Goal: Task Accomplishment & Management: Use online tool/utility

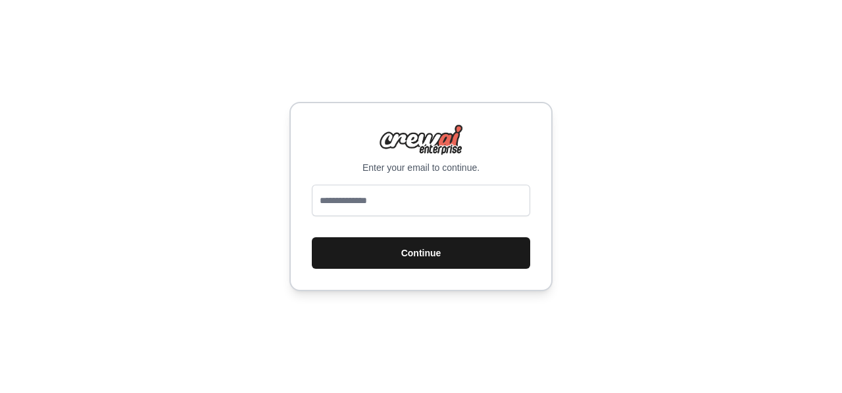
click at [416, 262] on button "Continue" at bounding box center [421, 253] width 218 height 32
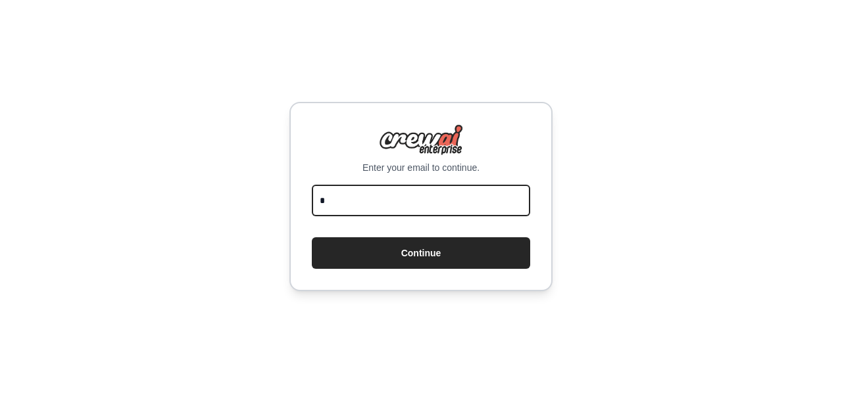
type input "**********"
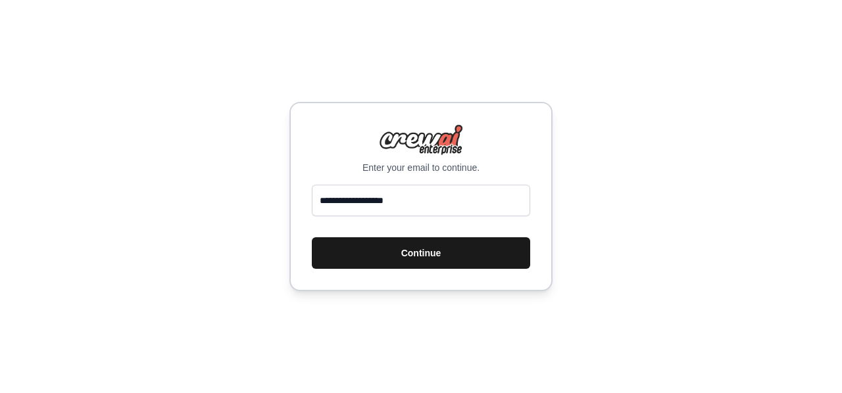
click at [428, 246] on button "Continue" at bounding box center [421, 253] width 218 height 32
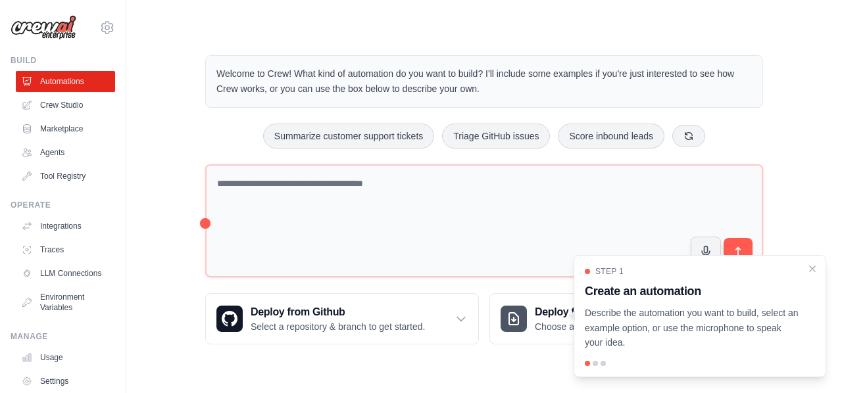
click at [803, 273] on div "Step 1 Create an automation Describe the automation you want to build, select a…" at bounding box center [700, 308] width 230 height 84
click at [812, 270] on icon "Close walkthrough" at bounding box center [813, 268] width 12 height 12
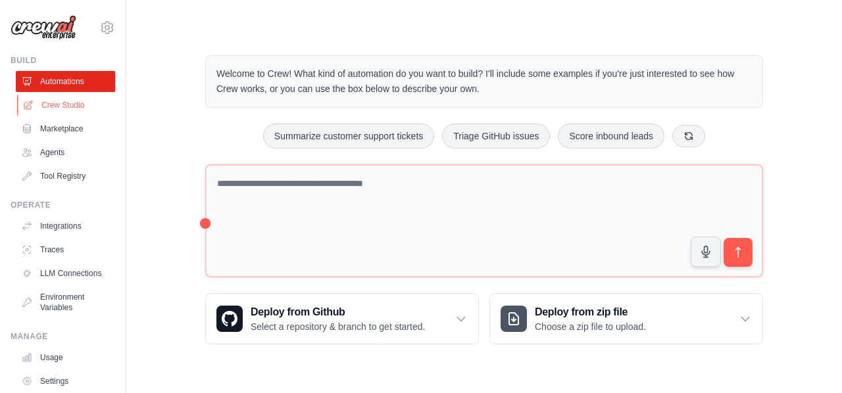
click at [81, 106] on link "Crew Studio" at bounding box center [66, 105] width 99 height 21
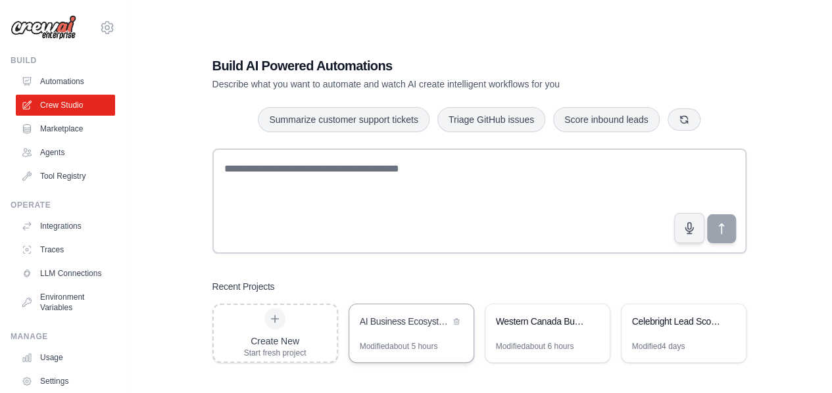
click at [401, 332] on div "AI Business Ecosystem - Full RL + Recruitment Platform" at bounding box center [411, 323] width 124 height 37
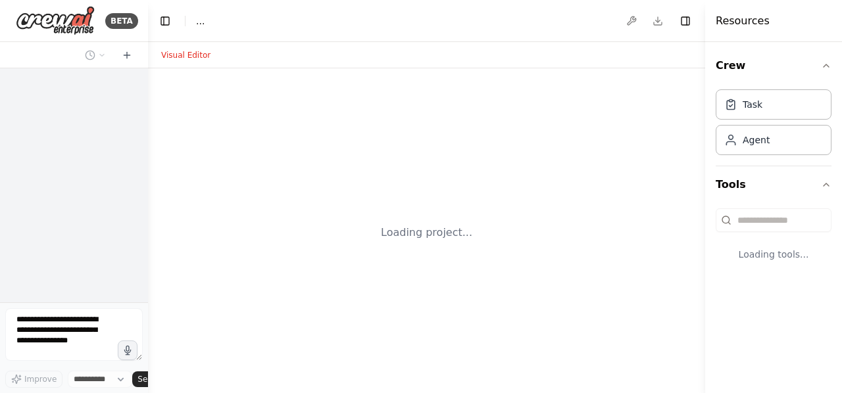
select select "****"
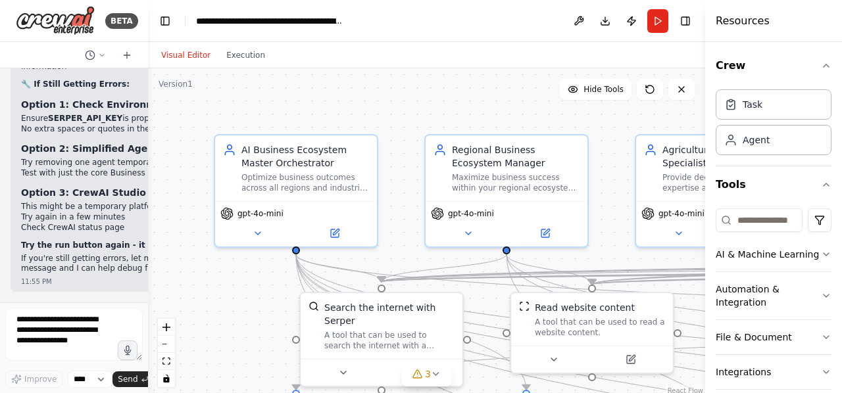
scroll to position [26611, 0]
click at [658, 24] on button "Run" at bounding box center [657, 21] width 21 height 24
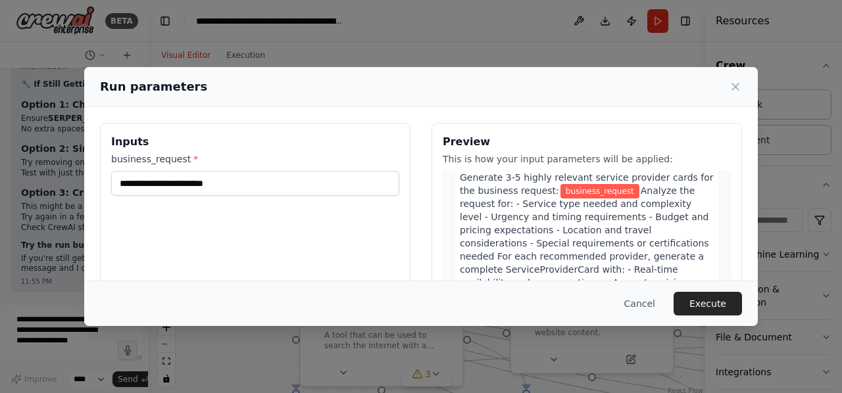
scroll to position [57, 0]
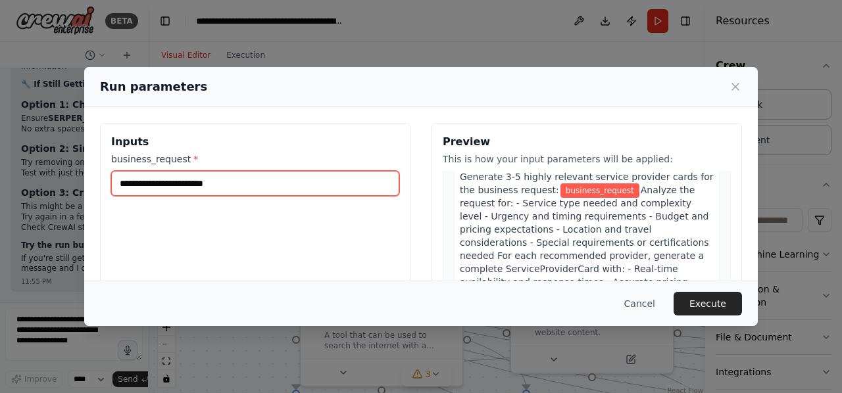
click at [299, 178] on input "business_request *" at bounding box center [255, 183] width 288 height 25
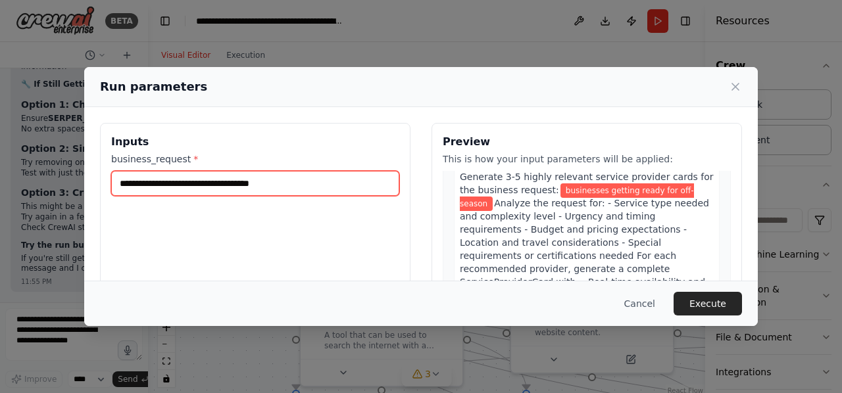
type input "**********"
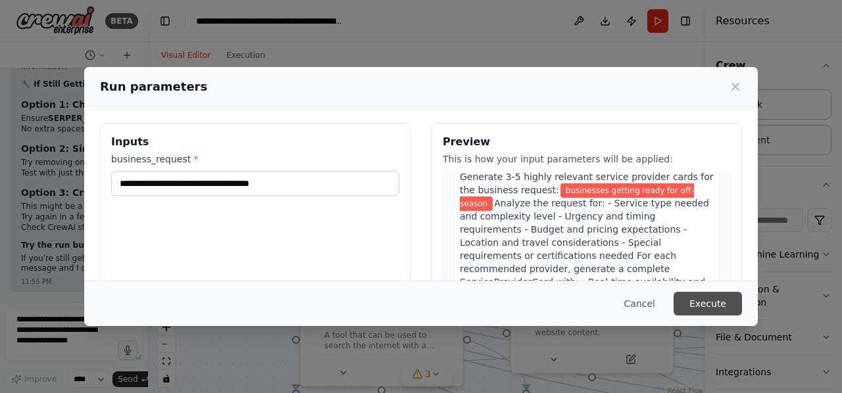
click at [722, 299] on button "Execute" at bounding box center [708, 304] width 68 height 24
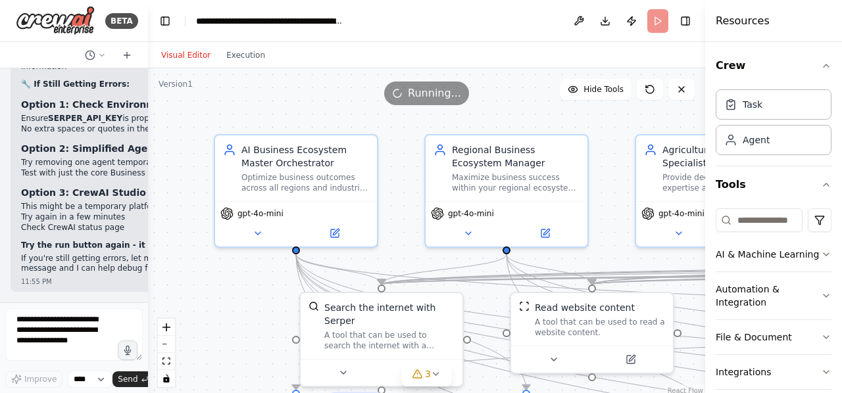
scroll to position [98, 0]
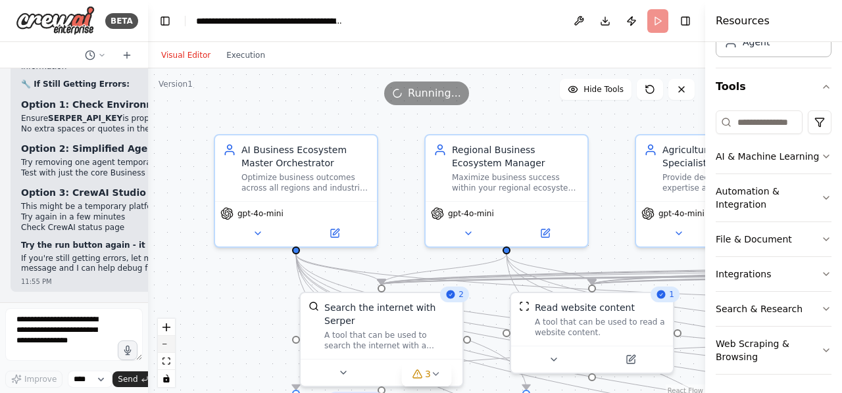
click at [164, 347] on button "zoom out" at bounding box center [166, 344] width 17 height 17
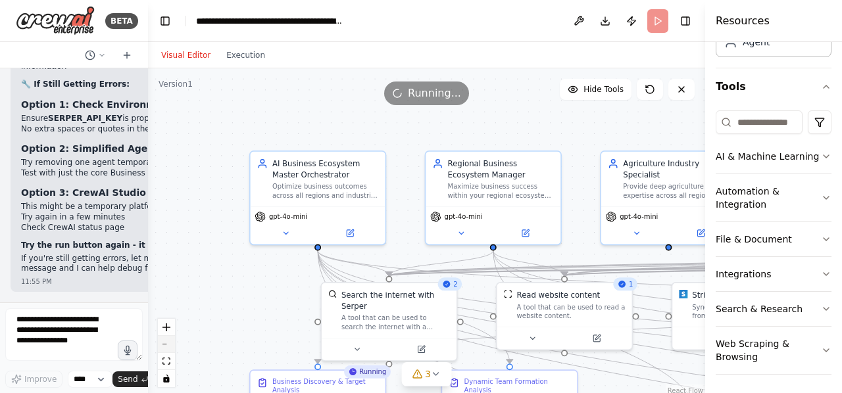
click at [164, 347] on button "zoom out" at bounding box center [166, 344] width 17 height 17
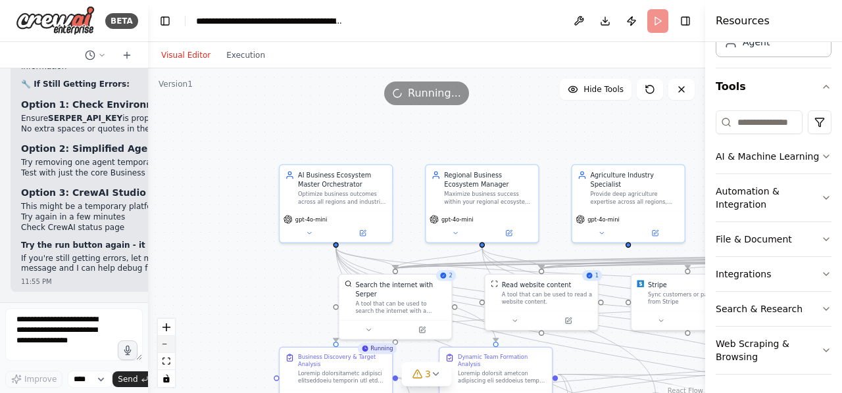
click at [164, 347] on button "zoom out" at bounding box center [166, 344] width 17 height 17
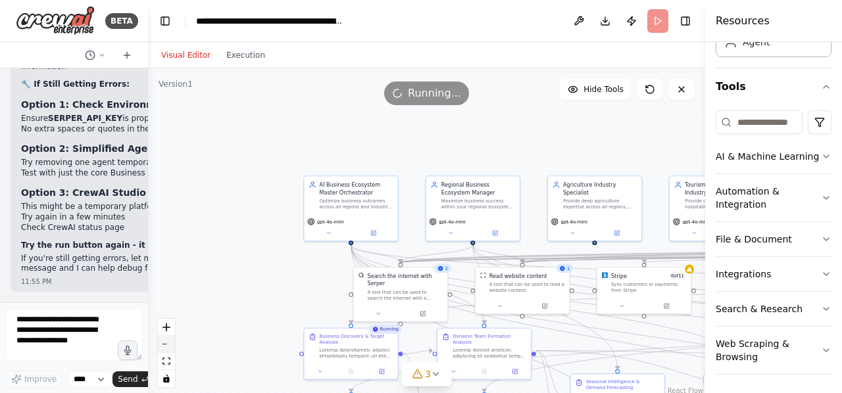
click at [164, 347] on button "zoom out" at bounding box center [166, 344] width 17 height 17
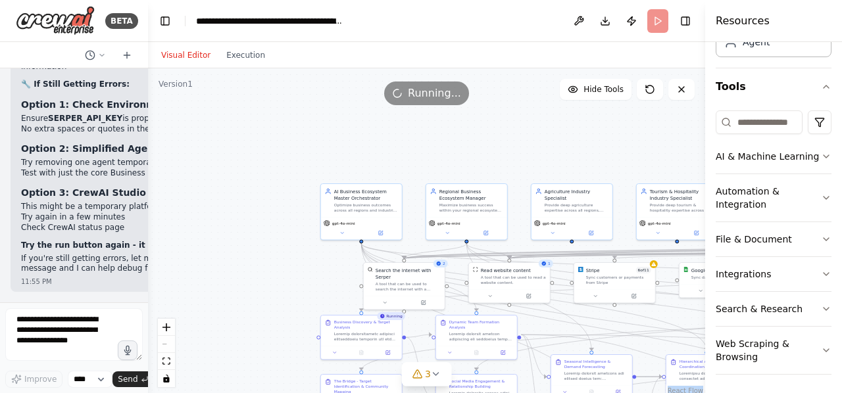
click at [164, 347] on div "React Flow controls" at bounding box center [166, 353] width 17 height 68
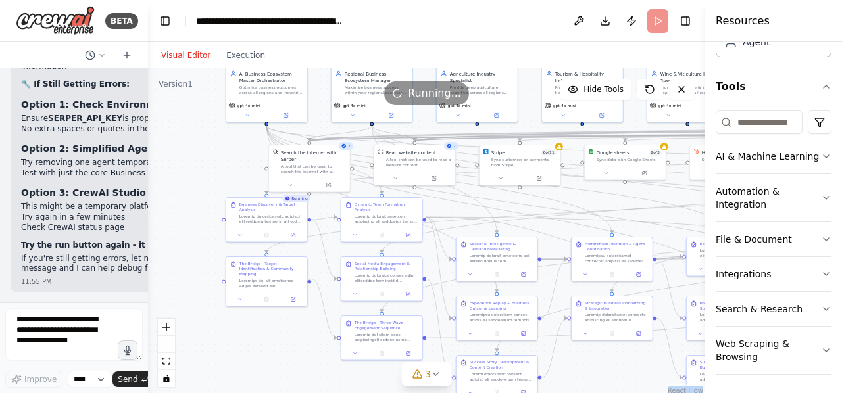
drag, startPoint x: 272, startPoint y: 291, endPoint x: 176, endPoint y: 170, distance: 154.0
click at [176, 170] on div ".deletable-edge-delete-btn { width: 20px; height: 20px; border: 0px solid #ffff…" at bounding box center [426, 232] width 557 height 329
click at [661, 27] on header "**********" at bounding box center [426, 21] width 557 height 42
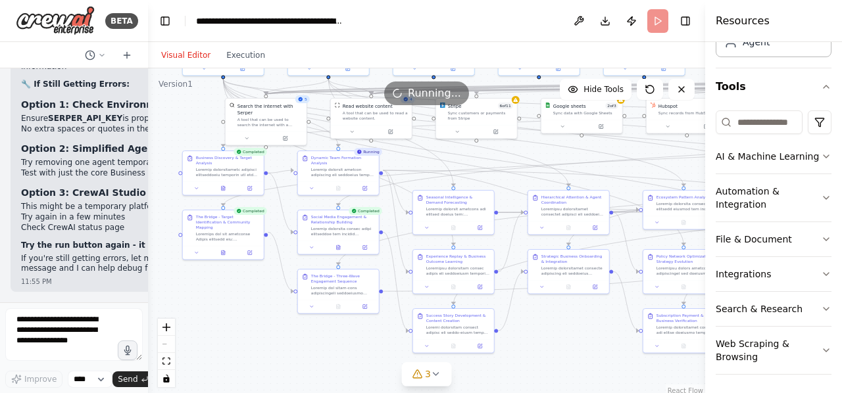
drag, startPoint x: 274, startPoint y: 345, endPoint x: 232, endPoint y: 301, distance: 61.0
click at [232, 301] on div ".deletable-edge-delete-btn { width: 20px; height: 20px; border: 0px solid #ffff…" at bounding box center [426, 232] width 557 height 329
click at [545, 361] on div ".deletable-edge-delete-btn { width: 20px; height: 20px; border: 0px solid #ffff…" at bounding box center [426, 232] width 557 height 329
click at [571, 359] on div ".deletable-edge-delete-btn { width: 20px; height: 20px; border: 0px solid #ffff…" at bounding box center [426, 232] width 557 height 329
click at [303, 369] on div ".deletable-edge-delete-btn { width: 20px; height: 20px; border: 0px solid #ffff…" at bounding box center [426, 232] width 557 height 329
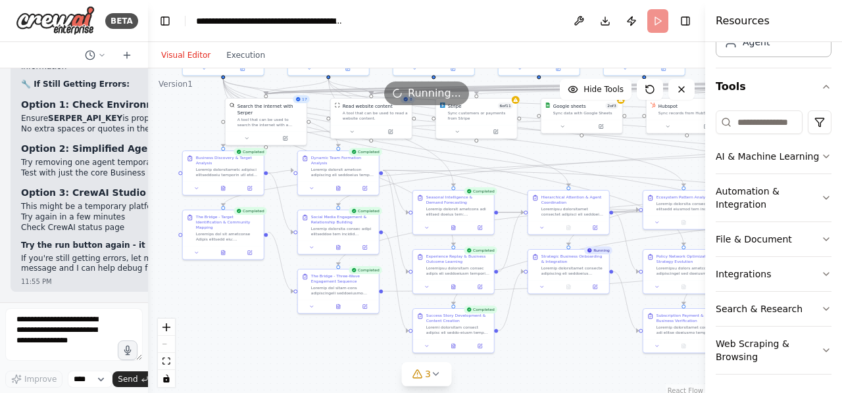
click at [330, 367] on div ".deletable-edge-delete-btn { width: 20px; height: 20px; border: 0px solid #ffff…" at bounding box center [426, 232] width 557 height 329
click at [593, 331] on div ".deletable-edge-delete-btn { width: 20px; height: 20px; border: 0px solid #ffff…" at bounding box center [426, 232] width 557 height 329
click at [593, 336] on div ".deletable-edge-delete-btn { width: 20px; height: 20px; border: 0px solid #ffff…" at bounding box center [426, 232] width 557 height 329
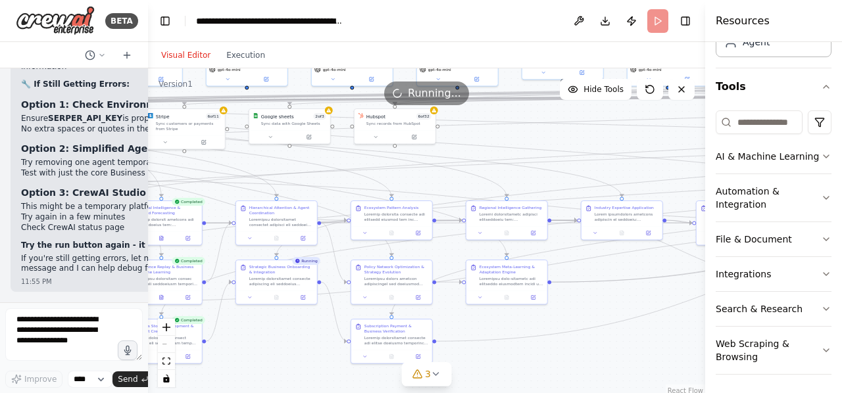
drag, startPoint x: 584, startPoint y: 356, endPoint x: 267, endPoint y: 366, distance: 317.3
click at [267, 366] on div ".deletable-edge-delete-btn { width: 20px; height: 20px; border: 0px solid #ffff…" at bounding box center [426, 232] width 557 height 329
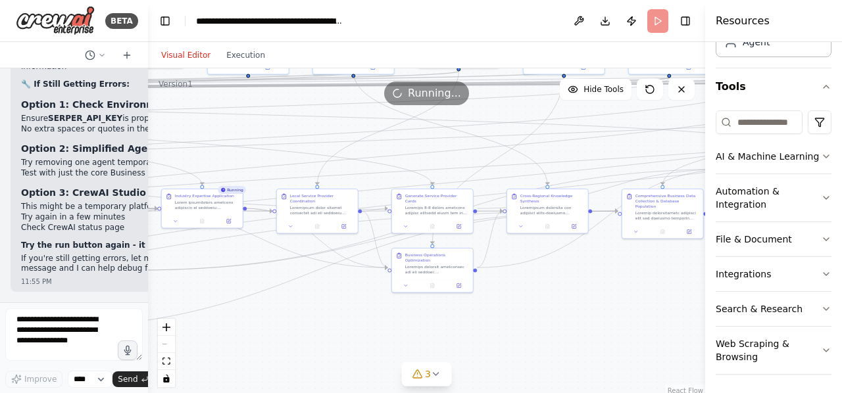
drag, startPoint x: 622, startPoint y: 364, endPoint x: 203, endPoint y: 351, distance: 418.6
click at [203, 351] on div ".deletable-edge-delete-btn { width: 20px; height: 20px; border: 0px solid #ffff…" at bounding box center [426, 232] width 557 height 329
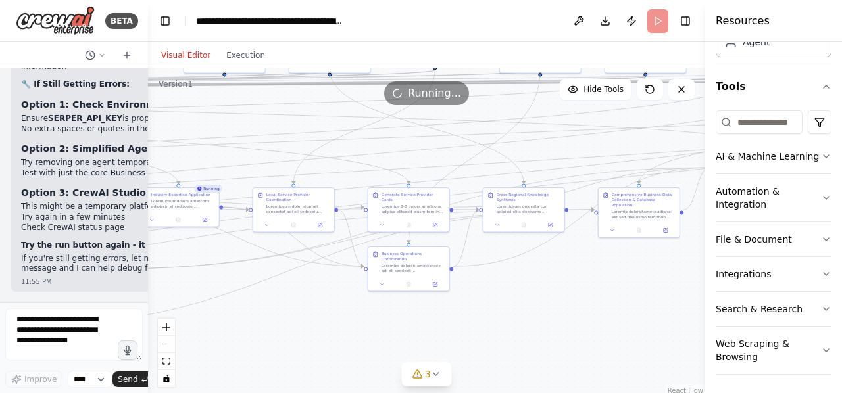
click at [530, 337] on div ".deletable-edge-delete-btn { width: 20px; height: 20px; border: 0px solid #ffff…" at bounding box center [426, 232] width 557 height 329
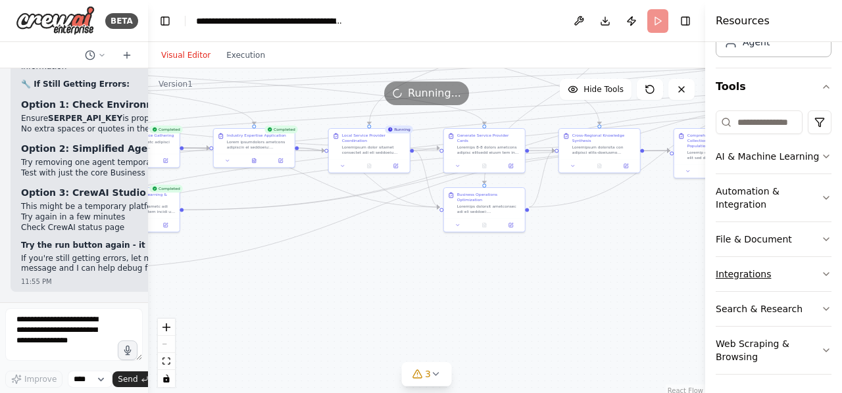
drag, startPoint x: 659, startPoint y: 323, endPoint x: 736, endPoint y: 264, distance: 96.6
click at [736, 264] on div "BETA Hello! I'm the CrewAI assistant. What kind of automation do you want to bu…" at bounding box center [421, 196] width 842 height 393
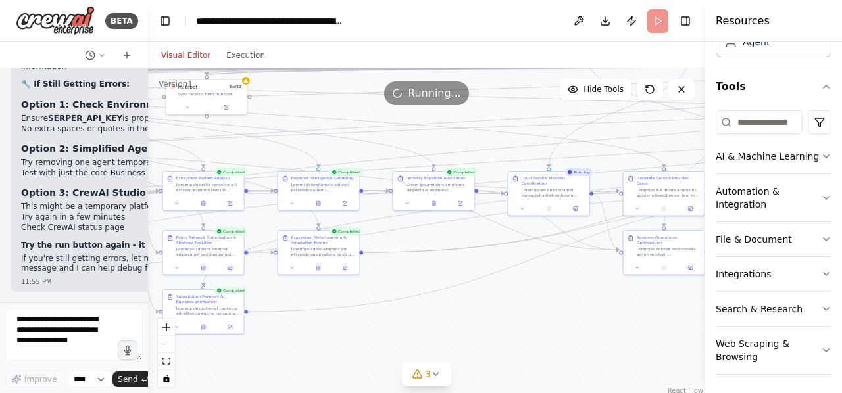
drag, startPoint x: 333, startPoint y: 314, endPoint x: 512, endPoint y: 357, distance: 184.0
click at [512, 357] on div ".deletable-edge-delete-btn { width: 20px; height: 20px; border: 0px solid #ffff…" at bounding box center [426, 232] width 557 height 329
click at [685, 21] on button "Toggle Right Sidebar" at bounding box center [685, 21] width 18 height 18
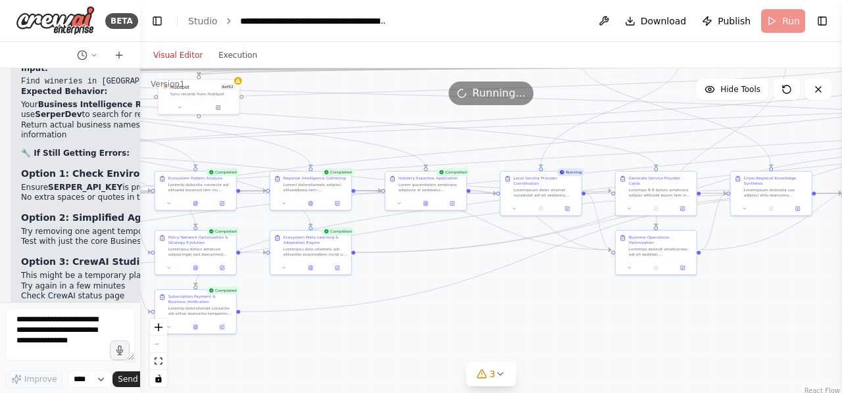
scroll to position [27521, 0]
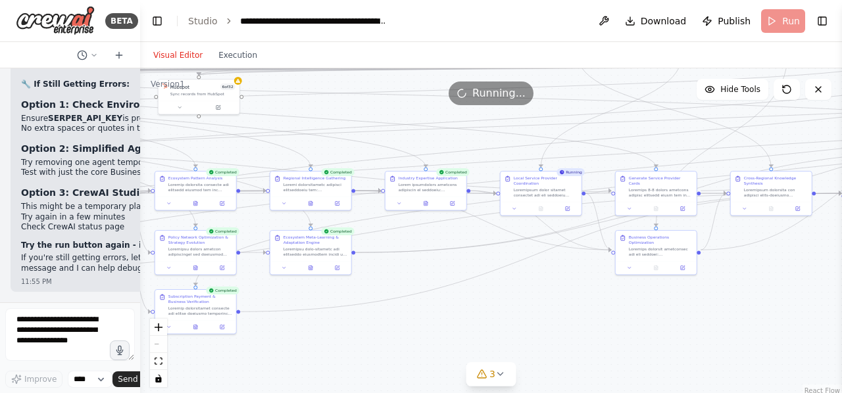
drag, startPoint x: 143, startPoint y: 146, endPoint x: 35, endPoint y: 143, distance: 107.9
click at [35, 143] on div "BETA Hello! I'm the CrewAI assistant. What kind of automation do you want to bu…" at bounding box center [70, 196] width 140 height 393
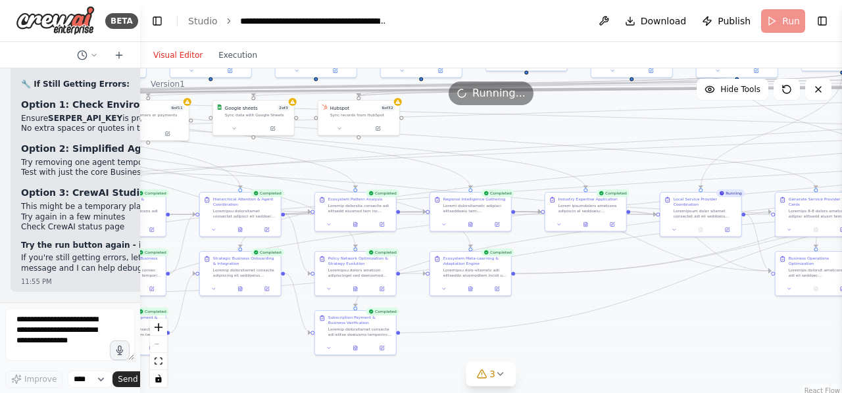
drag, startPoint x: 383, startPoint y: 312, endPoint x: 553, endPoint y: 339, distance: 171.9
click at [553, 339] on div ".deletable-edge-delete-btn { width: 20px; height: 20px; border: 0px solid #ffff…" at bounding box center [491, 232] width 702 height 329
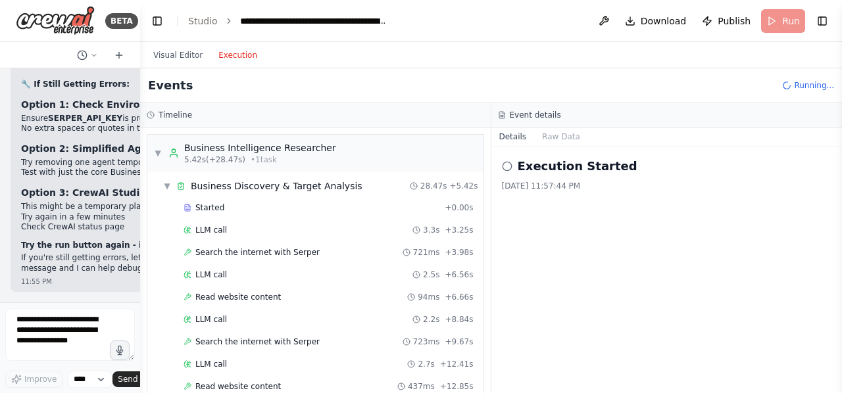
click at [219, 60] on button "Execution" at bounding box center [238, 55] width 55 height 16
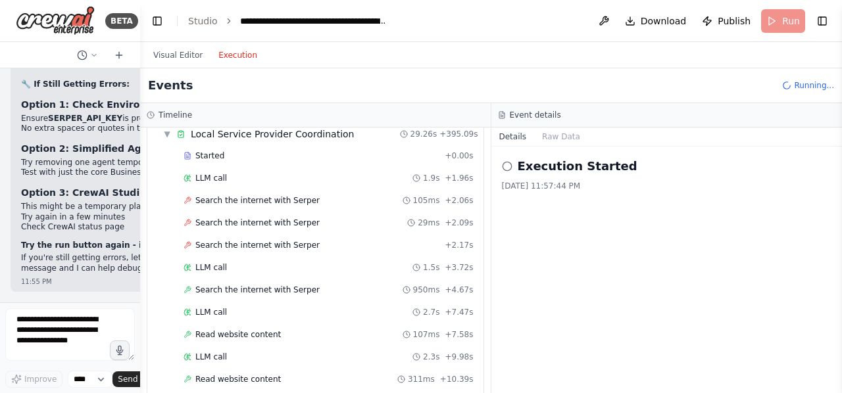
scroll to position [3574, 0]
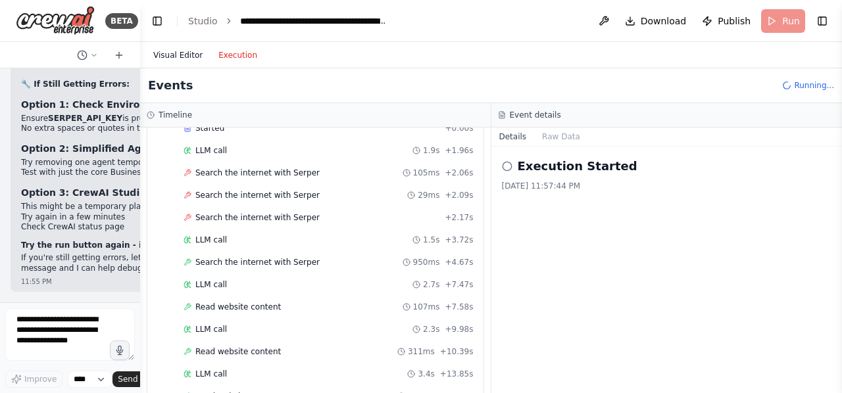
scroll to position [3713, 0]
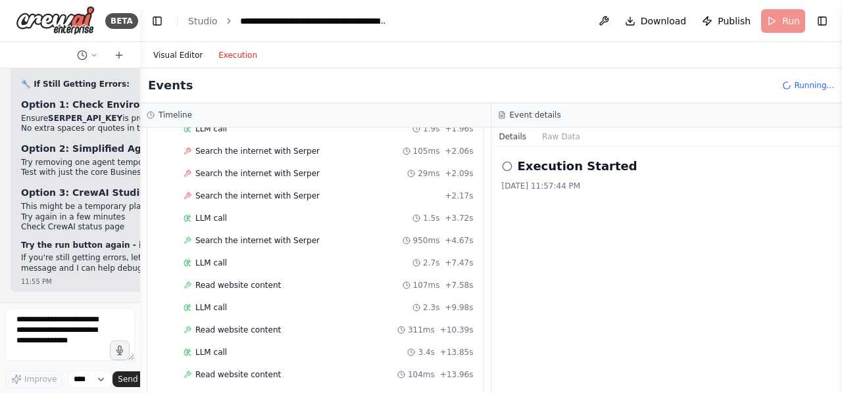
click at [185, 55] on button "Visual Editor" at bounding box center [177, 55] width 65 height 16
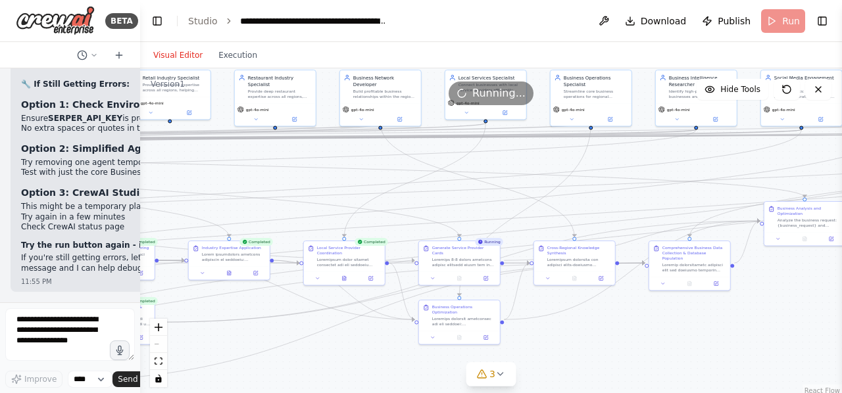
drag, startPoint x: 699, startPoint y: 351, endPoint x: 333, endPoint y: 393, distance: 368.9
click at [333, 393] on html "BETA Hello! I'm the CrewAI assistant. What kind of automation do you want to bu…" at bounding box center [421, 196] width 842 height 393
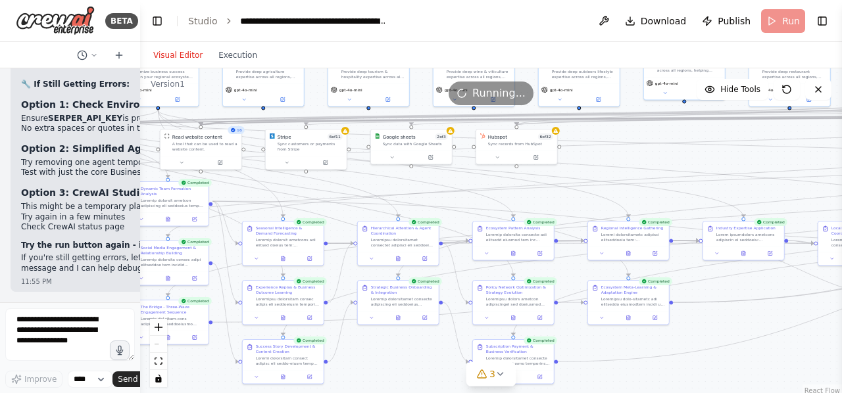
drag, startPoint x: 327, startPoint y: 373, endPoint x: 841, endPoint y: 353, distance: 514.8
click at [841, 353] on div "BETA Hello! I'm the CrewAI assistant. What kind of automation do you want to bu…" at bounding box center [421, 196] width 842 height 393
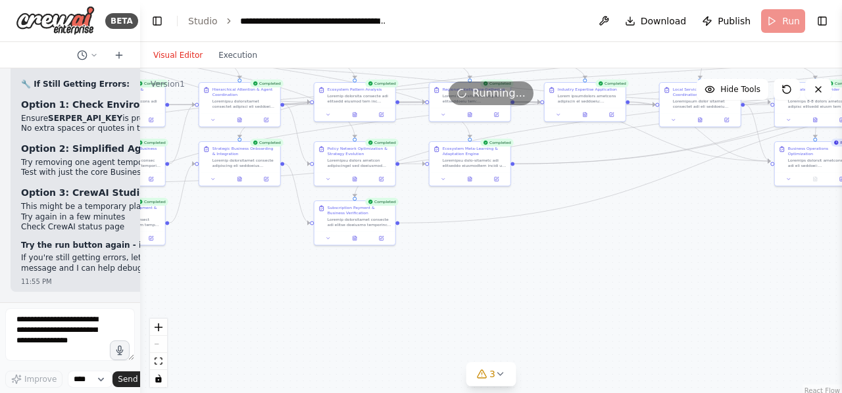
drag, startPoint x: 400, startPoint y: 353, endPoint x: 240, endPoint y: 214, distance: 211.7
click at [240, 214] on div ".deletable-edge-delete-btn { width: 20px; height: 20px; border: 0px solid #ffff…" at bounding box center [491, 232] width 702 height 329
click at [549, 297] on div ".deletable-edge-delete-btn { width: 20px; height: 20px; border: 0px solid #ffff…" at bounding box center [491, 232] width 702 height 329
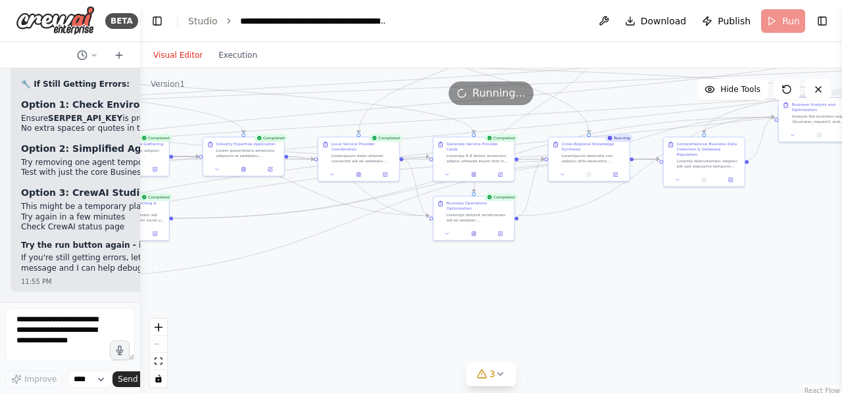
drag, startPoint x: 664, startPoint y: 221, endPoint x: 328, endPoint y: 264, distance: 339.6
click at [328, 264] on div ".deletable-edge-delete-btn { width: 20px; height: 20px; border: 0px solid #ffff…" at bounding box center [491, 232] width 702 height 329
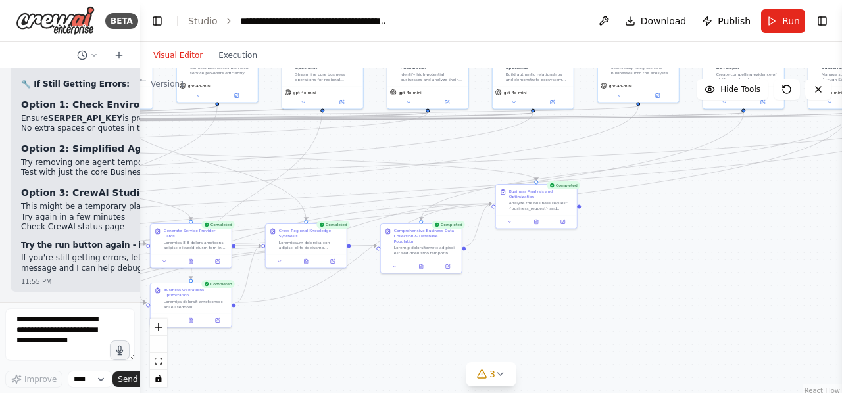
drag, startPoint x: 435, startPoint y: 295, endPoint x: 103, endPoint y: 393, distance: 345.8
click at [103, 393] on html "BETA Hello! I'm the CrewAI assistant. What kind of automation do you want to bu…" at bounding box center [421, 196] width 842 height 393
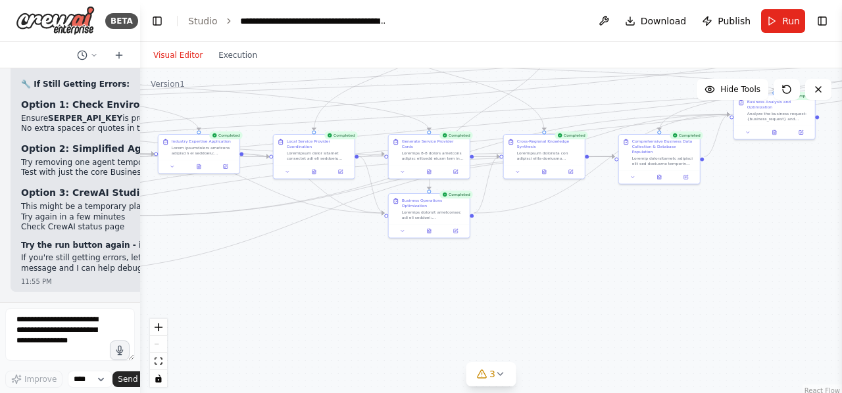
drag, startPoint x: 550, startPoint y: 320, endPoint x: 804, endPoint y: 249, distance: 263.7
click at [804, 249] on div ".deletable-edge-delete-btn { width: 20px; height: 20px; border: 0px solid #ffff…" at bounding box center [491, 232] width 702 height 329
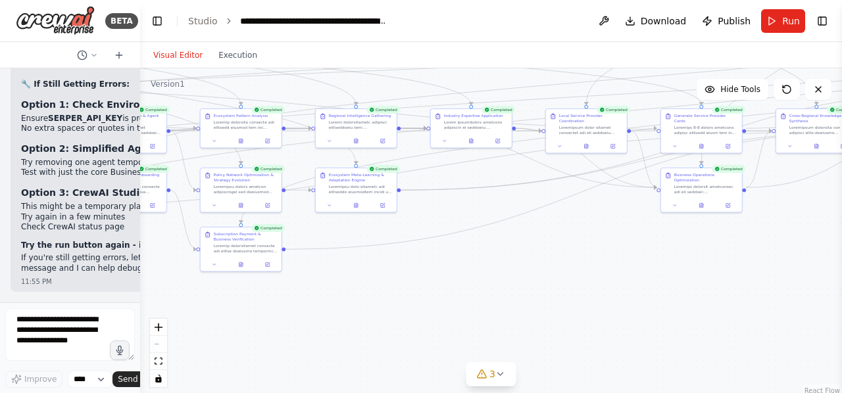
drag, startPoint x: 539, startPoint y: 280, endPoint x: 841, endPoint y: 234, distance: 305.5
click at [841, 234] on div "BETA Hello! I'm the CrewAI assistant. What kind of automation do you want to bu…" at bounding box center [421, 196] width 842 height 393
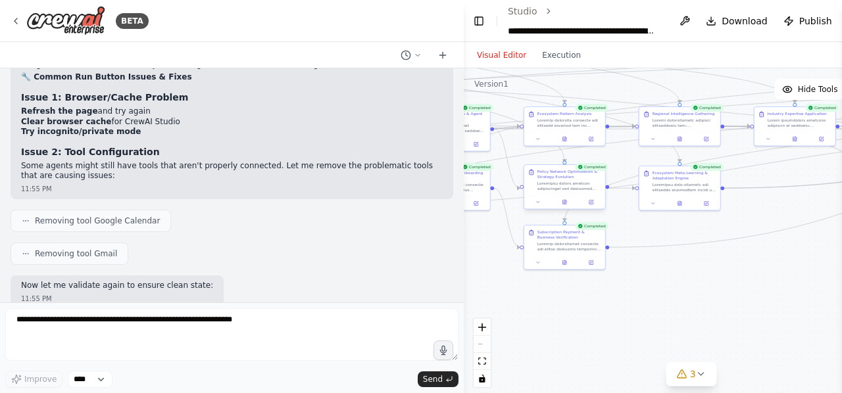
scroll to position [15449, 0]
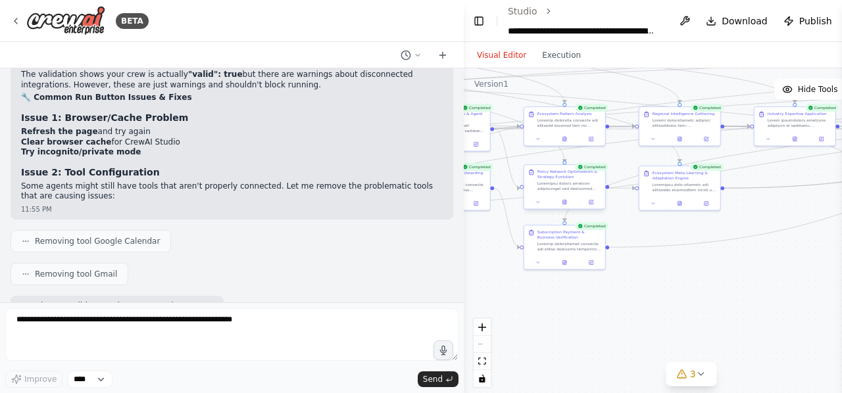
drag, startPoint x: 137, startPoint y: 157, endPoint x: 603, endPoint y: 185, distance: 467.3
click at [603, 185] on div "BETA Hello! I'm the CrewAI assistant. What kind of automation do you want to bu…" at bounding box center [421, 196] width 842 height 393
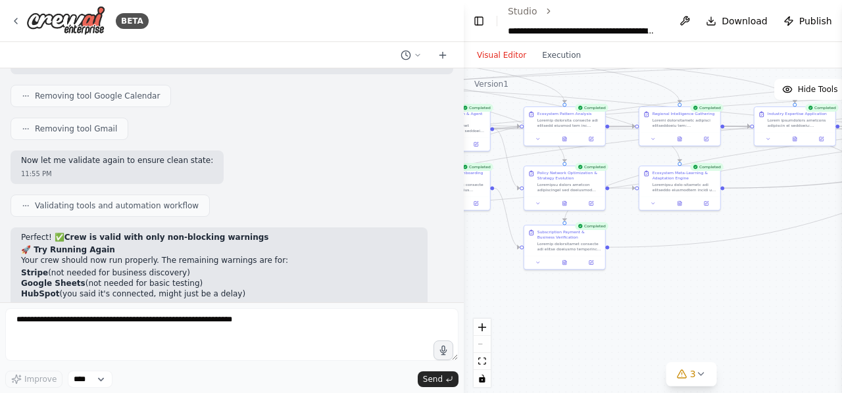
scroll to position [15617, 0]
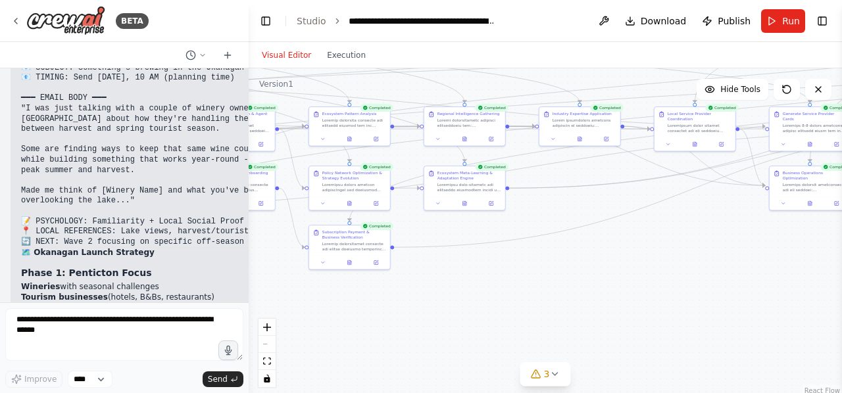
drag, startPoint x: 461, startPoint y: 210, endPoint x: 214, endPoint y: 243, distance: 248.2
click at [243, 243] on div at bounding box center [245, 196] width 5 height 393
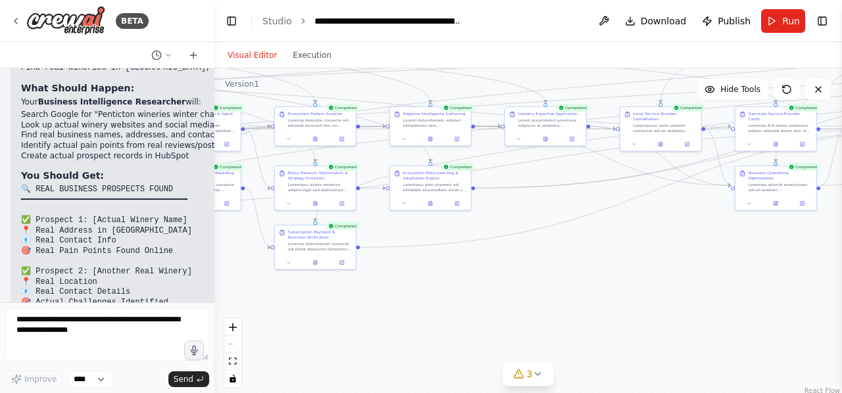
scroll to position [20605, 0]
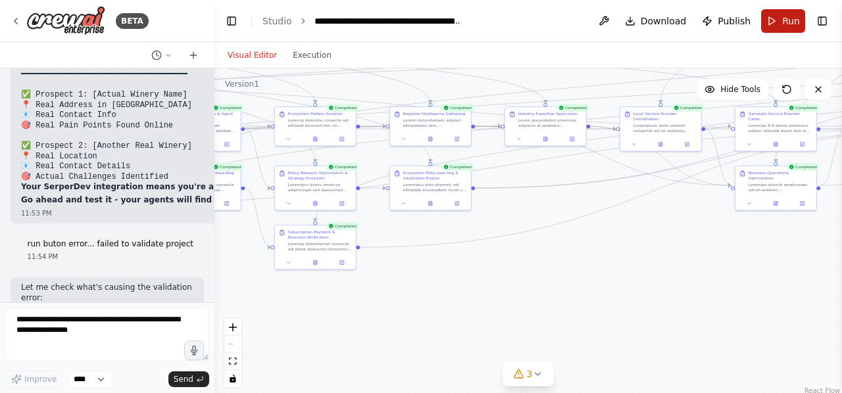
click at [774, 18] on button "Run" at bounding box center [783, 21] width 44 height 24
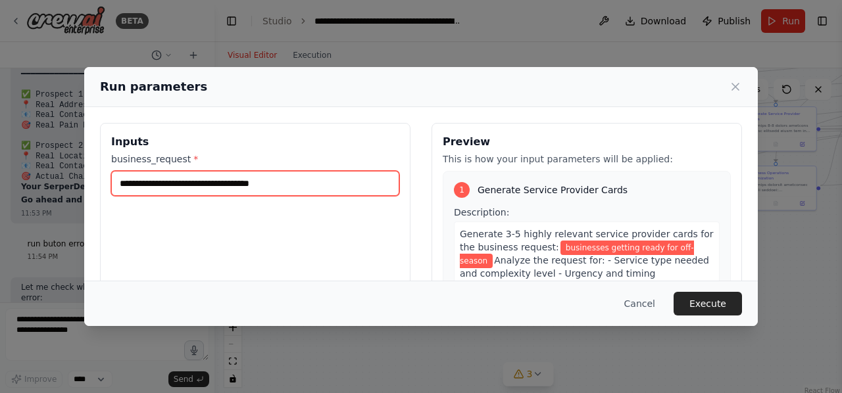
click at [332, 177] on input "**********" at bounding box center [255, 183] width 288 height 25
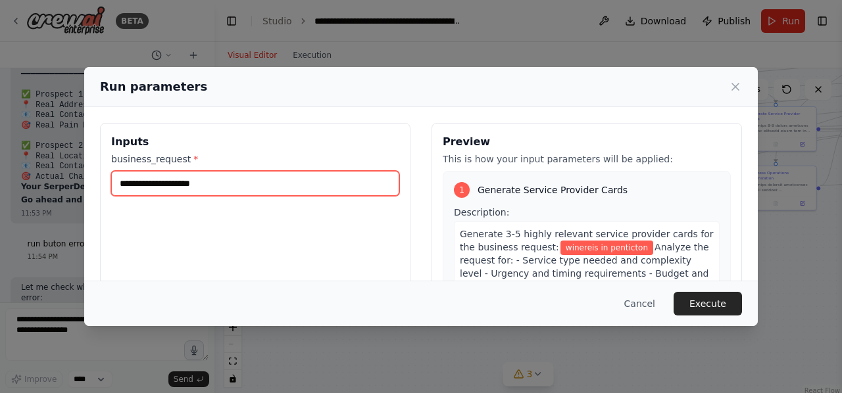
type input "**********"
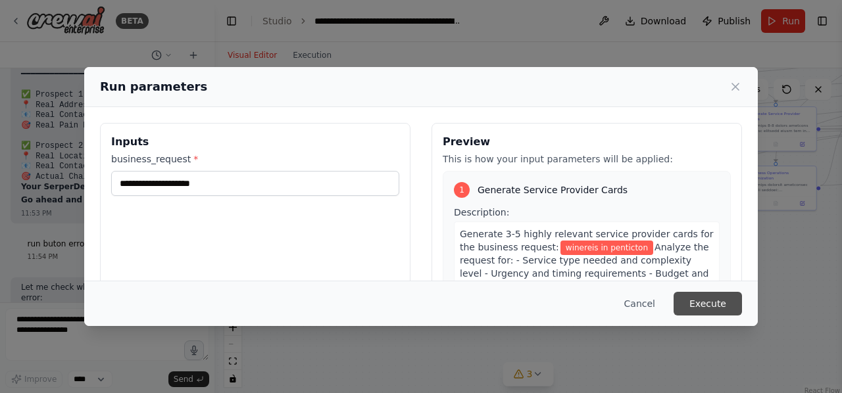
click at [704, 312] on button "Execute" at bounding box center [708, 304] width 68 height 24
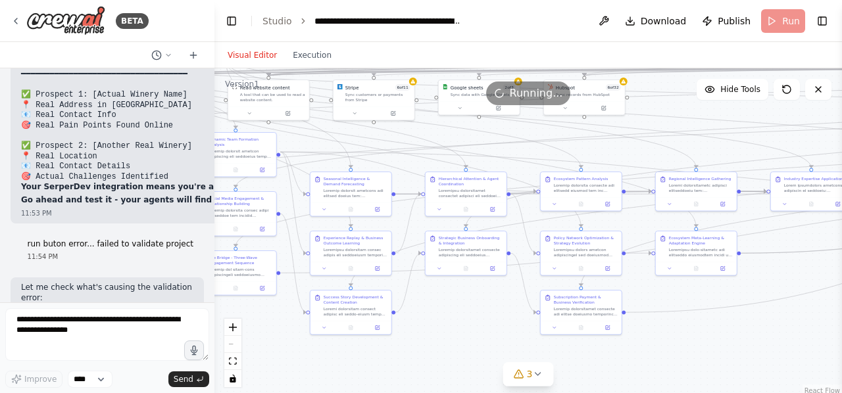
drag, startPoint x: 424, startPoint y: 328, endPoint x: 686, endPoint y: 393, distance: 269.8
click at [686, 393] on html "BETA Hello! I'm the CrewAI assistant. What kind of automation do you want to bu…" at bounding box center [421, 196] width 842 height 393
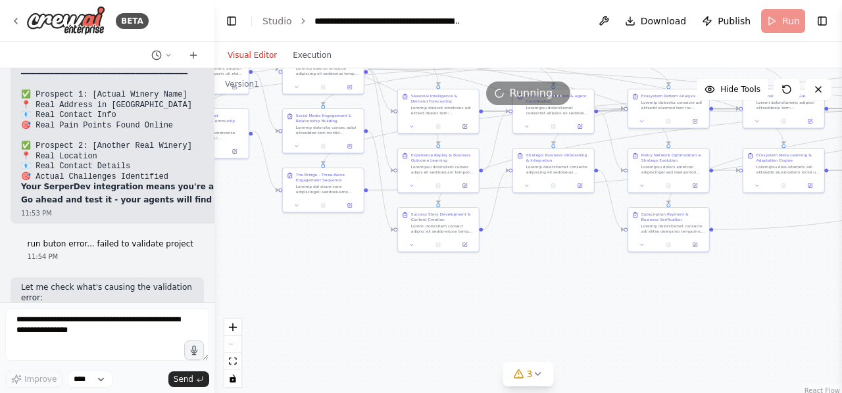
drag, startPoint x: 750, startPoint y: 334, endPoint x: 841, endPoint y: 251, distance: 123.4
click at [841, 251] on div "BETA Hello! I'm the CrewAI assistant. What kind of automation do you want to bu…" at bounding box center [421, 196] width 842 height 393
click at [341, 297] on div ".deletable-edge-delete-btn { width: 20px; height: 20px; border: 0px solid #ffff…" at bounding box center [528, 232] width 628 height 329
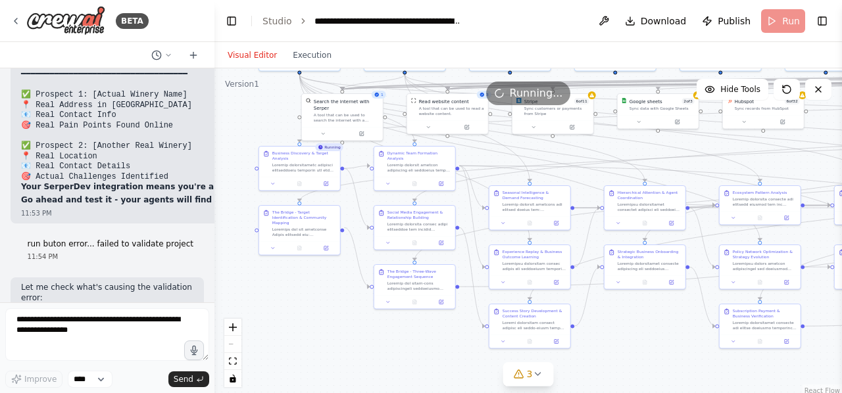
drag, startPoint x: 341, startPoint y: 297, endPoint x: 433, endPoint y: 393, distance: 133.1
click at [433, 393] on html "BETA Hello! I'm the CrewAI assistant. What kind of automation do you want to bu…" at bounding box center [421, 196] width 842 height 393
click at [294, 322] on div ".deletable-edge-delete-btn { width: 20px; height: 20px; border: 0px solid #ffff…" at bounding box center [528, 232] width 628 height 329
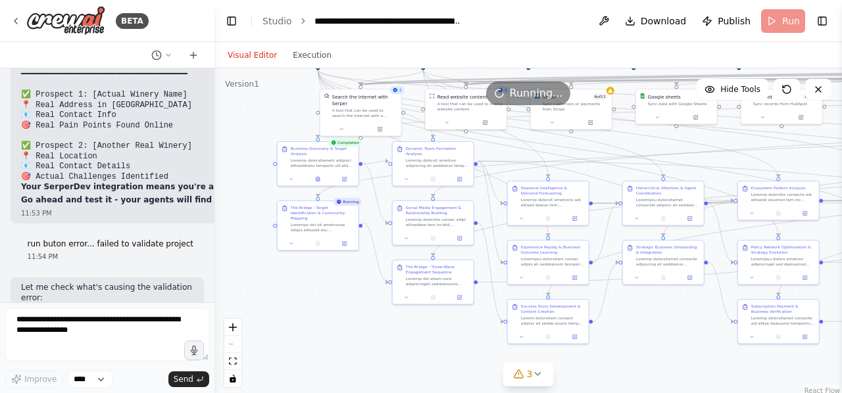
drag, startPoint x: 330, startPoint y: 339, endPoint x: 349, endPoint y: 335, distance: 19.0
click at [349, 335] on div ".deletable-edge-delete-btn { width: 20px; height: 20px; border: 0px solid #ffff…" at bounding box center [528, 232] width 628 height 329
click at [136, 339] on textarea at bounding box center [107, 335] width 204 height 53
click at [326, 178] on button at bounding box center [318, 178] width 28 height 8
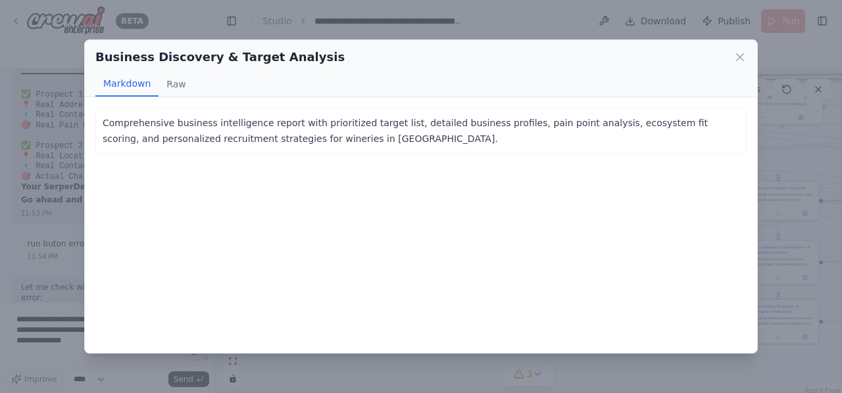
drag, startPoint x: 326, startPoint y: 178, endPoint x: 468, endPoint y: 165, distance: 142.7
click at [468, 165] on div "Comprehensive business intelligence report with prioritized target list, detail…" at bounding box center [421, 225] width 672 height 256
click at [178, 85] on button "Raw" at bounding box center [176, 84] width 35 height 25
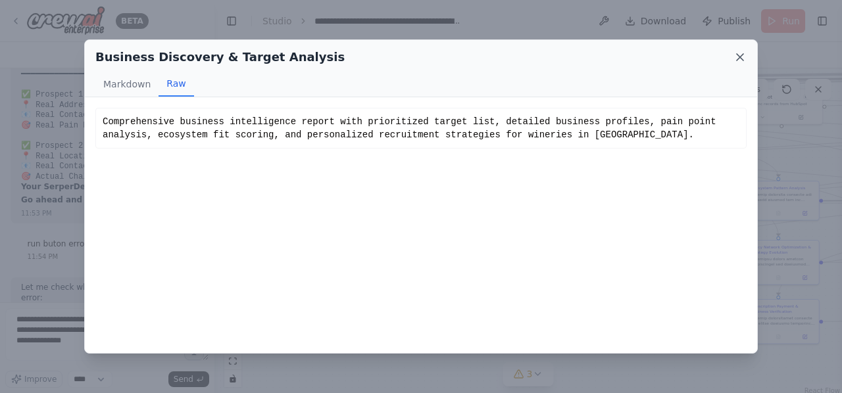
click at [743, 57] on icon at bounding box center [740, 57] width 13 height 13
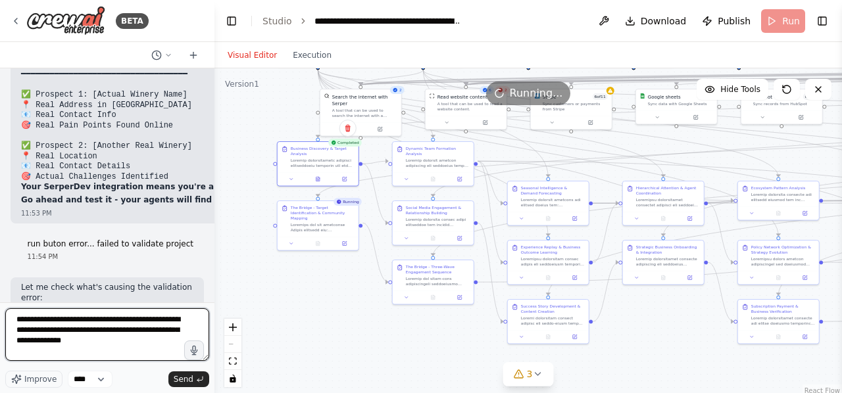
click at [92, 342] on textarea "**********" at bounding box center [107, 335] width 204 height 53
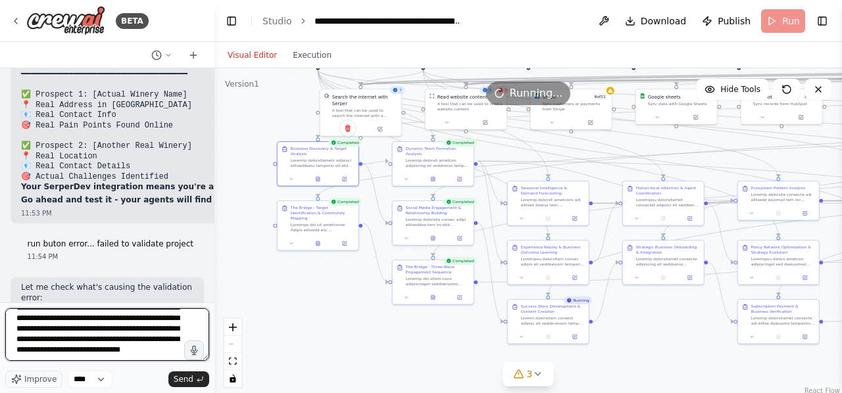
scroll to position [37, 0]
type textarea "**********"
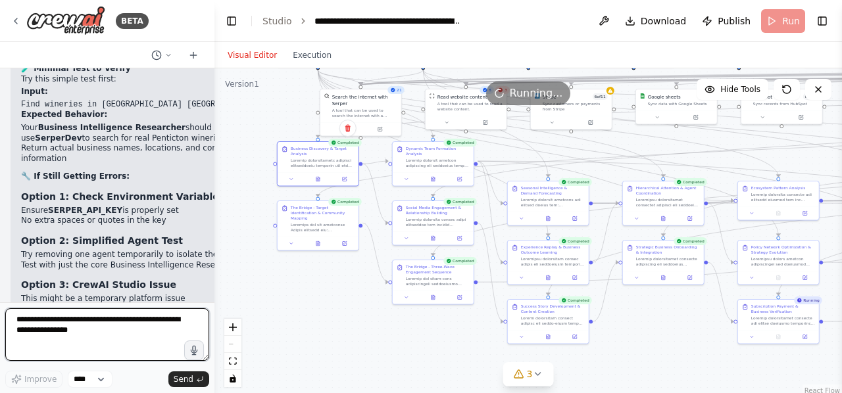
scroll to position [21400, 0]
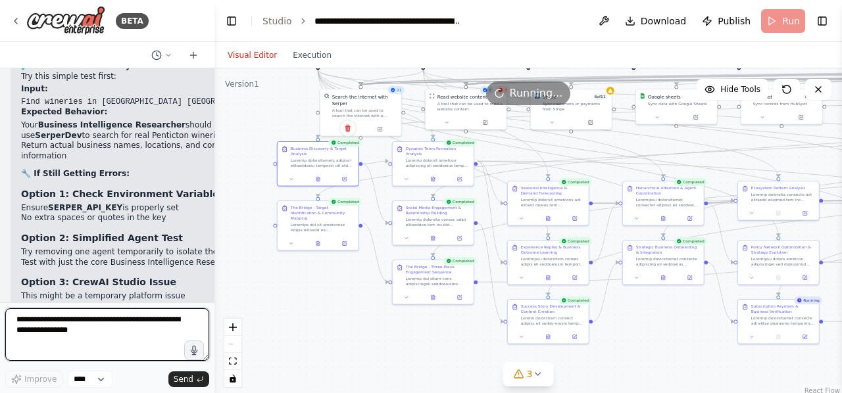
click at [99, 323] on textarea at bounding box center [107, 335] width 204 height 53
type textarea "**********"
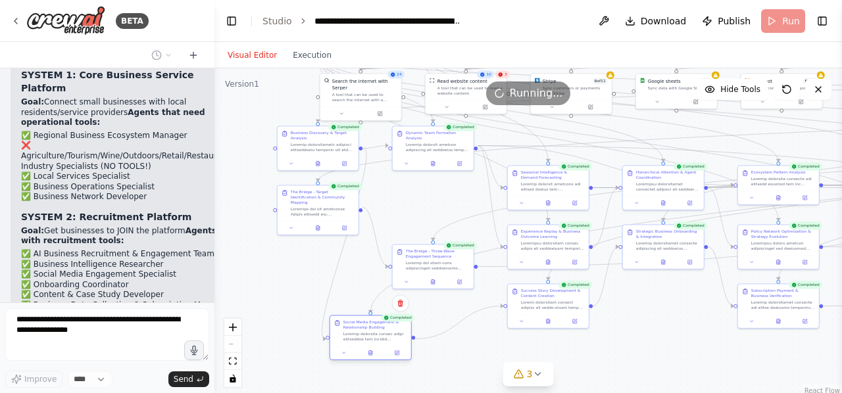
scroll to position [21962, 0]
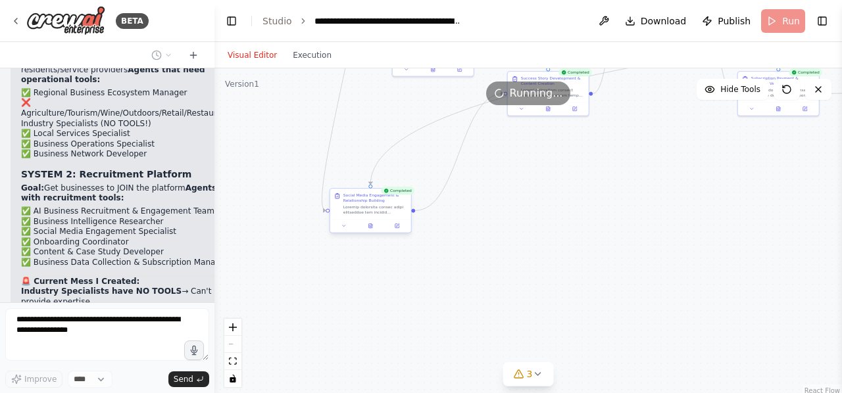
drag, startPoint x: 416, startPoint y: 214, endPoint x: 343, endPoint y: 224, distance: 73.7
click at [343, 219] on div "Social Media Engagement & Relationship Building" at bounding box center [370, 204] width 81 height 30
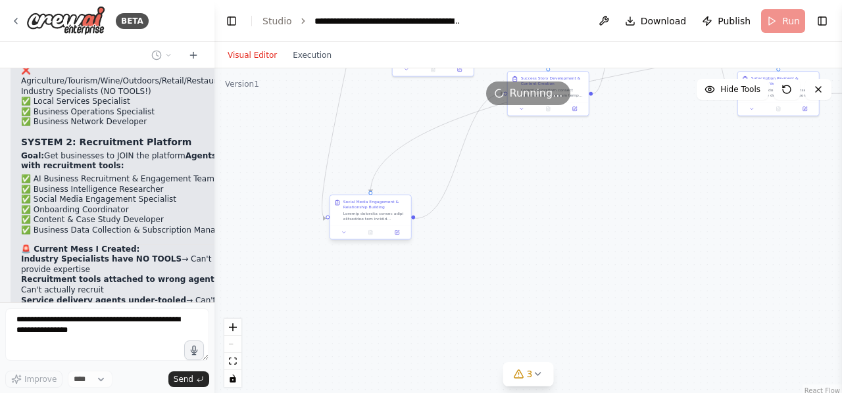
scroll to position [22038, 0]
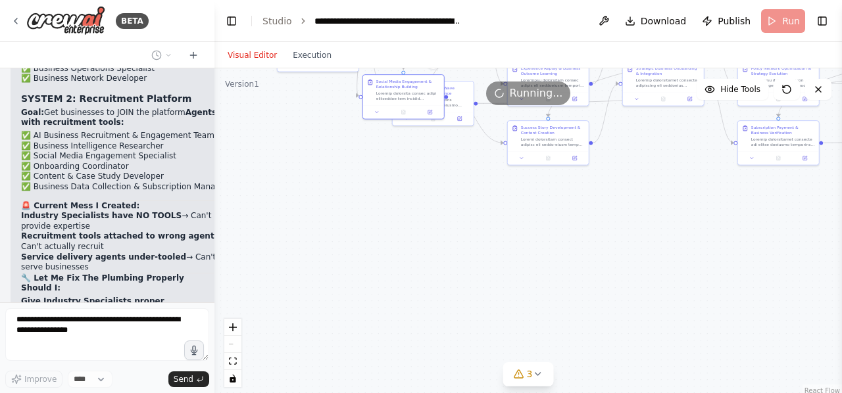
drag, startPoint x: 354, startPoint y: 214, endPoint x: 387, endPoint y: 48, distance: 169.0
click at [387, 48] on div "Visual Editor Execution Version 1 Hide Tools .deletable-edge-delete-btn { width…" at bounding box center [528, 217] width 628 height 351
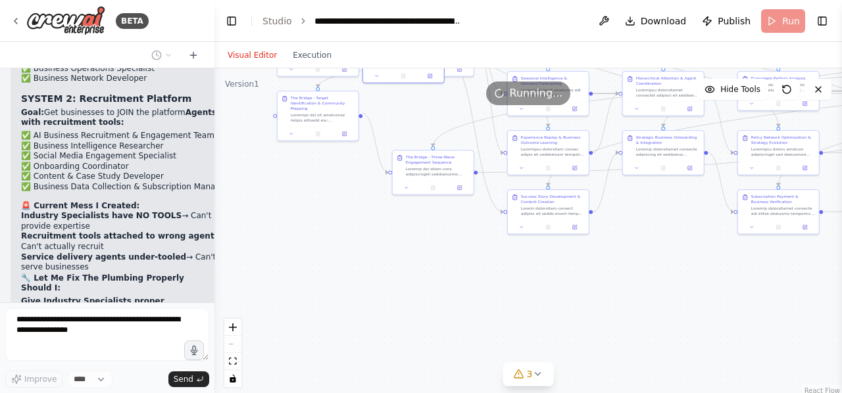
click at [330, 228] on div ".deletable-edge-delete-btn { width: 20px; height: 20px; border: 0px solid #ffff…" at bounding box center [528, 232] width 628 height 329
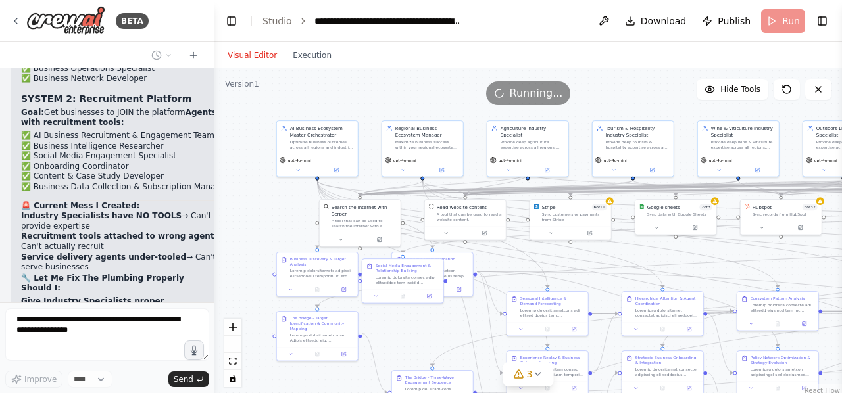
drag, startPoint x: 349, startPoint y: 173, endPoint x: 343, endPoint y: 393, distance: 220.5
click at [343, 393] on html "BETA Hello! I'm the CrewAI assistant. What kind of automation do you want to bu…" at bounding box center [421, 196] width 842 height 393
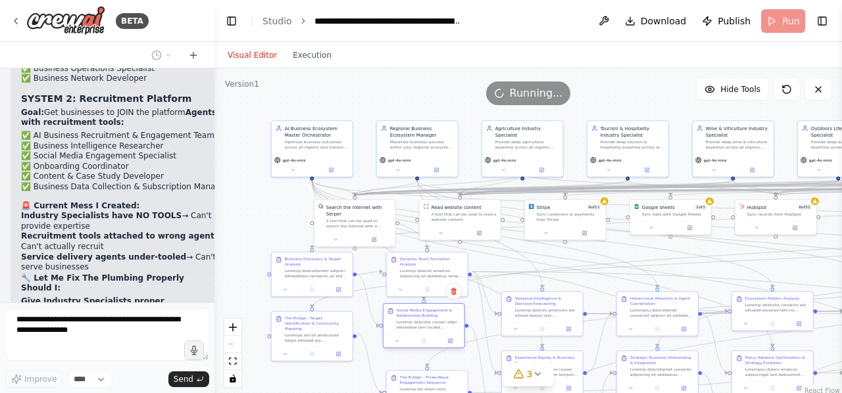
drag, startPoint x: 393, startPoint y: 274, endPoint x: 422, endPoint y: 323, distance: 56.6
click at [422, 323] on div at bounding box center [429, 325] width 64 height 11
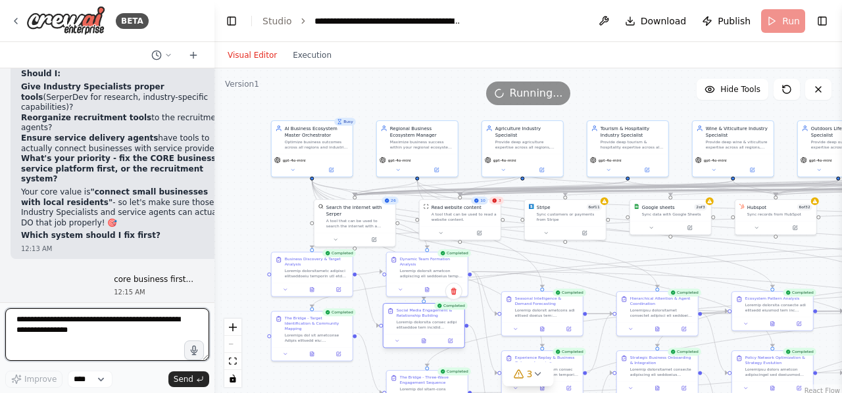
scroll to position [22275, 0]
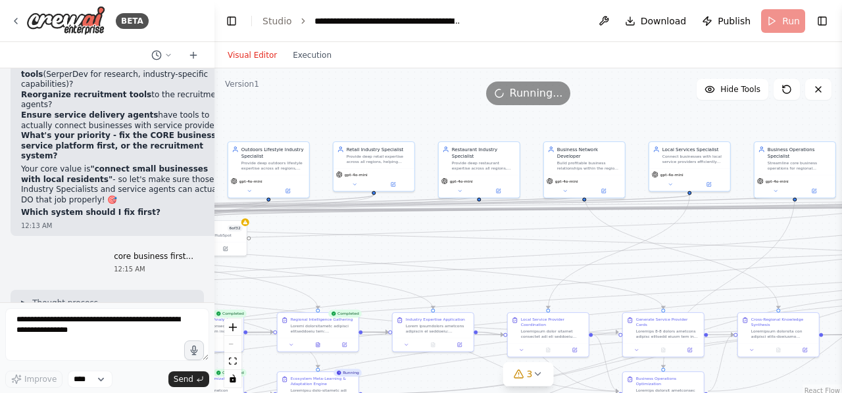
drag, startPoint x: 782, startPoint y: 139, endPoint x: 190, endPoint y: 160, distance: 592.4
click at [190, 160] on div "BETA Hello! I'm the CrewAI assistant. What kind of automation do you want to bu…" at bounding box center [421, 196] width 842 height 393
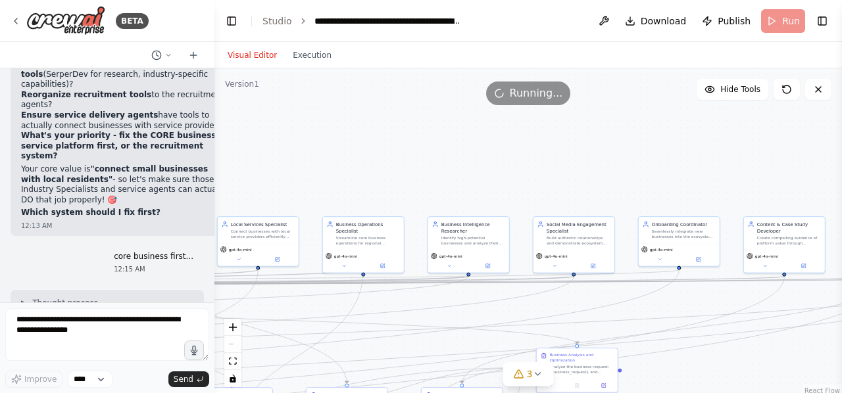
drag, startPoint x: 755, startPoint y: 131, endPoint x: 259, endPoint y: 213, distance: 502.8
click at [259, 213] on div ".deletable-edge-delete-btn { width: 20px; height: 20px; border: 0px solid #ffff…" at bounding box center [528, 232] width 628 height 329
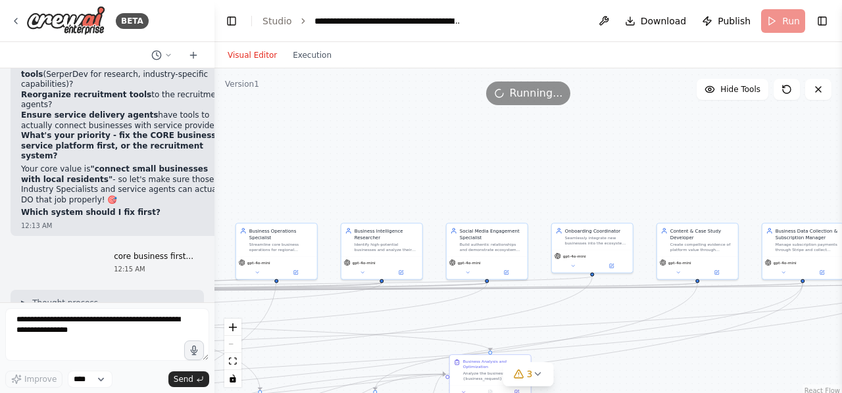
click at [693, 193] on div ".deletable-edge-delete-btn { width: 20px; height: 20px; border: 0px solid #ffff…" at bounding box center [528, 232] width 628 height 329
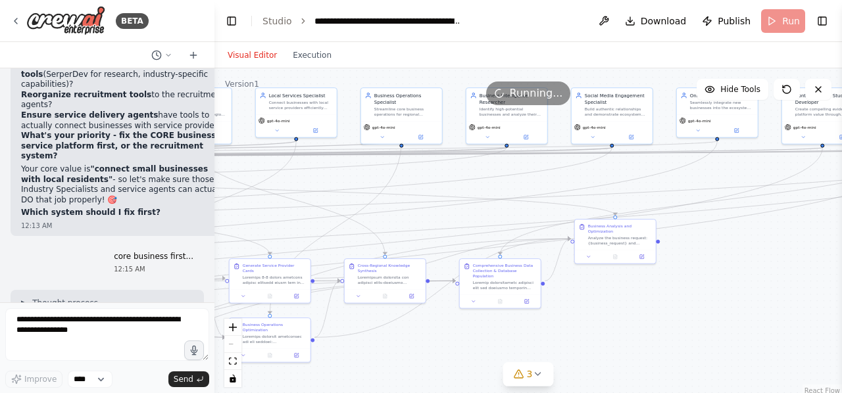
drag, startPoint x: 701, startPoint y: 166, endPoint x: 826, endPoint y: 30, distance: 184.9
click at [826, 30] on main "**********" at bounding box center [528, 196] width 628 height 393
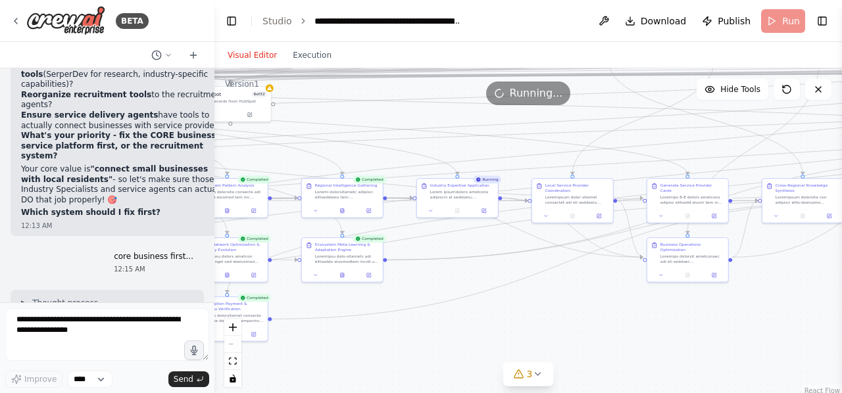
drag, startPoint x: 424, startPoint y: 334, endPoint x: 841, endPoint y: 222, distance: 432.5
click at [841, 222] on div "BETA Hello! I'm the CrewAI assistant. What kind of automation do you want to bu…" at bounding box center [421, 196] width 842 height 393
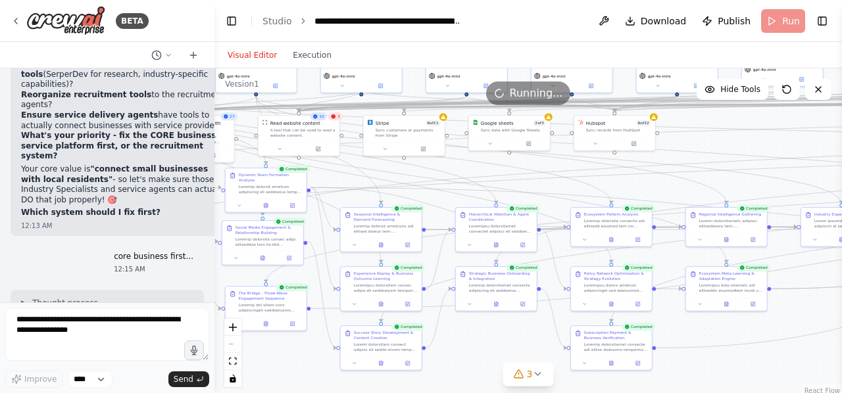
drag, startPoint x: 457, startPoint y: 320, endPoint x: 841, endPoint y: 377, distance: 388.3
click at [841, 377] on div "BETA Hello! I'm the CrewAI assistant. What kind of automation do you want to bu…" at bounding box center [421, 196] width 842 height 393
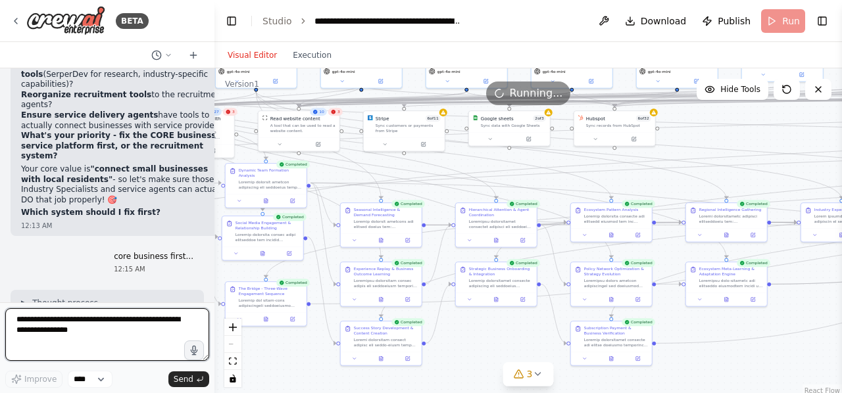
click at [87, 325] on textarea at bounding box center [107, 335] width 204 height 53
type textarea "**********"
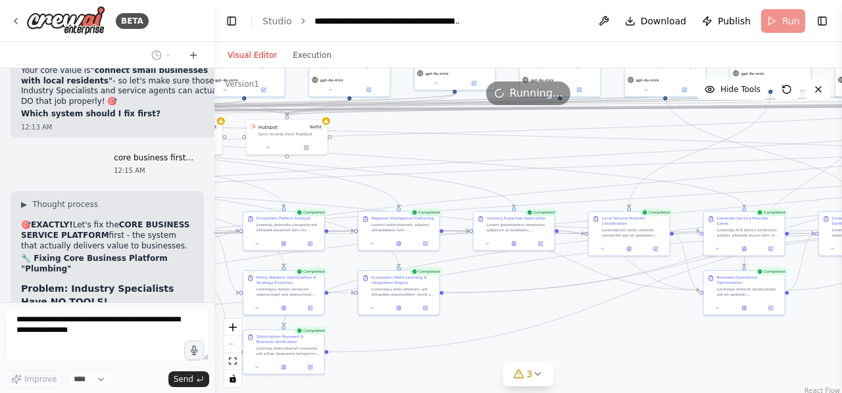
drag, startPoint x: 803, startPoint y: 356, endPoint x: 388, endPoint y: 337, distance: 414.9
click at [388, 337] on div ".deletable-edge-delete-btn { width: 20px; height: 20px; border: 0px solid #ffff…" at bounding box center [528, 232] width 628 height 329
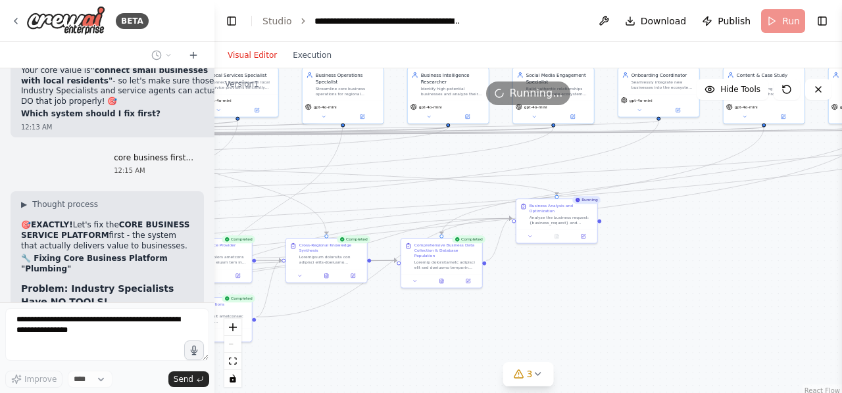
drag, startPoint x: 629, startPoint y: 339, endPoint x: 178, endPoint y: 393, distance: 453.9
click at [178, 393] on div "BETA Hello! I'm the CrewAI assistant. What kind of automation do you want to bu…" at bounding box center [421, 196] width 842 height 393
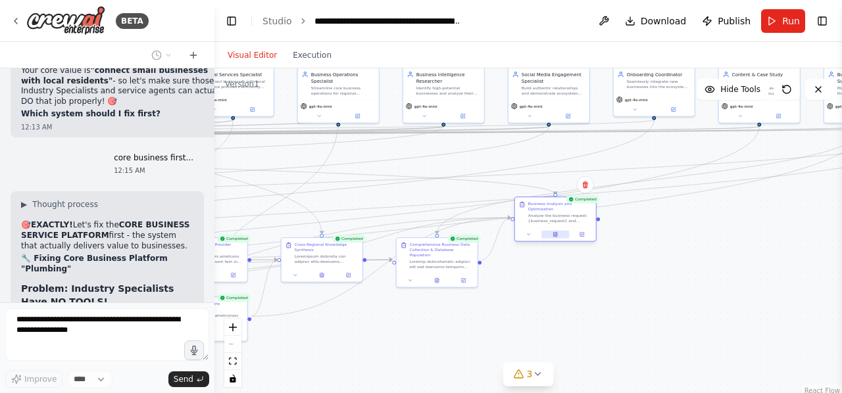
click at [552, 233] on button at bounding box center [555, 235] width 28 height 8
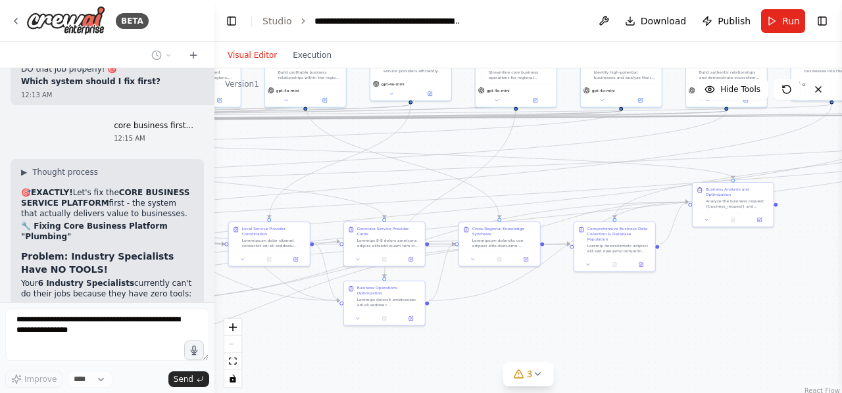
drag, startPoint x: 528, startPoint y: 317, endPoint x: 707, endPoint y: 301, distance: 180.3
click at [707, 301] on div ".deletable-edge-delete-btn { width: 20px; height: 20px; border: 0px solid #ffff…" at bounding box center [528, 232] width 628 height 329
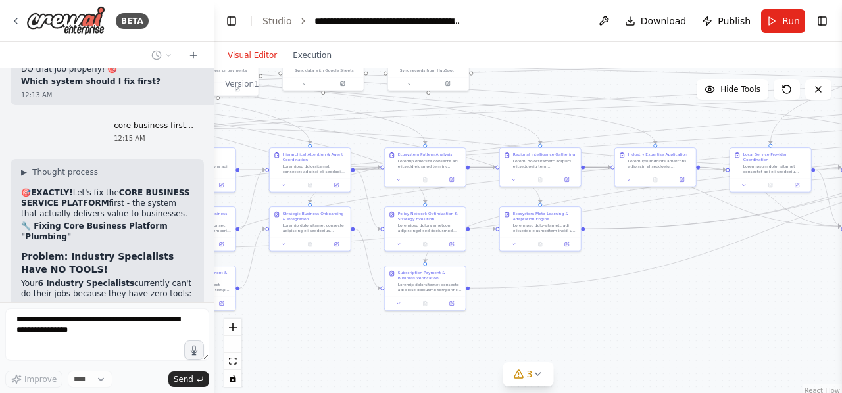
drag, startPoint x: 342, startPoint y: 370, endPoint x: 841, endPoint y: 296, distance: 504.8
click at [841, 296] on div "BETA Hello! I'm the CrewAI assistant. What kind of automation do you want to bu…" at bounding box center [421, 196] width 842 height 393
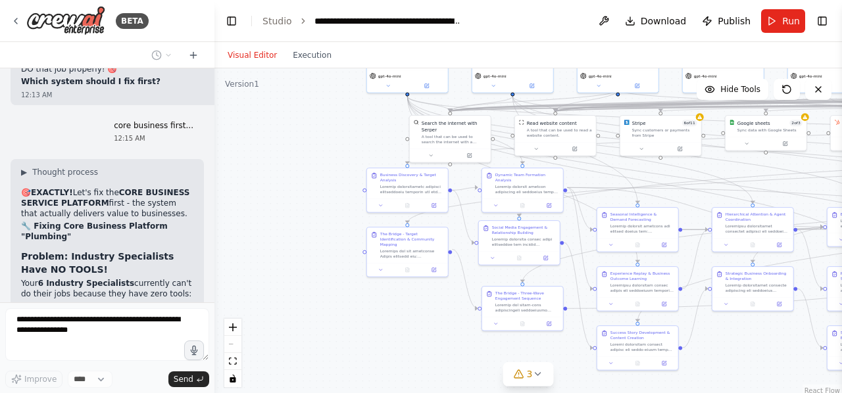
drag, startPoint x: 324, startPoint y: 334, endPoint x: 747, endPoint y: 393, distance: 427.2
click at [747, 393] on html "BETA Hello! I'm the CrewAI assistant. What kind of automation do you want to bu…" at bounding box center [421, 196] width 842 height 393
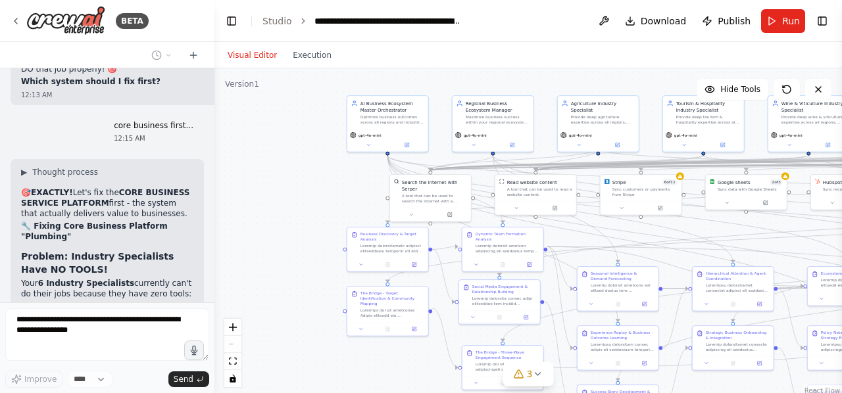
drag, startPoint x: 301, startPoint y: 224, endPoint x: 301, endPoint y: 283, distance: 59.2
click at [301, 283] on div ".deletable-edge-delete-btn { width: 20px; height: 20px; border: 0px solid #ffff…" at bounding box center [528, 232] width 628 height 329
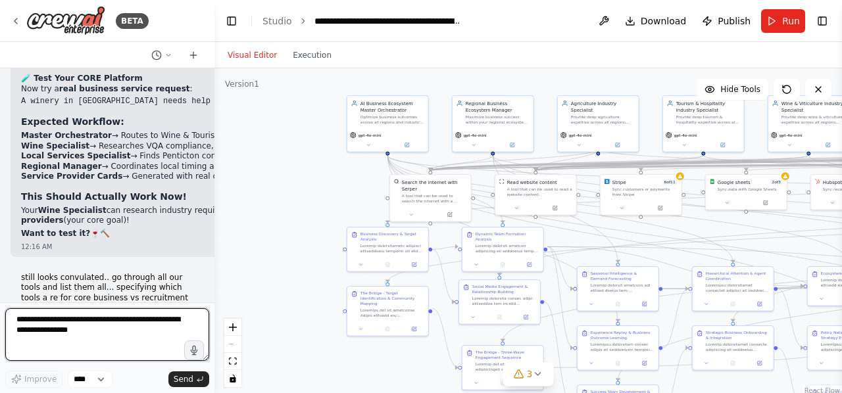
scroll to position [23156, 0]
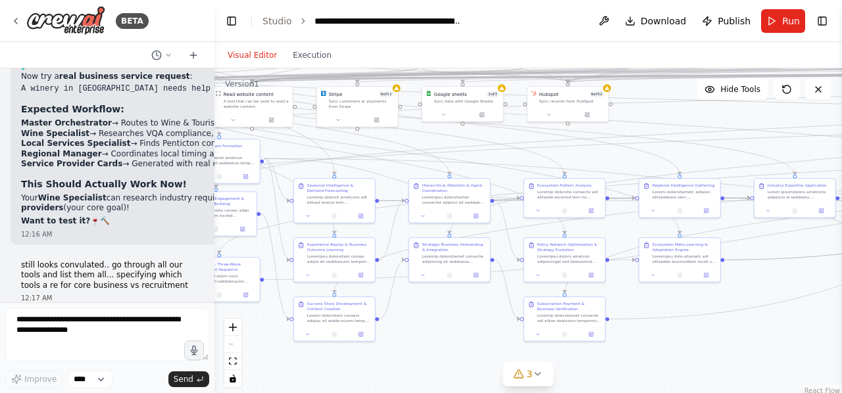
drag, startPoint x: 332, startPoint y: 274, endPoint x: 48, endPoint y: 186, distance: 296.9
click at [48, 186] on div "BETA Hello! I'm the CrewAI assistant. What kind of automation do you want to bu…" at bounding box center [421, 196] width 842 height 393
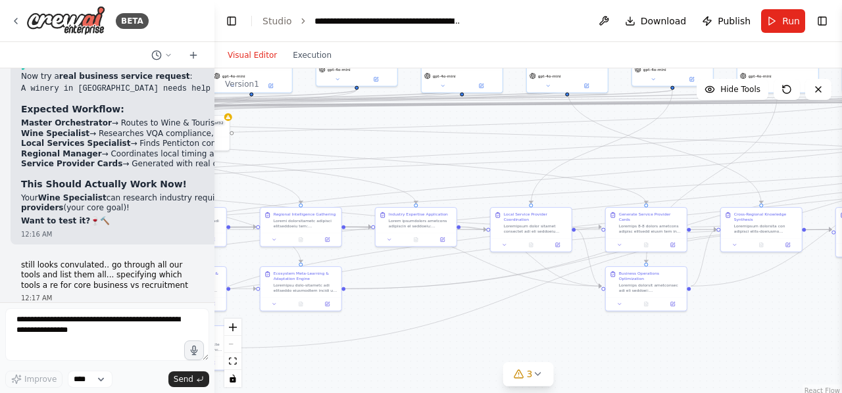
drag, startPoint x: 708, startPoint y: 332, endPoint x: 253, endPoint y: 366, distance: 456.6
click at [253, 366] on div ".deletable-edge-delete-btn { width: 20px; height: 20px; border: 0px solid #ffff…" at bounding box center [528, 232] width 628 height 329
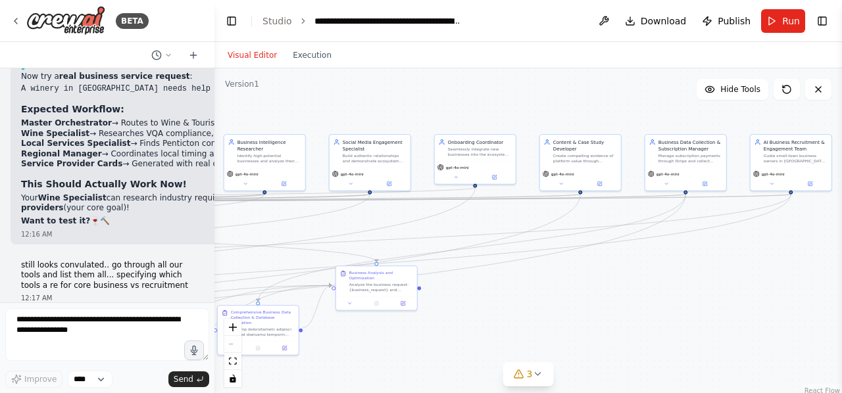
drag, startPoint x: 814, startPoint y: 296, endPoint x: 269, endPoint y: 388, distance: 553.1
click at [269, 388] on div ".deletable-edge-delete-btn { width: 20px; height: 20px; border: 0px solid #ffff…" at bounding box center [528, 232] width 628 height 329
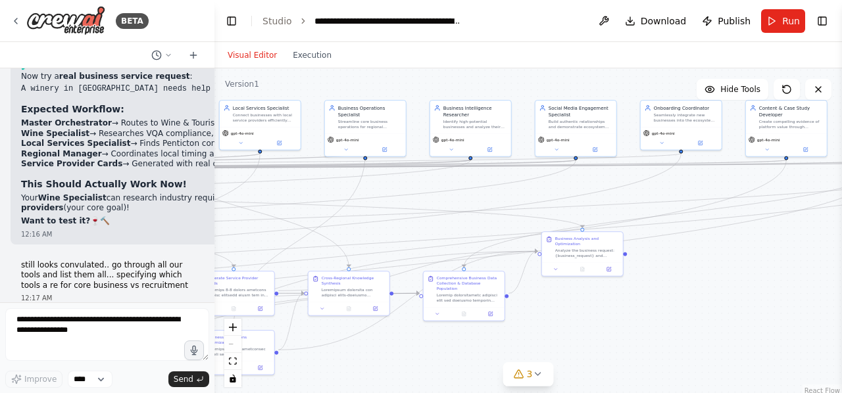
drag, startPoint x: 632, startPoint y: 295, endPoint x: 841, endPoint y: 230, distance: 219.1
click at [841, 230] on div "BETA Hello! I'm the CrewAI assistant. What kind of automation do you want to bu…" at bounding box center [421, 196] width 842 height 393
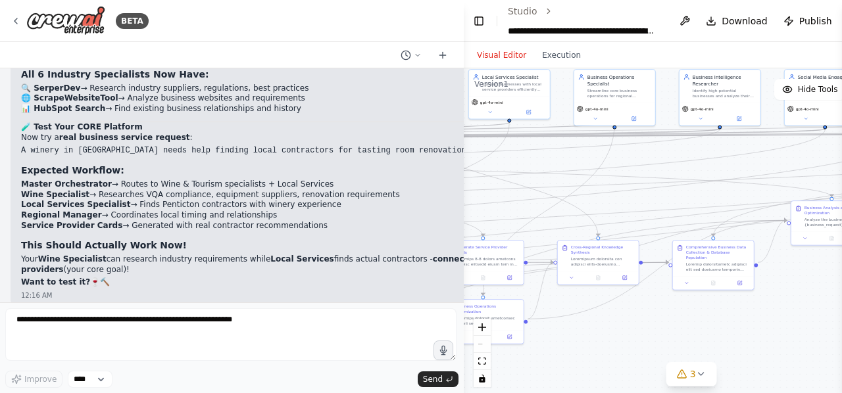
scroll to position [17149, 0]
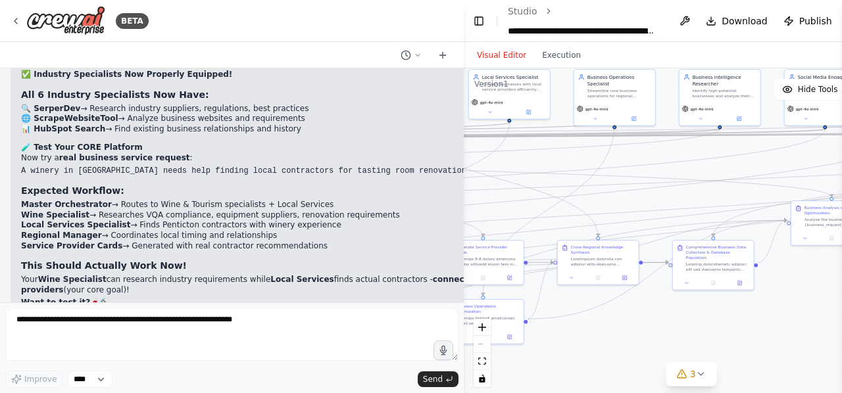
drag, startPoint x: 209, startPoint y: 185, endPoint x: 557, endPoint y: 206, distance: 348.7
click at [557, 206] on div "BETA Hello! I'm the CrewAI assistant. What kind of automation do you want to bu…" at bounding box center [421, 196] width 842 height 393
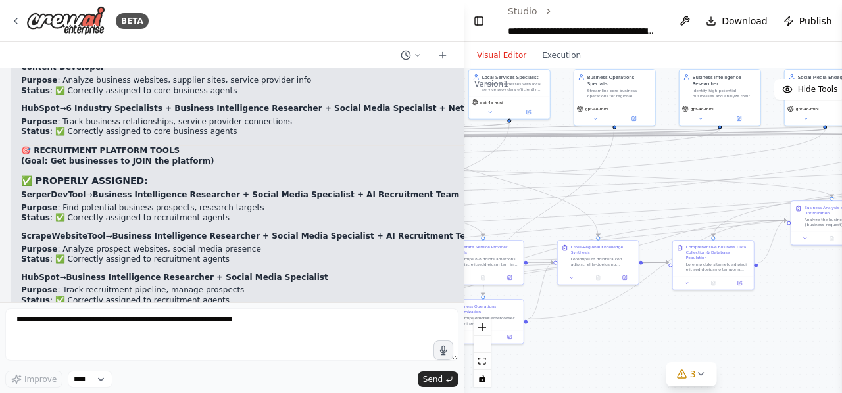
scroll to position [17645, 0]
drag, startPoint x: 334, startPoint y: 182, endPoint x: 366, endPoint y: 224, distance: 53.0
click at [366, 224] on div "Perfect! Now I can clearly categorize all your tools by their purpose. Here's t…" at bounding box center [305, 308] width 568 height 751
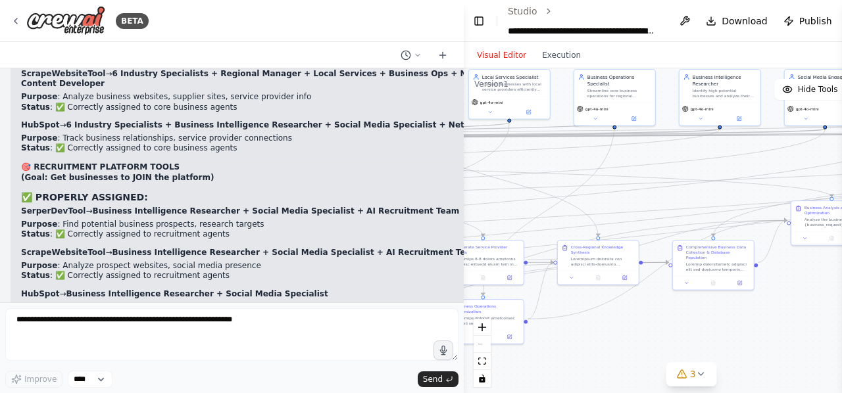
scroll to position [17422, 0]
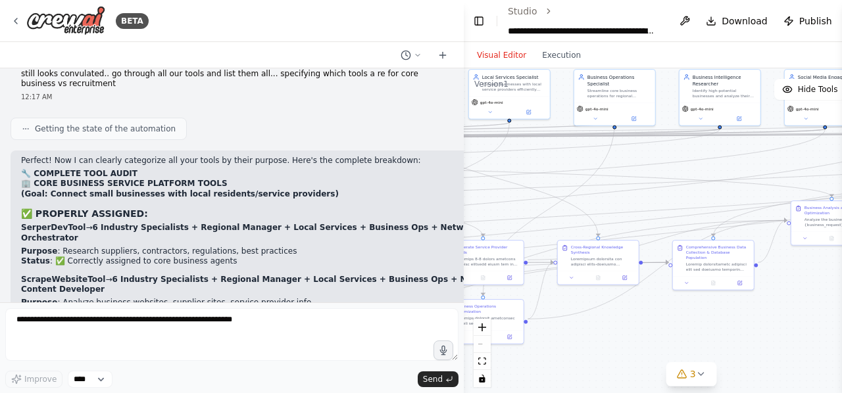
click at [459, 180] on div at bounding box center [461, 196] width 5 height 393
drag, startPoint x: 461, startPoint y: 197, endPoint x: 611, endPoint y: 193, distance: 150.0
click at [611, 193] on div "BETA Hello! I'm the CrewAI assistant. What kind of automation do you want to bu…" at bounding box center [421, 196] width 842 height 393
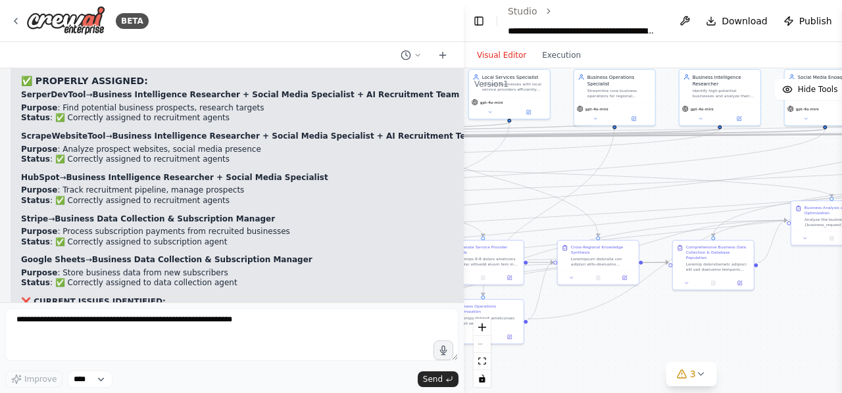
scroll to position [17748, 0]
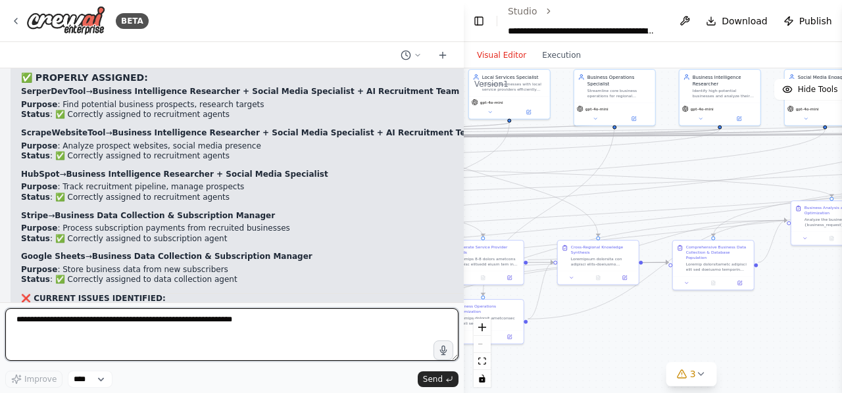
click at [172, 334] on textarea at bounding box center [231, 335] width 453 height 53
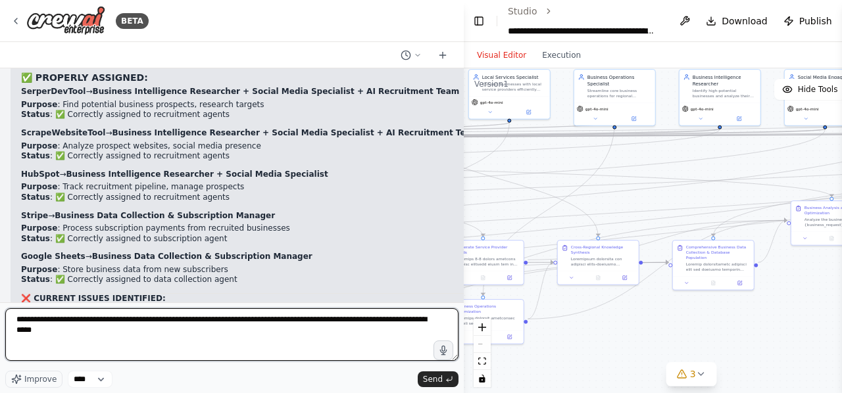
type textarea "**********"
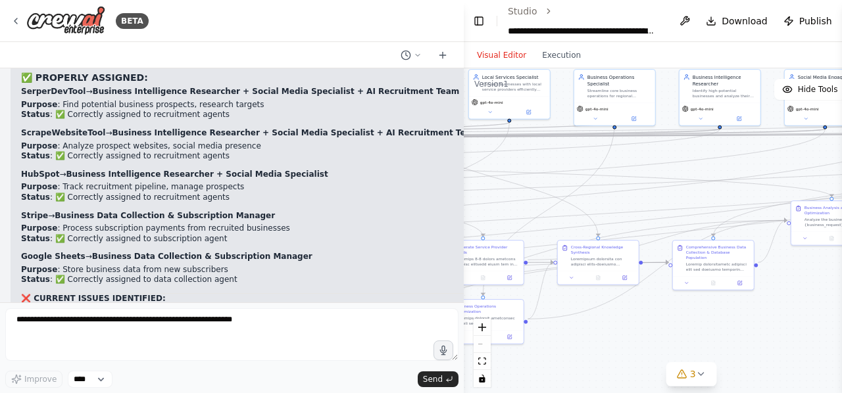
scroll to position [17837, 0]
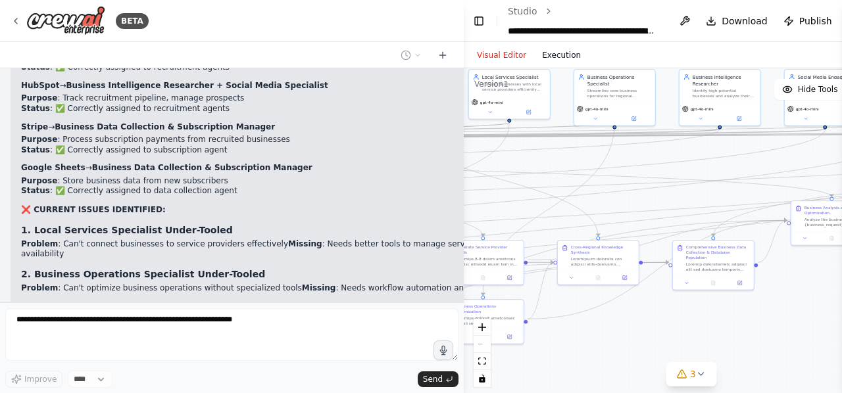
click at [553, 61] on button "Execution" at bounding box center [561, 55] width 55 height 16
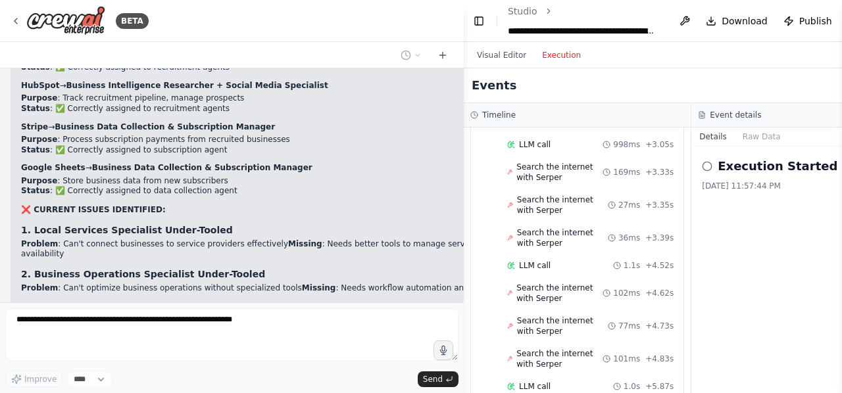
scroll to position [5949, 0]
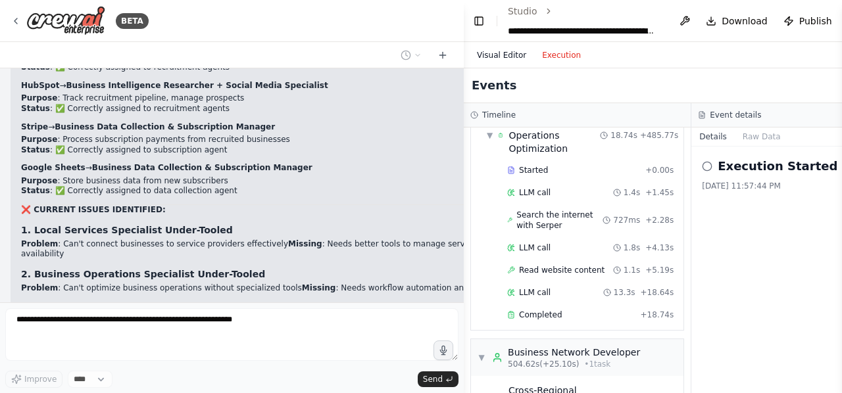
click at [490, 56] on button "Visual Editor" at bounding box center [501, 55] width 65 height 16
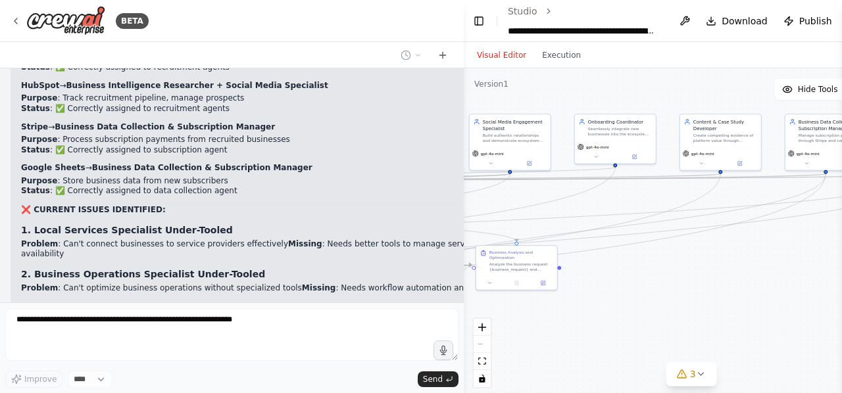
drag, startPoint x: 721, startPoint y: 323, endPoint x: 400, endPoint y: 364, distance: 323.7
click at [400, 364] on div "BETA Hello! I'm the CrewAI assistant. What kind of automation do you want to bu…" at bounding box center [421, 196] width 842 height 393
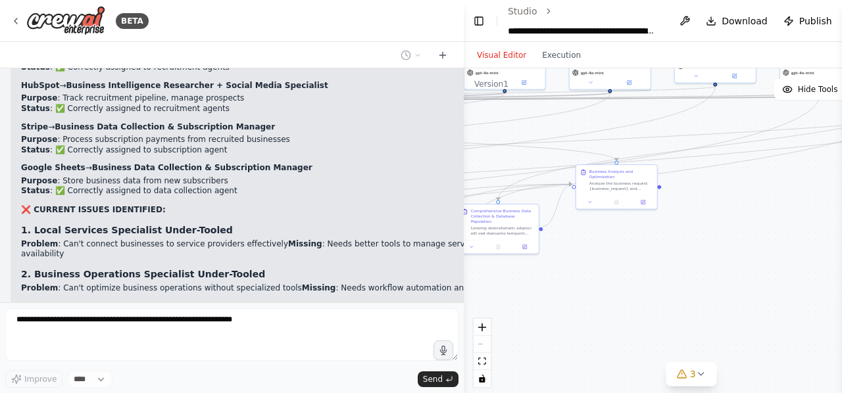
drag, startPoint x: 723, startPoint y: 281, endPoint x: 841, endPoint y: 202, distance: 142.3
click at [841, 202] on div "BETA Hello! I'm the CrewAI assistant. What kind of automation do you want to bu…" at bounding box center [421, 196] width 842 height 393
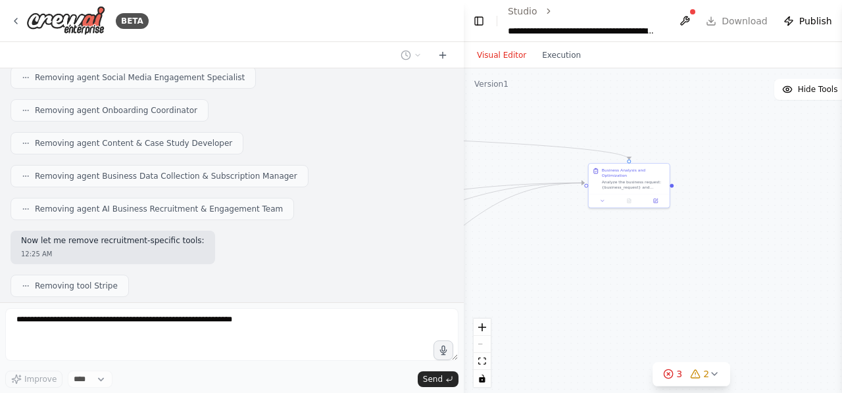
scroll to position [18454, 0]
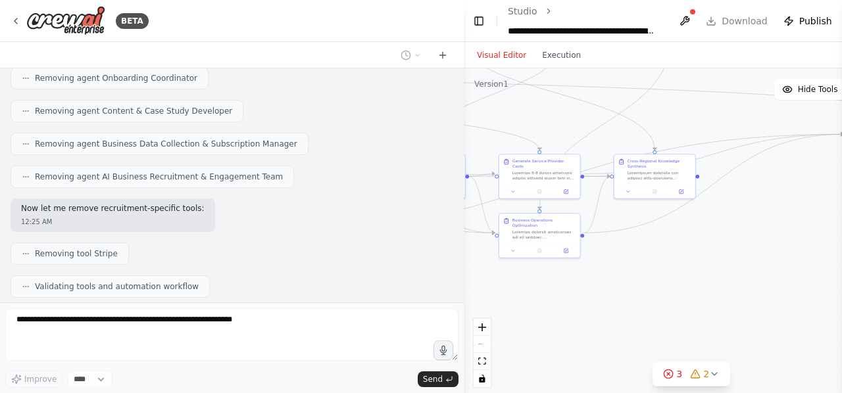
drag, startPoint x: 582, startPoint y: 297, endPoint x: 841, endPoint y: 249, distance: 263.5
click at [841, 249] on div "BETA Hello! I'm the CrewAI assistant. What kind of automation do you want to bu…" at bounding box center [421, 196] width 842 height 393
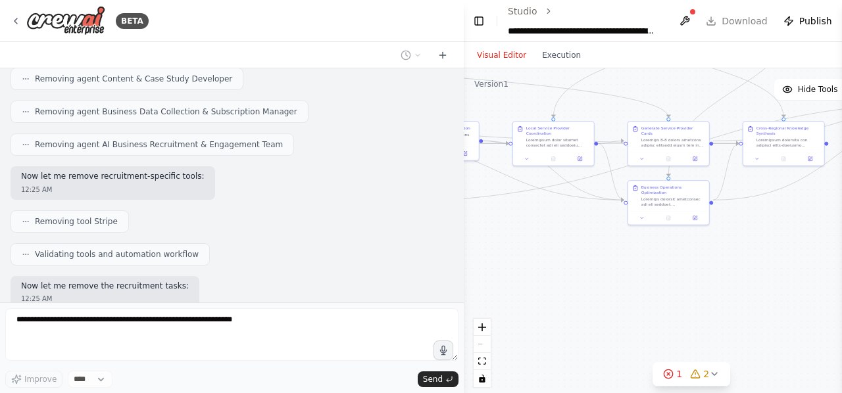
drag, startPoint x: 639, startPoint y: 327, endPoint x: 762, endPoint y: 311, distance: 123.5
click at [762, 311] on div ".deletable-edge-delete-btn { width: 20px; height: 20px; border: 0px solid #ffff…" at bounding box center [691, 232] width 455 height 329
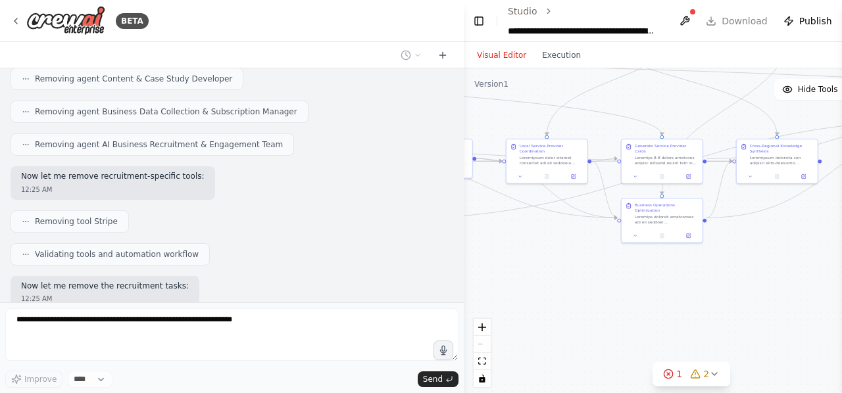
scroll to position [18519, 0]
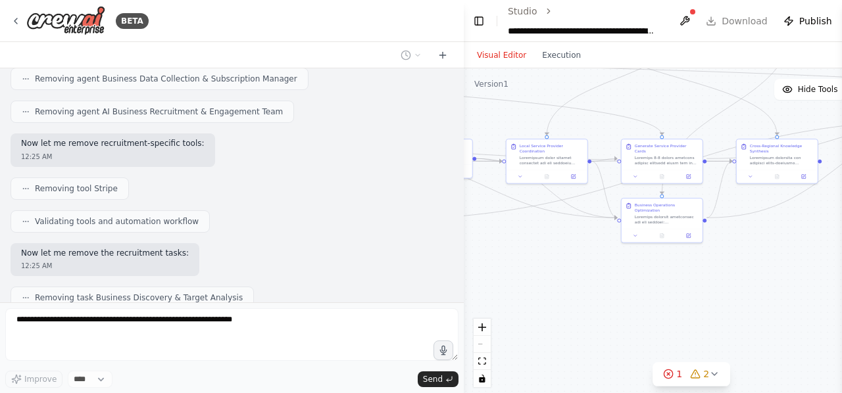
click at [481, 345] on div "React Flow controls" at bounding box center [482, 353] width 17 height 68
drag, startPoint x: 481, startPoint y: 345, endPoint x: 536, endPoint y: 285, distance: 82.0
click at [536, 285] on div ".deletable-edge-delete-btn { width: 20px; height: 20px; border: 0px solid #ffff…" at bounding box center [691, 232] width 455 height 329
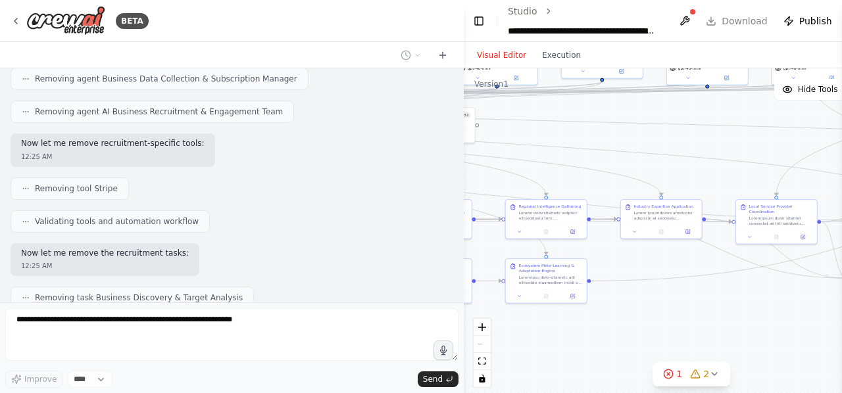
scroll to position [18552, 0]
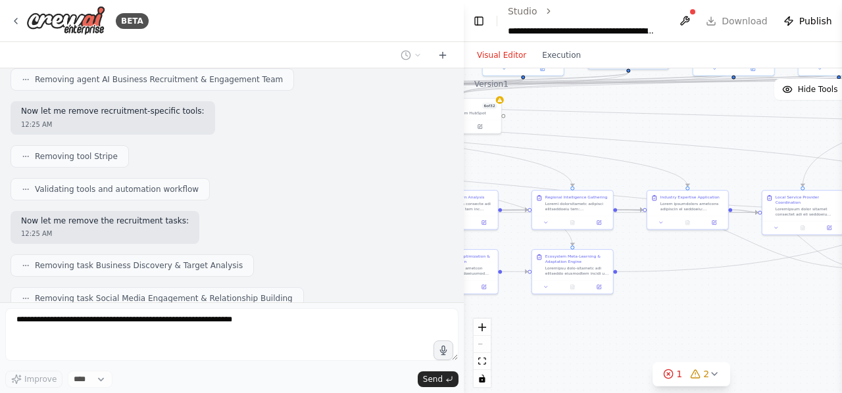
drag, startPoint x: 536, startPoint y: 285, endPoint x: 801, endPoint y: 336, distance: 270.0
click at [801, 336] on div ".deletable-edge-delete-btn { width: 20px; height: 20px; border: 0px solid #ffff…" at bounding box center [691, 232] width 455 height 329
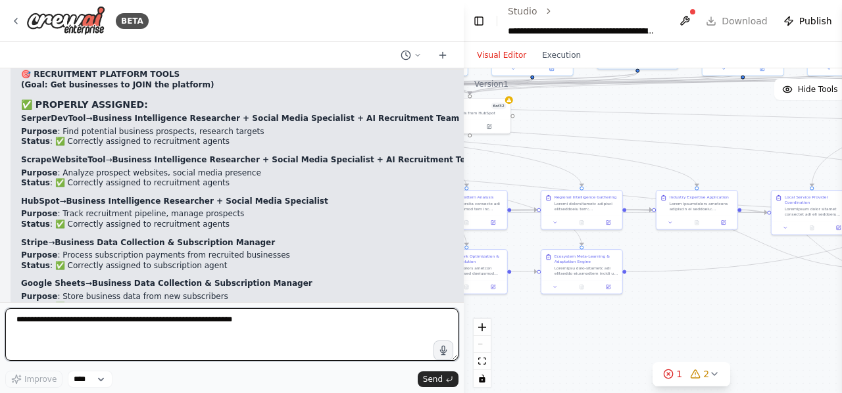
scroll to position [17793, 0]
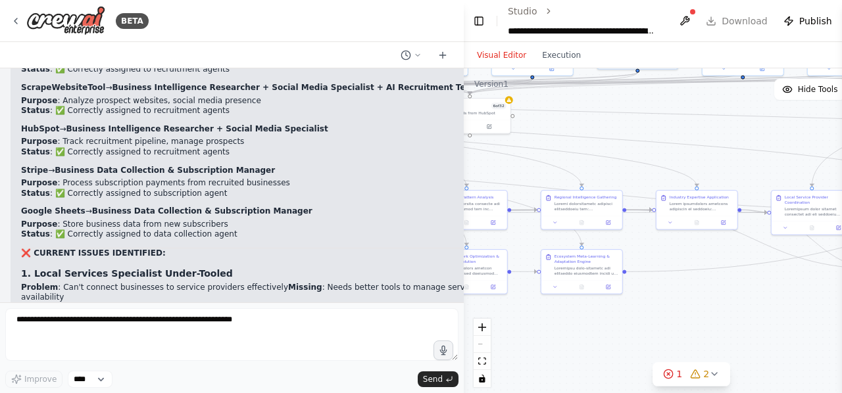
drag, startPoint x: 75, startPoint y: 286, endPoint x: 20, endPoint y: 264, distance: 59.4
copy div "delete all recruitment agents and tools and then provide explanationg of what y…"
click at [445, 61] on button at bounding box center [442, 55] width 21 height 16
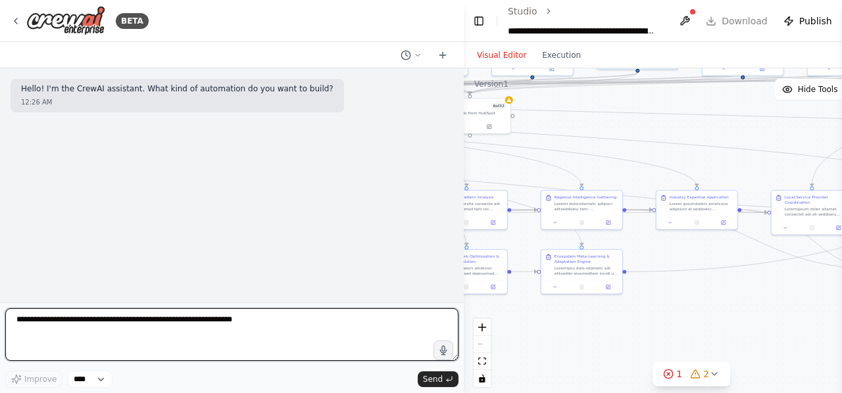
click at [207, 338] on textarea at bounding box center [231, 335] width 453 height 53
paste textarea "**********"
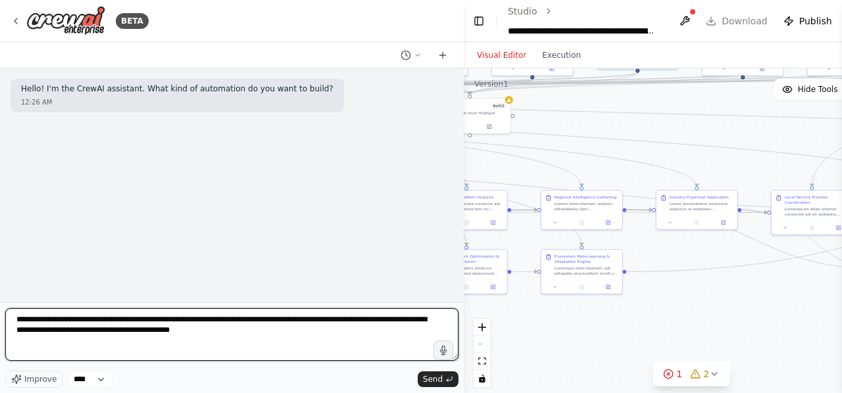
type textarea "**********"
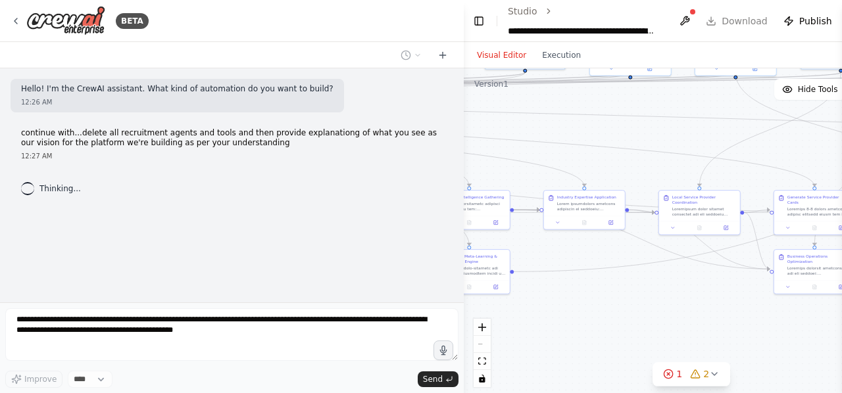
click at [355, 328] on div "**********" at bounding box center [421, 196] width 842 height 393
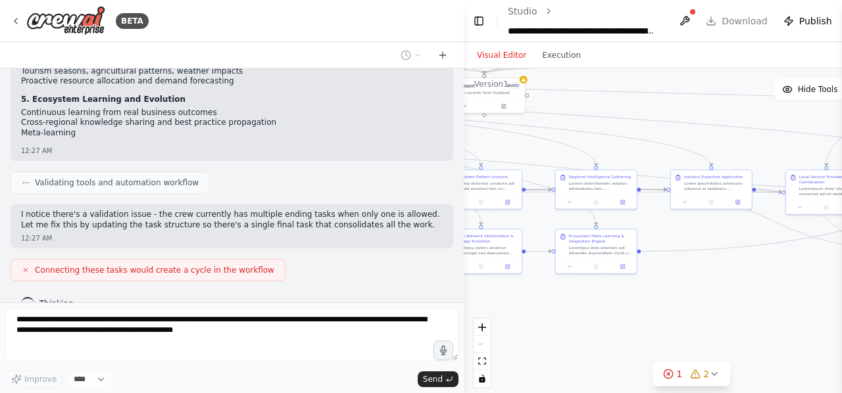
click at [661, 291] on div ".deletable-edge-delete-btn { width: 20px; height: 20px; border: 0px solid #ffff…" at bounding box center [691, 232] width 455 height 329
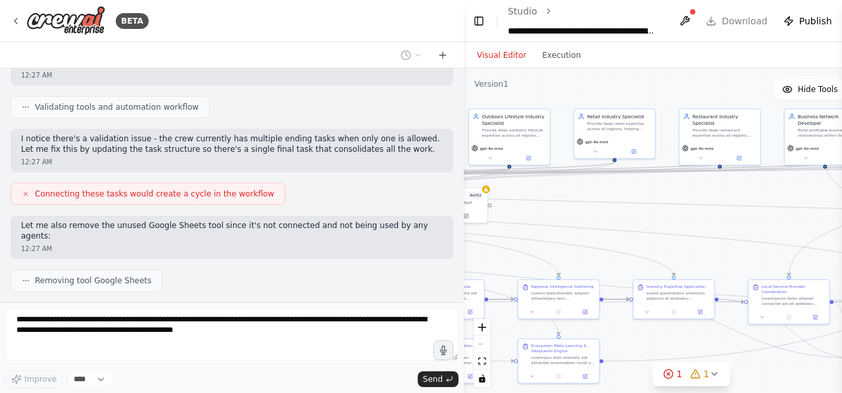
scroll to position [682, 0]
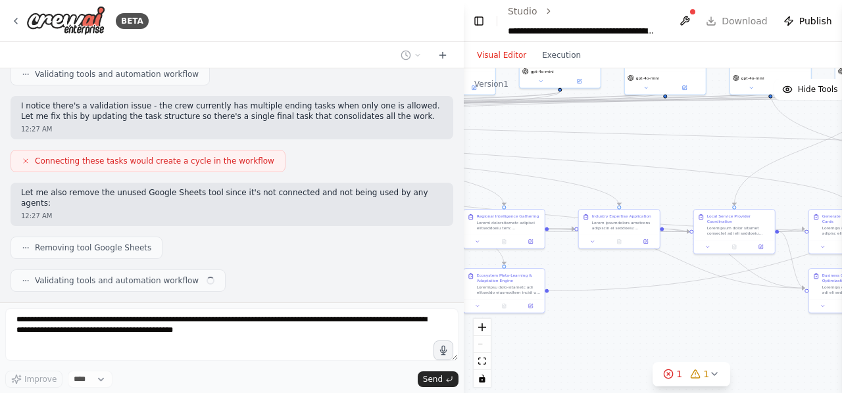
drag, startPoint x: 662, startPoint y: 284, endPoint x: 336, endPoint y: 387, distance: 341.8
click at [336, 387] on div "BETA Hello! I'm the CrewAI assistant. What kind of automation do you want to bu…" at bounding box center [421, 196] width 842 height 393
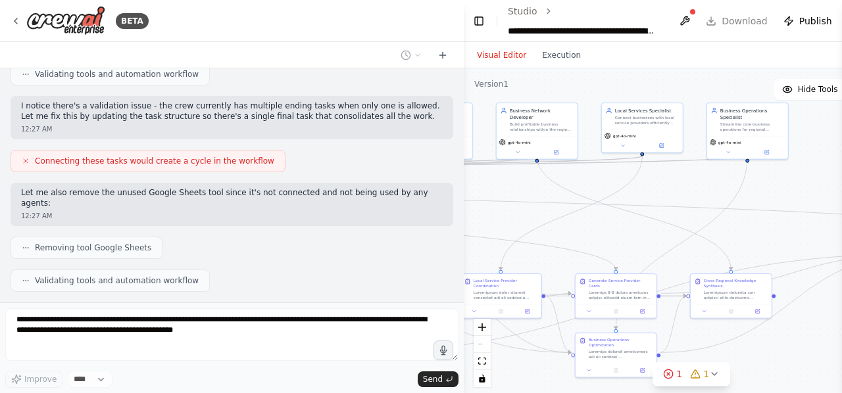
click at [796, 322] on div ".deletable-edge-delete-btn { width: 20px; height: 20px; border: 0px solid #ffff…" at bounding box center [691, 232] width 455 height 329
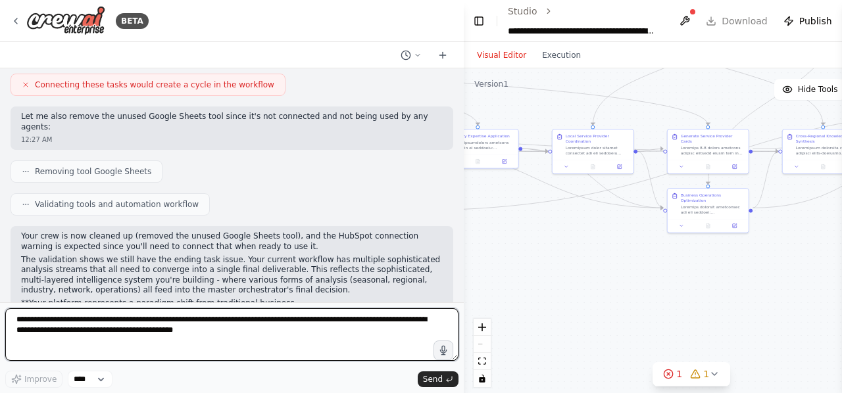
drag, startPoint x: 749, startPoint y: 326, endPoint x: 841, endPoint y: 181, distance: 171.6
click at [841, 181] on div "BETA Hello! I'm the CrewAI assistant. What kind of automation do you want to bu…" at bounding box center [421, 196] width 842 height 393
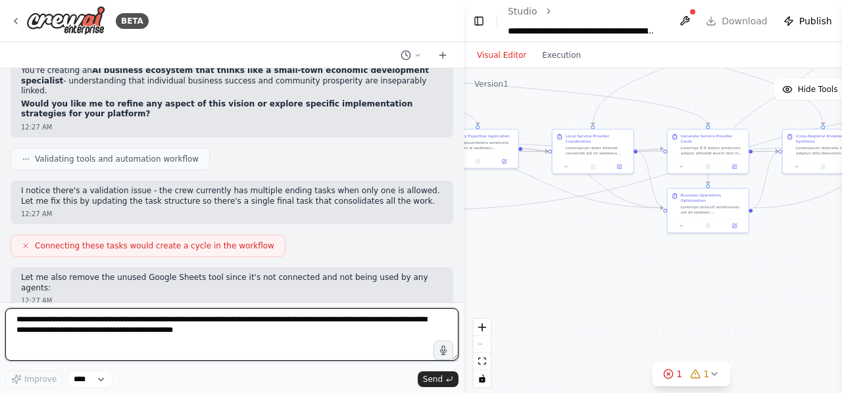
scroll to position [597, 0]
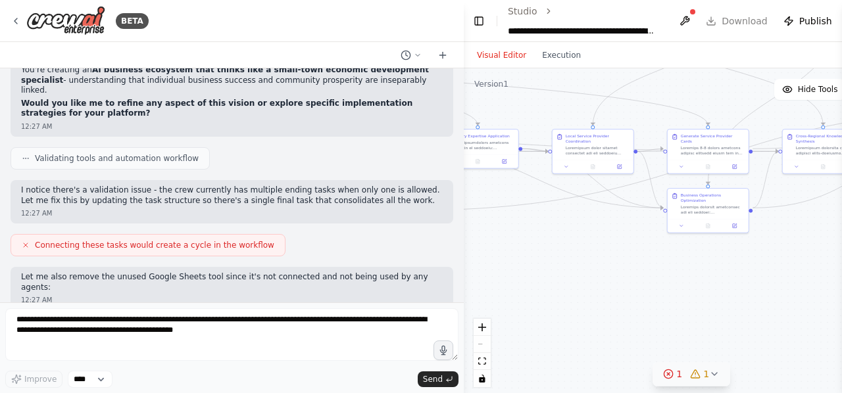
click at [670, 378] on circle at bounding box center [668, 374] width 9 height 9
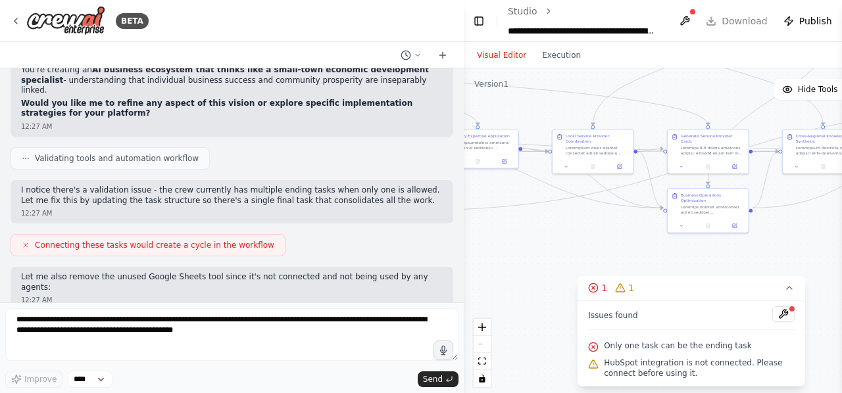
click at [730, 347] on span "Only one task can be the ending task" at bounding box center [677, 346] width 147 height 11
drag, startPoint x: 746, startPoint y: 343, endPoint x: 593, endPoint y: 351, distance: 152.8
click at [593, 351] on div "Only one task can be the ending task" at bounding box center [691, 346] width 207 height 17
copy span "Only one task can be the ending task"
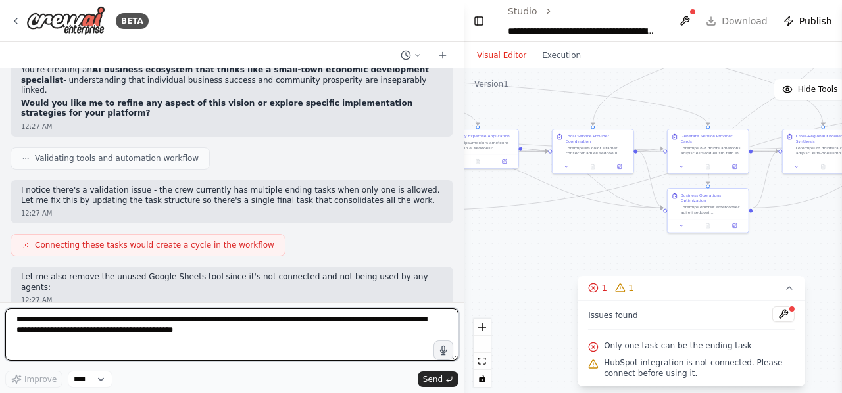
click at [301, 334] on textarea "**********" at bounding box center [231, 335] width 453 height 53
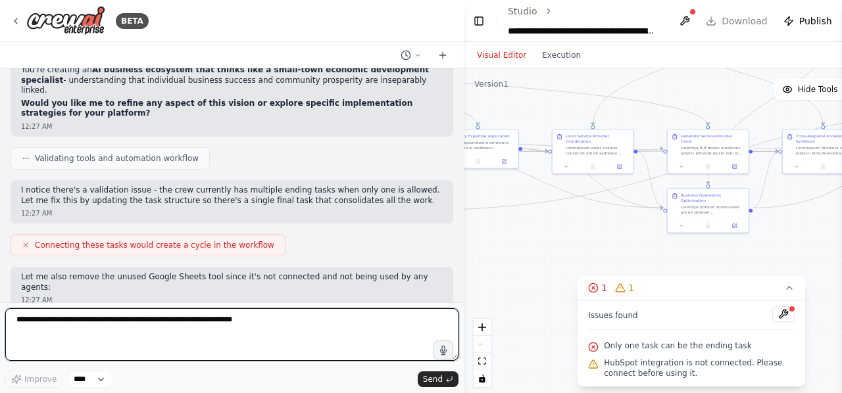
paste textarea "**********"
type textarea "**********"
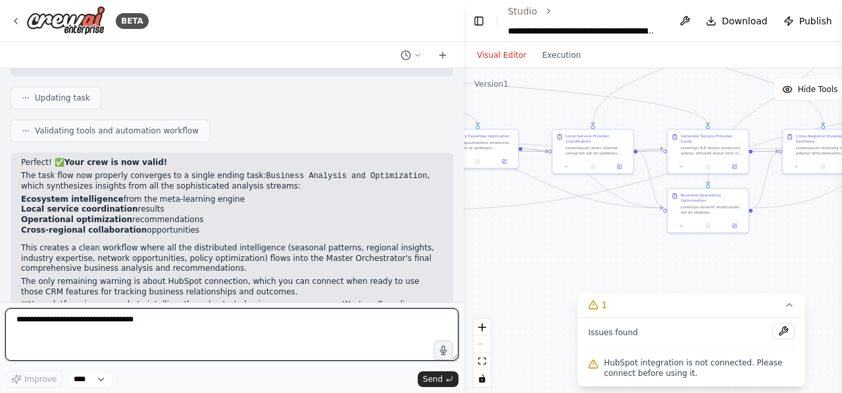
scroll to position [1172, 0]
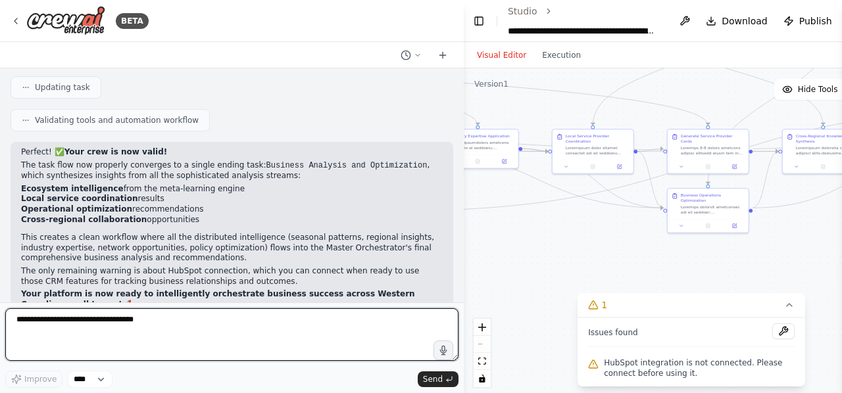
click at [280, 318] on textarea "**********" at bounding box center [231, 335] width 453 height 53
type textarea "**********"
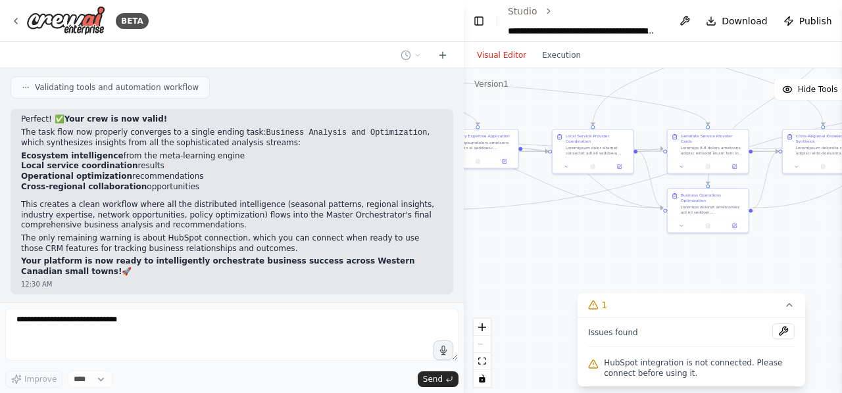
scroll to position [1250, 0]
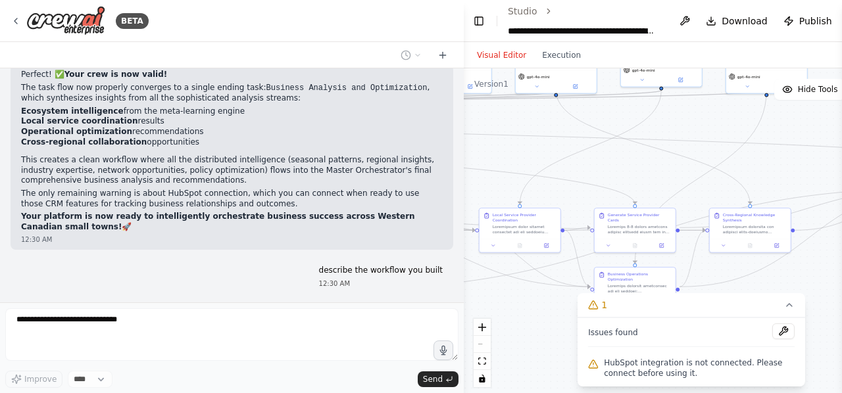
drag, startPoint x: 540, startPoint y: 292, endPoint x: 429, endPoint y: 393, distance: 150.4
click at [429, 393] on html "BETA Hello! I'm the CrewAI assistant. What kind of automation do you want to bu…" at bounding box center [421, 196] width 842 height 393
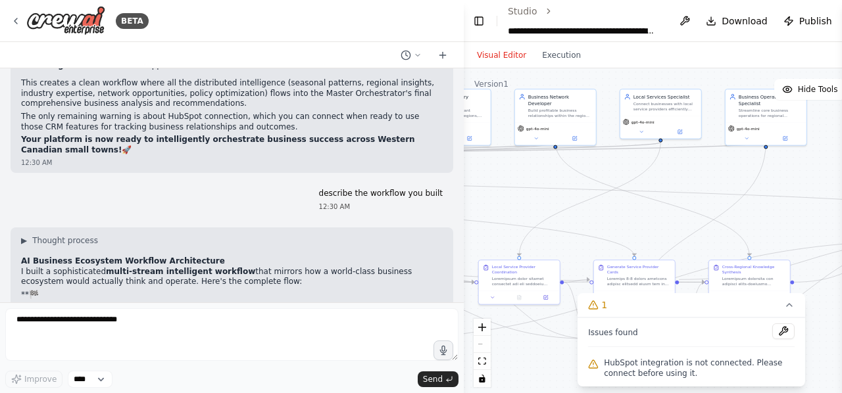
drag, startPoint x: 641, startPoint y: 195, endPoint x: 676, endPoint y: 218, distance: 41.8
click at [676, 218] on div ".deletable-edge-delete-btn { width: 20px; height: 20px; border: 0px solid #ffff…" at bounding box center [691, 232] width 455 height 329
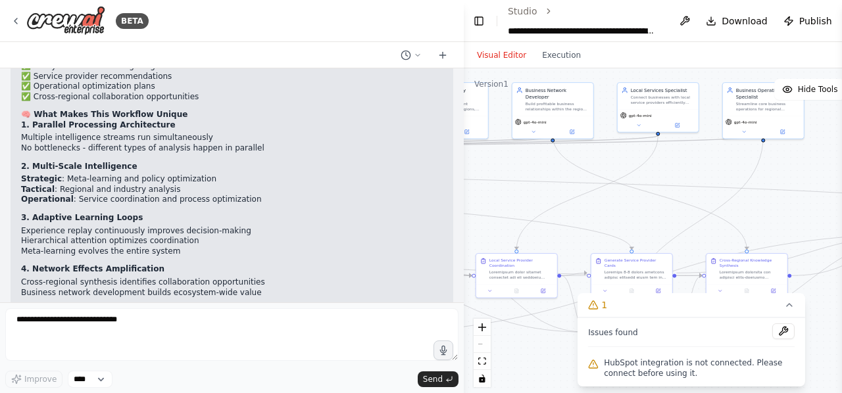
scroll to position [2107, 0]
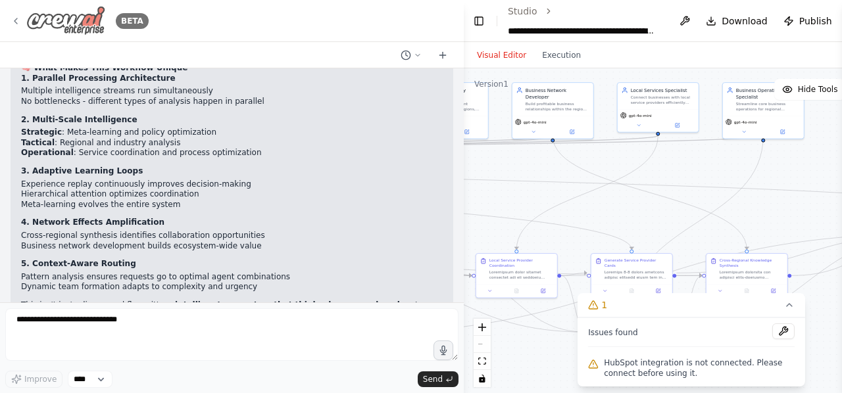
click at [25, 11] on div "BETA" at bounding box center [80, 21] width 138 height 30
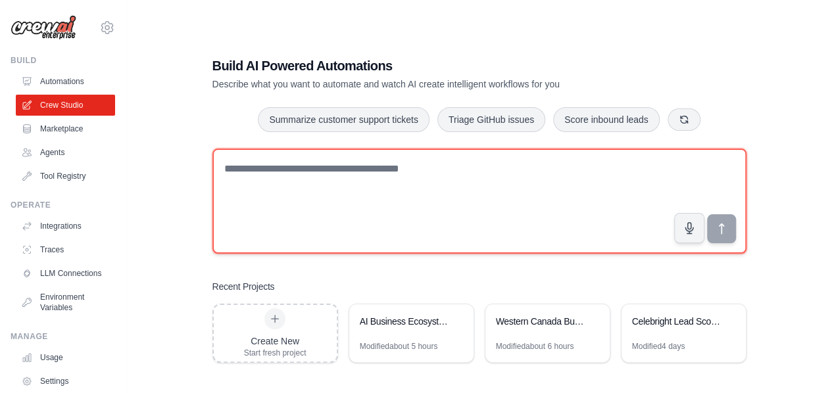
click at [337, 170] on textarea at bounding box center [479, 201] width 534 height 105
paste textarea "**********"
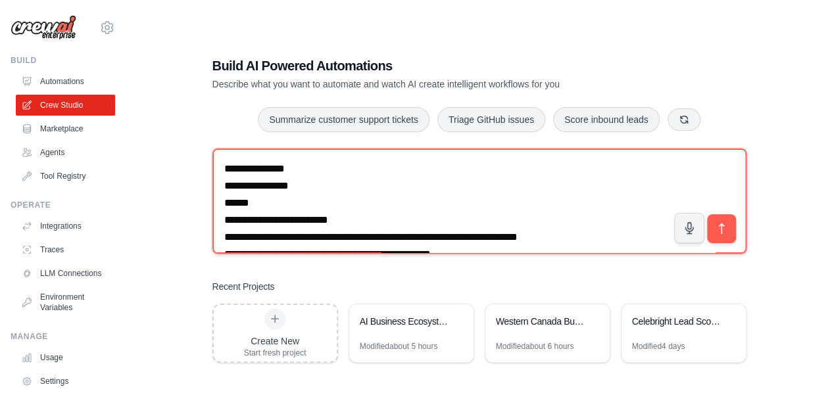
scroll to position [25836, 0]
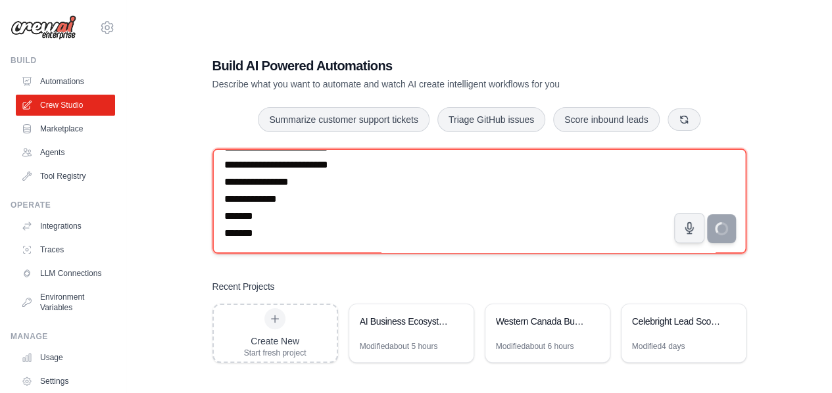
type textarea "**********"
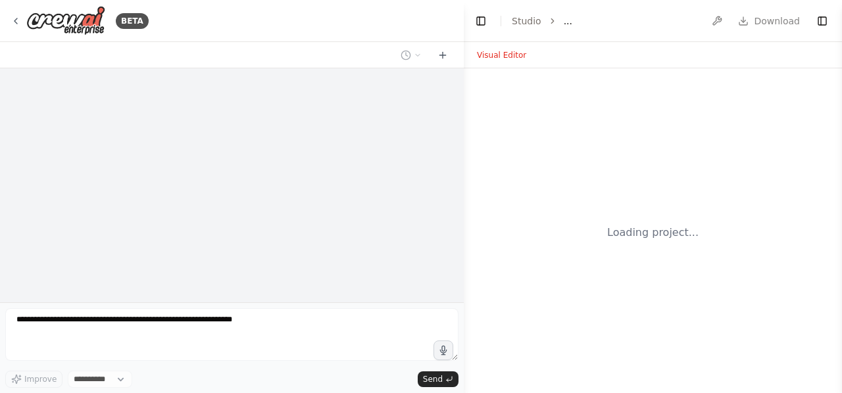
select select "****"
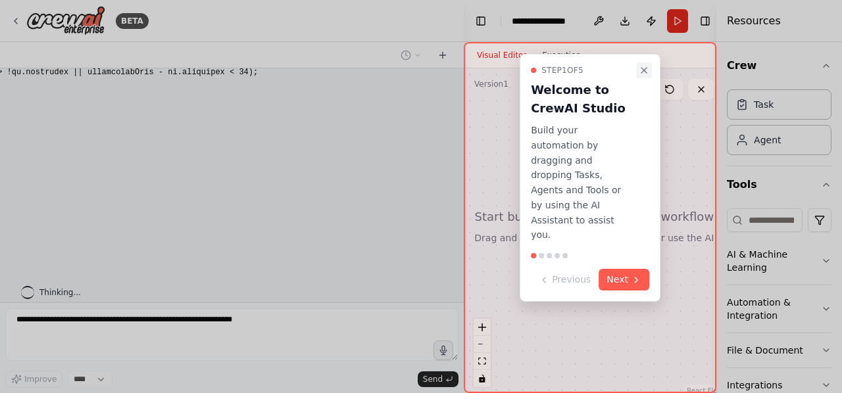
click at [639, 74] on icon "Close walkthrough" at bounding box center [644, 70] width 11 height 11
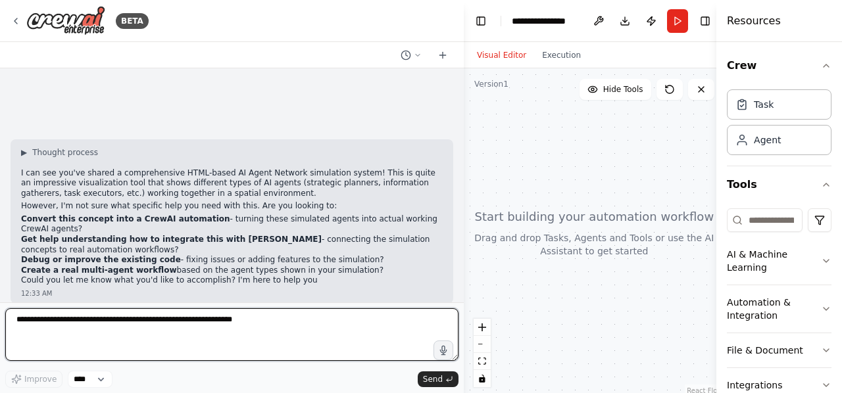
scroll to position [14290, 0]
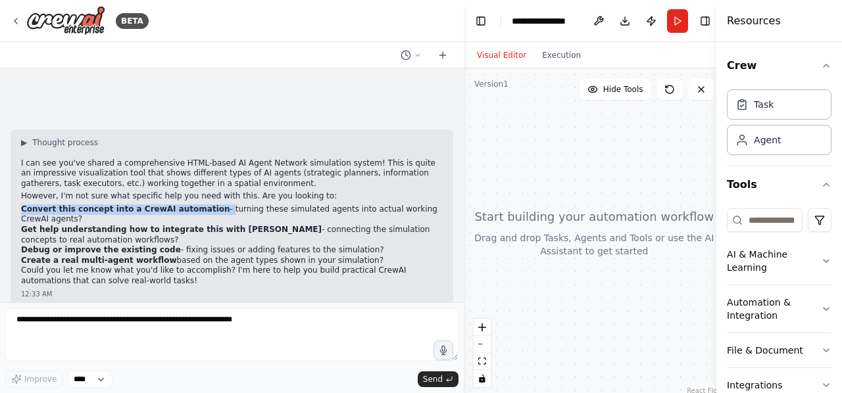
drag, startPoint x: 200, startPoint y: 199, endPoint x: 23, endPoint y: 197, distance: 177.0
click at [23, 205] on li "Convert this concept into a CrewAI automation - turning these simulated agents …" at bounding box center [232, 215] width 422 height 20
copy li "Convert this concept into a CrewAI automation -"
click at [174, 273] on p "Could you let me know what you'd like to accomplish? I'm here to help you build…" at bounding box center [232, 276] width 422 height 20
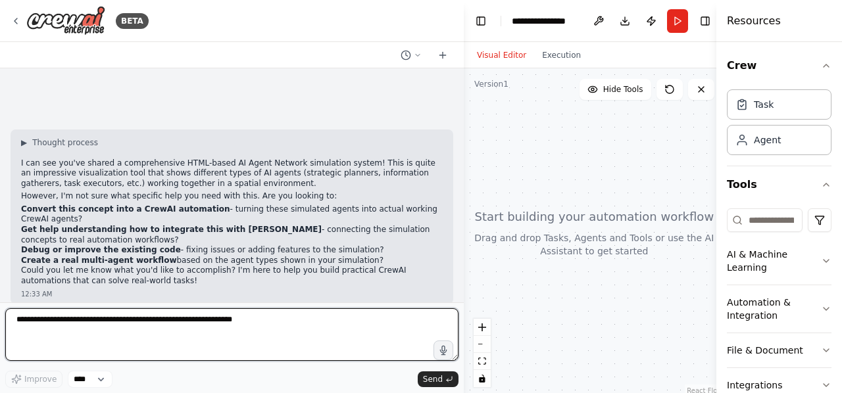
click at [134, 334] on textarea at bounding box center [231, 335] width 453 height 53
paste textarea "**********"
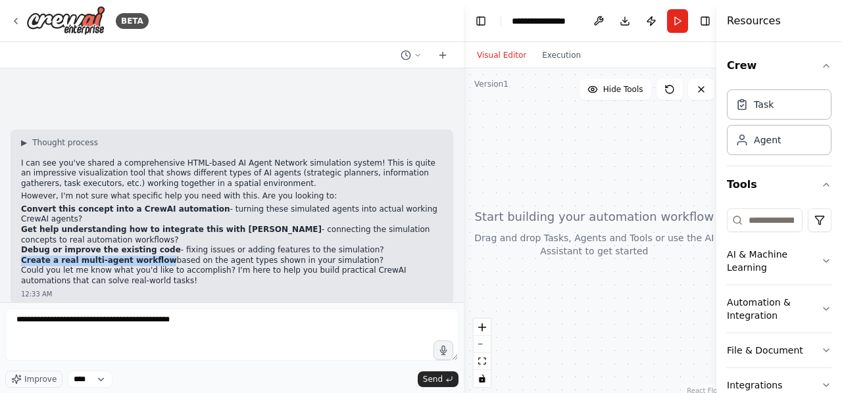
drag, startPoint x: 149, startPoint y: 247, endPoint x: 22, endPoint y: 248, distance: 127.0
click at [22, 256] on strong "Create a real multi-agent workflow" at bounding box center [98, 260] width 155 height 9
copy strong "Create a real multi-agent workflow"
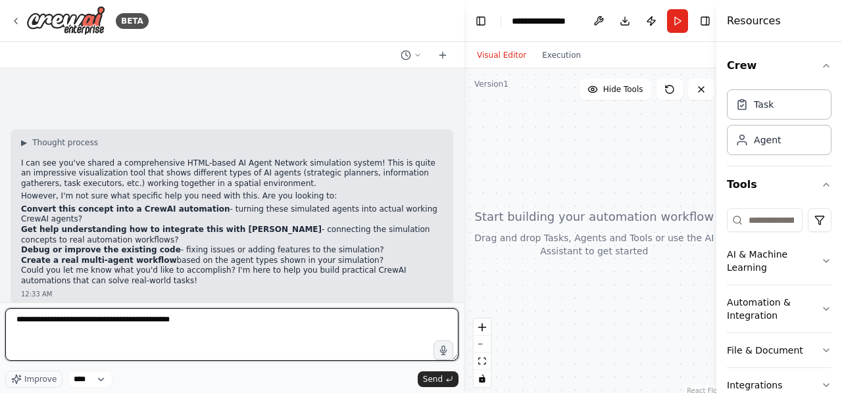
click at [203, 326] on textarea "**********" at bounding box center [231, 335] width 453 height 53
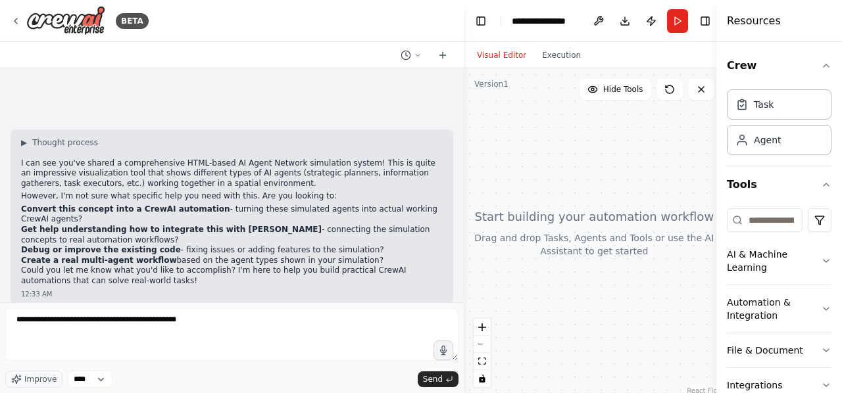
click at [241, 289] on div "12:33 AM" at bounding box center [232, 294] width 422 height 10
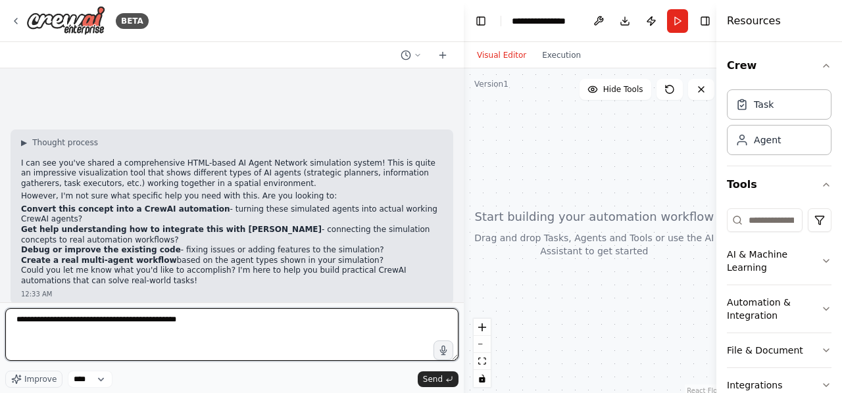
click at [209, 321] on textarea "**********" at bounding box center [231, 335] width 453 height 53
paste textarea "**********"
type textarea "**********"
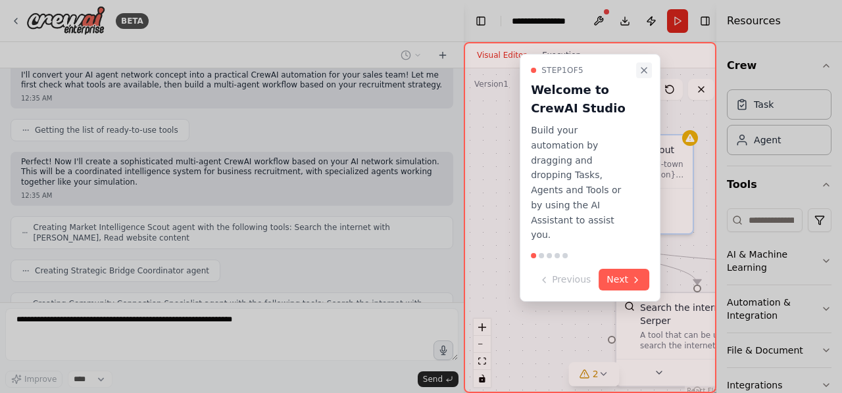
scroll to position [15402, 0]
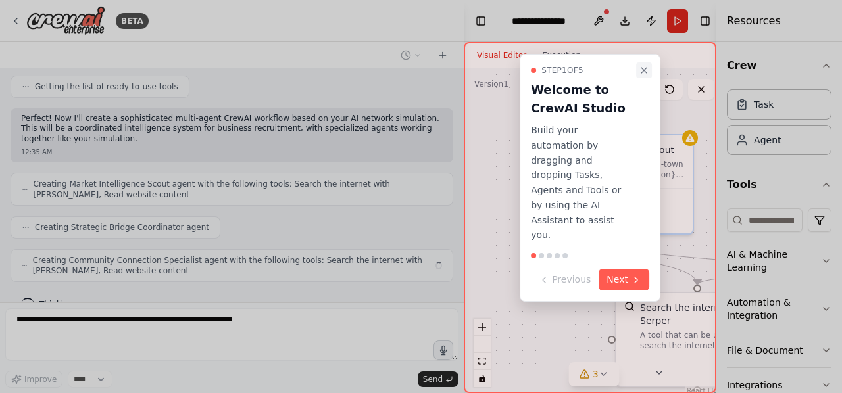
click at [643, 72] on icon "Close walkthrough" at bounding box center [643, 70] width 5 height 5
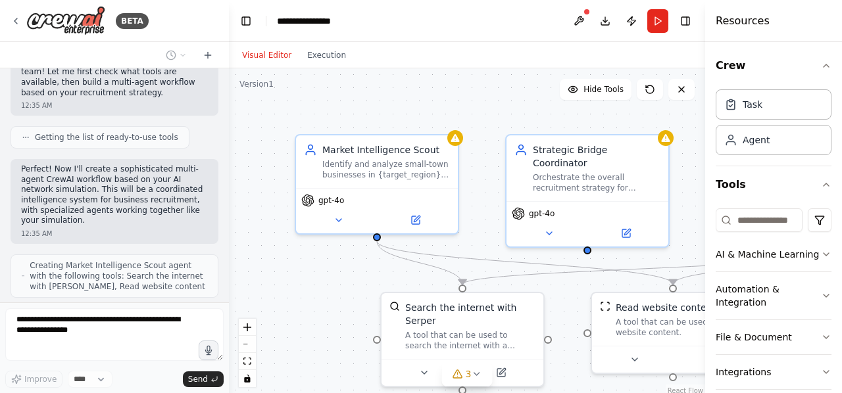
scroll to position [15869, 0]
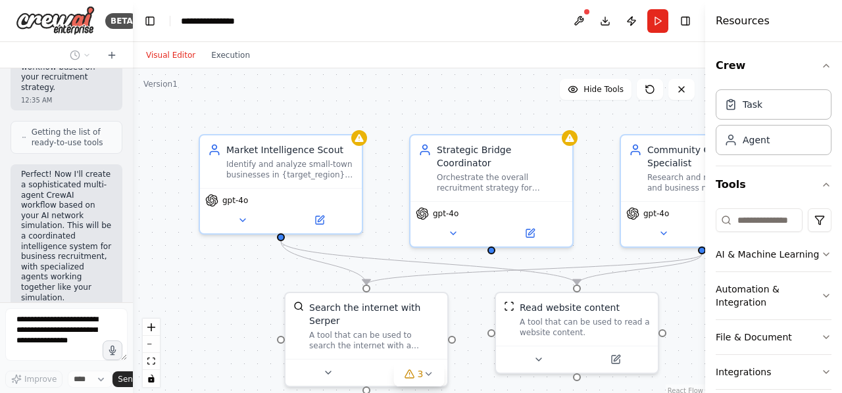
drag, startPoint x: 462, startPoint y: 195, endPoint x: 72, endPoint y: 160, distance: 391.1
click at [72, 160] on div "BETA <!DOCTYPE html> <html lang="en"> <head> <meta charset="UTF-8"> <meta name=…" at bounding box center [66, 196] width 133 height 393
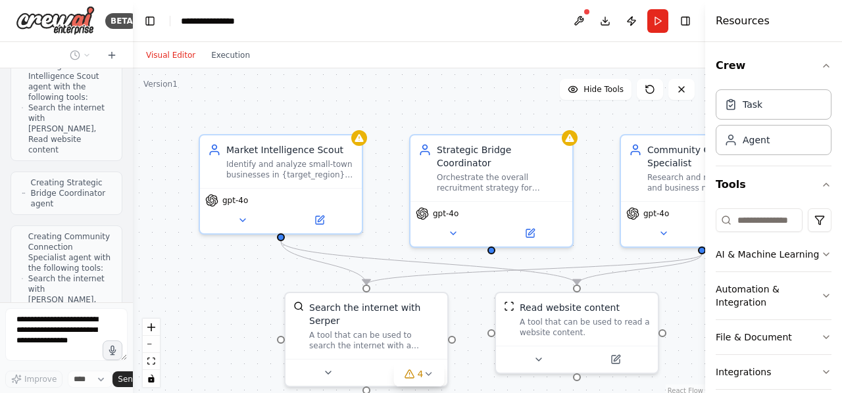
click at [488, 116] on div ".deletable-edge-delete-btn { width: 20px; height: 20px; border: 0px solid #ffff…" at bounding box center [419, 232] width 572 height 329
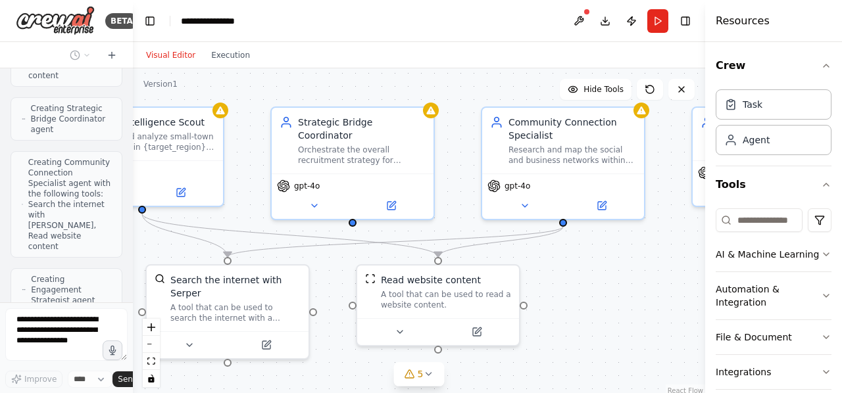
scroll to position [16200, 0]
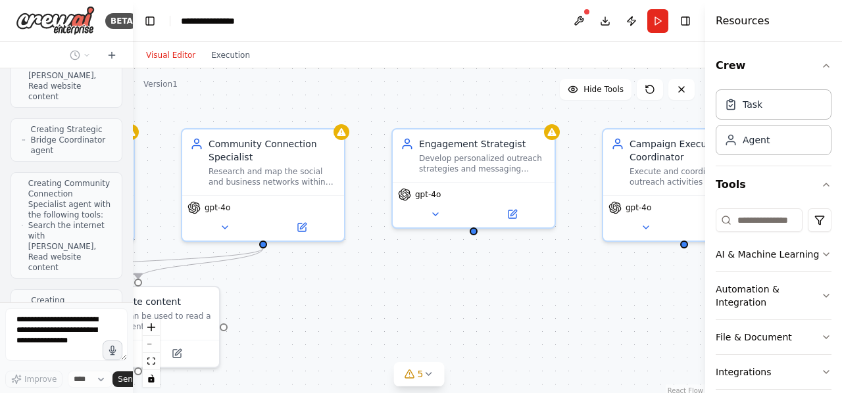
drag, startPoint x: 502, startPoint y: 123, endPoint x: 55, endPoint y: 117, distance: 446.7
click at [55, 117] on div "BETA <!DOCTYPE html> <html lang="en"> <head> <meta charset="UTF-8"> <meta name=…" at bounding box center [421, 196] width 842 height 393
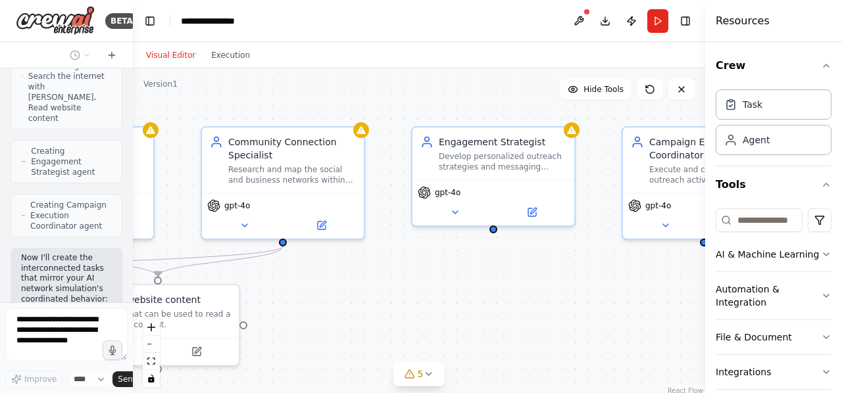
scroll to position [16339, 0]
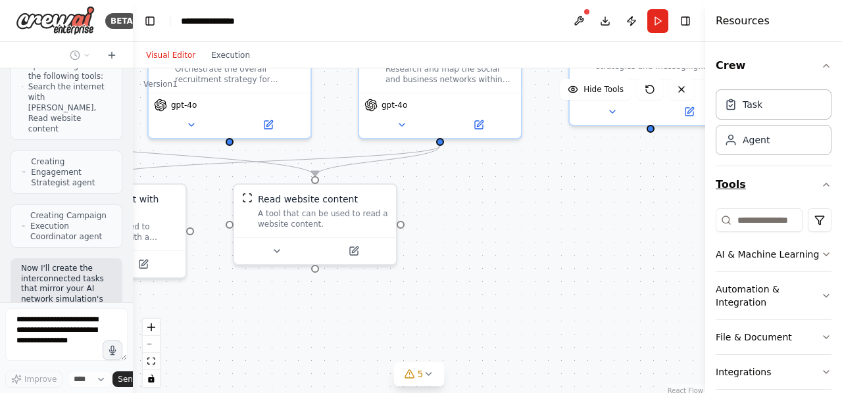
drag, startPoint x: 566, startPoint y: 269, endPoint x: 778, endPoint y: 202, distance: 221.6
click at [778, 202] on div "BETA <!DOCTYPE html> <html lang="en"> <head> <meta charset="UTF-8"> <meta name=…" at bounding box center [421, 196] width 842 height 393
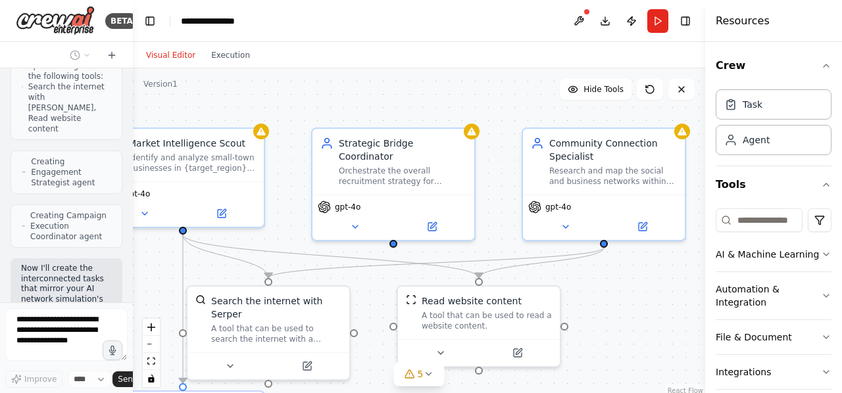
drag, startPoint x: 682, startPoint y: 262, endPoint x: 841, endPoint y: 268, distance: 159.3
click at [841, 268] on div "BETA <!DOCTYPE html> <html lang="en"> <head> <meta charset="UTF-8"> <meta name=…" at bounding box center [421, 196] width 842 height 393
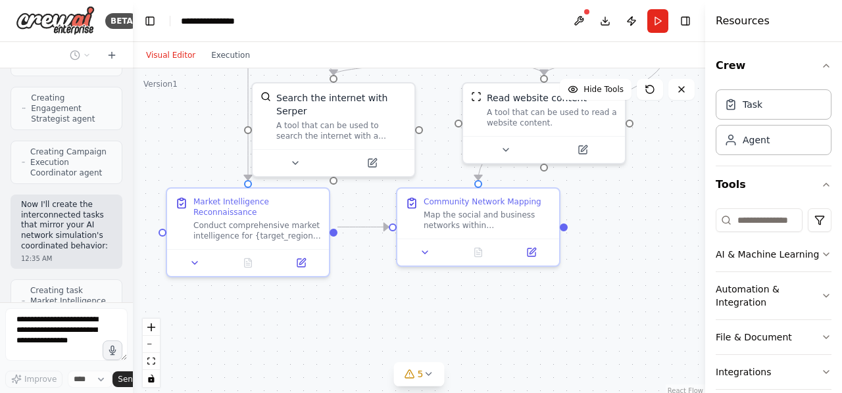
scroll to position [16392, 0]
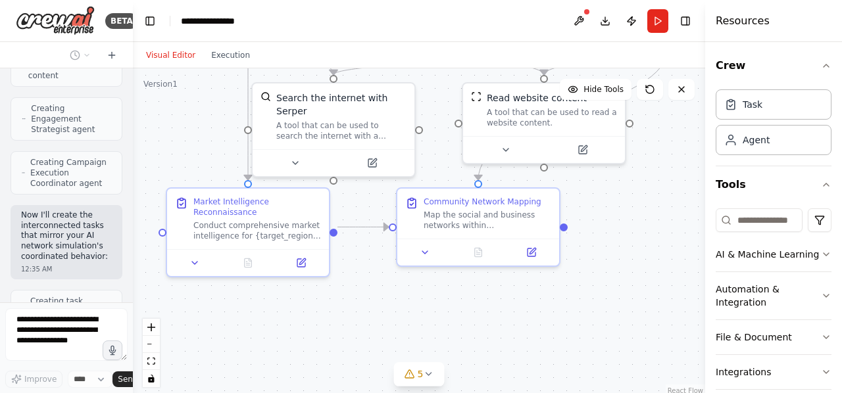
drag, startPoint x: 653, startPoint y: 317, endPoint x: 697, endPoint y: 174, distance: 149.8
click at [697, 174] on div ".deletable-edge-delete-btn { width: 20px; height: 20px; border: 0px solid #ffff…" at bounding box center [419, 232] width 572 height 329
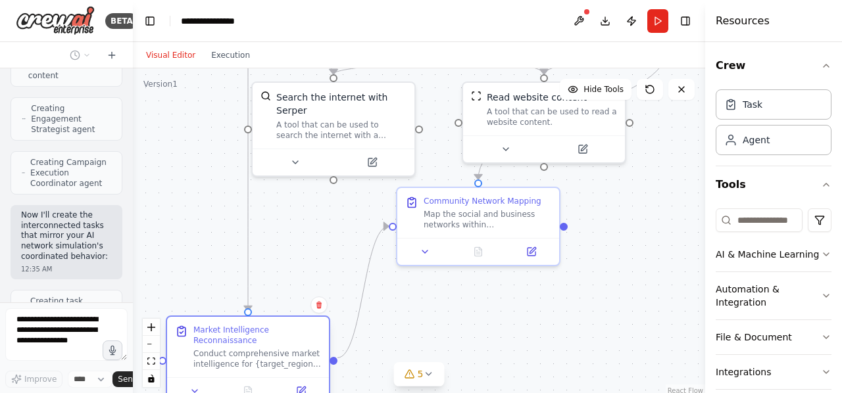
drag, startPoint x: 245, startPoint y: 195, endPoint x: 230, endPoint y: 343, distance: 148.8
click at [230, 343] on div "Market Intelligence Reconnaissance" at bounding box center [257, 335] width 128 height 21
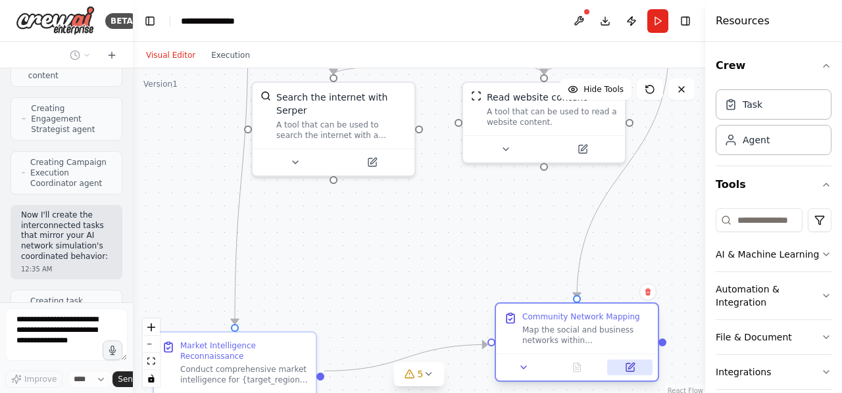
scroll to position [16456, 0]
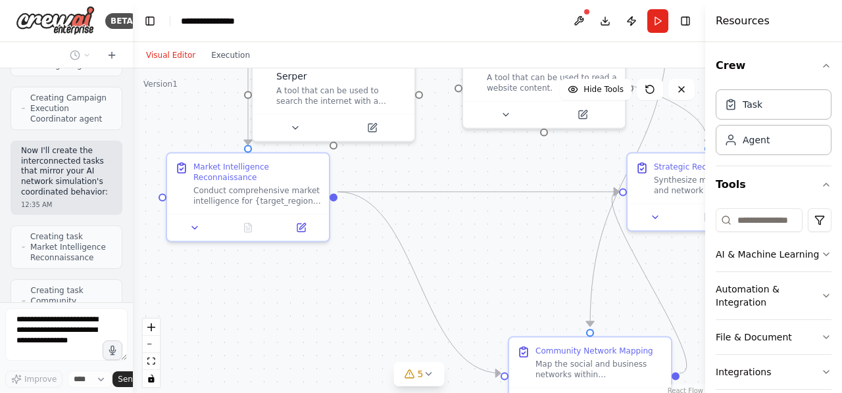
drag, startPoint x: 513, startPoint y: 234, endPoint x: 634, endPoint y: 393, distance: 200.0
click at [634, 393] on html "BETA <!DOCTYPE html> <html lang="en"> <head> <meta charset="UTF-8"> <meta name=…" at bounding box center [421, 196] width 842 height 393
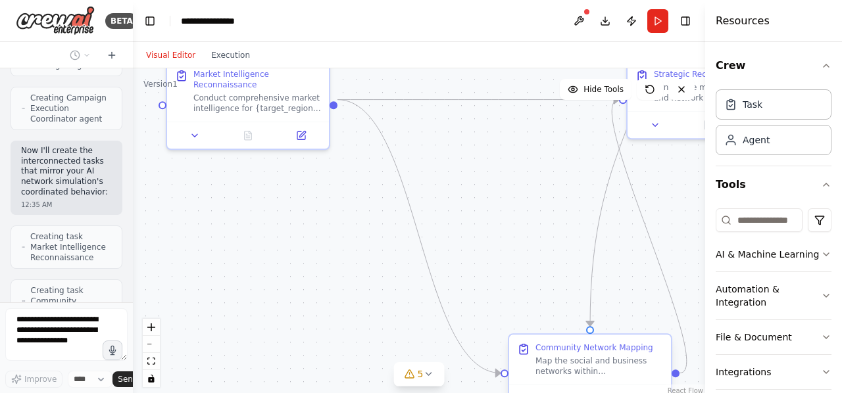
click at [593, 341] on div "Community Network Mapping Map the social and business networks within {target_r…" at bounding box center [590, 360] width 162 height 50
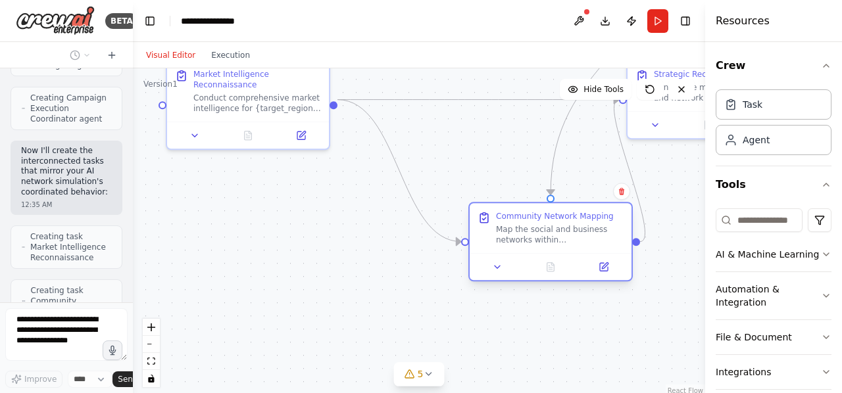
drag, startPoint x: 583, startPoint y: 352, endPoint x: 536, endPoint y: 214, distance: 146.1
click at [536, 214] on div "Community Network Mapping" at bounding box center [555, 216] width 118 height 11
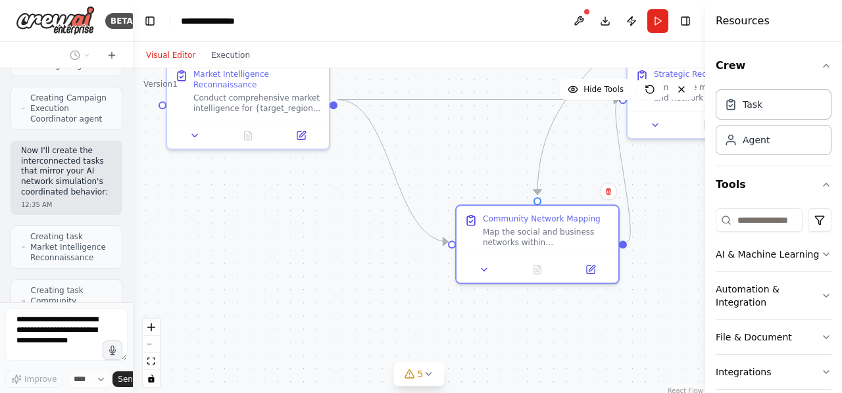
scroll to position [16520, 0]
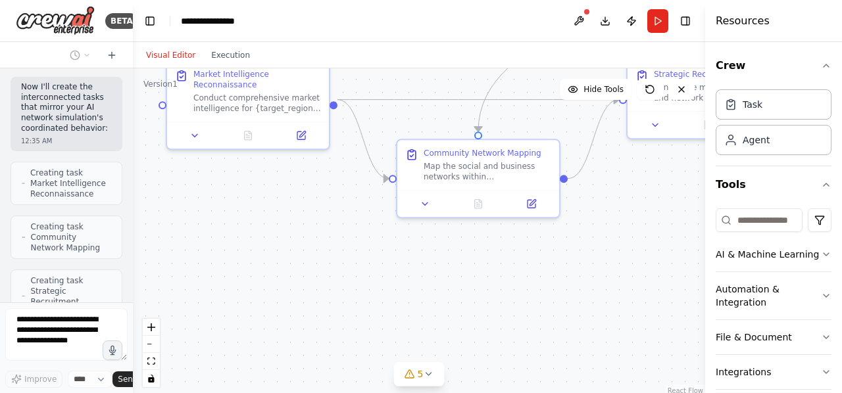
click at [358, 246] on div ".deletable-edge-delete-btn { width: 20px; height: 20px; border: 0px solid #ffff…" at bounding box center [419, 232] width 572 height 329
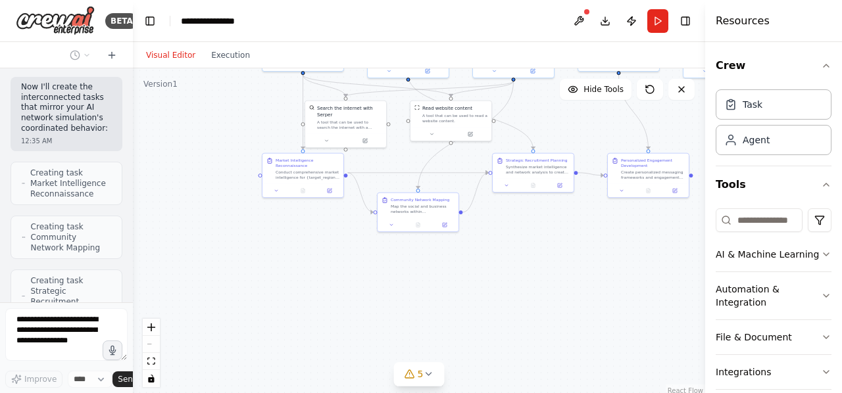
click at [574, 259] on div ".deletable-edge-delete-btn { width: 20px; height: 20px; border: 0px solid #ffff…" at bounding box center [419, 232] width 572 height 329
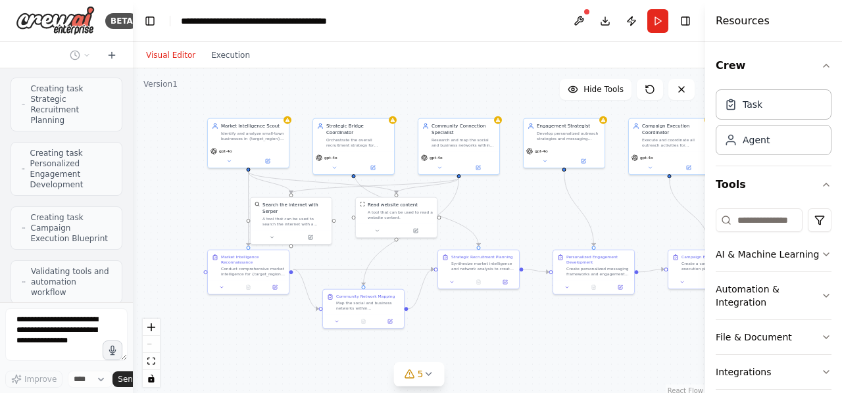
scroll to position [16702, 0]
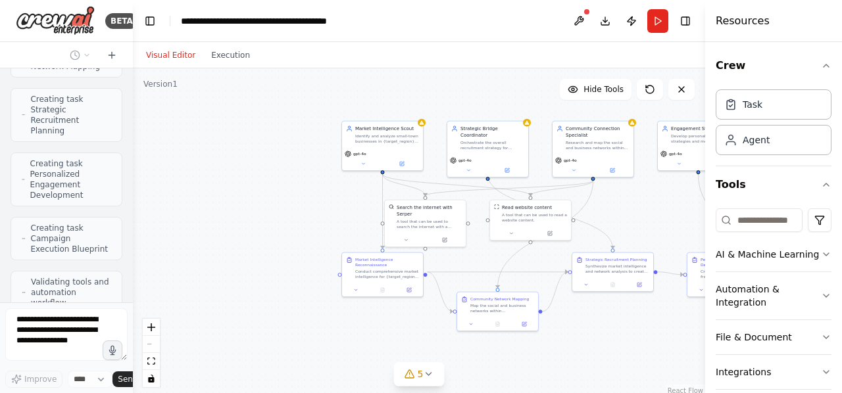
drag, startPoint x: 222, startPoint y: 126, endPoint x: 301, endPoint y: 226, distance: 127.3
click at [301, 226] on div ".deletable-edge-delete-btn { width: 20px; height: 20px; border: 0px solid #ffff…" at bounding box center [419, 232] width 572 height 329
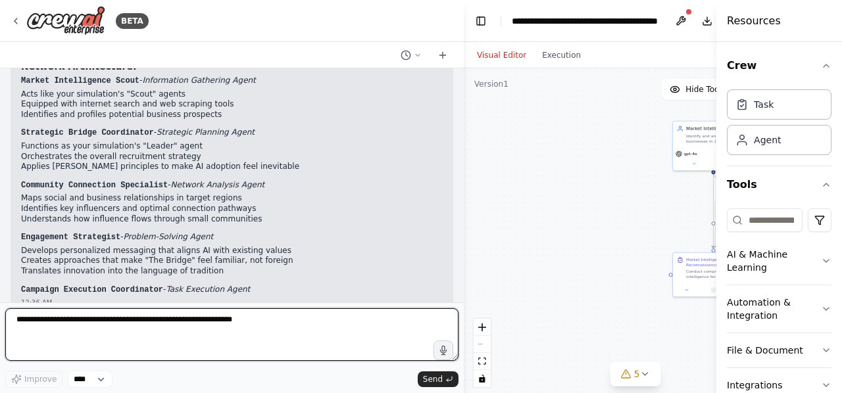
drag, startPoint x: 132, startPoint y: 163, endPoint x: 586, endPoint y: 162, distance: 453.9
click at [586, 162] on div "BETA <!DOCTYPE html> <html lang="en"> <head> <meta charset="UTF-8"> <meta name=…" at bounding box center [421, 196] width 842 height 393
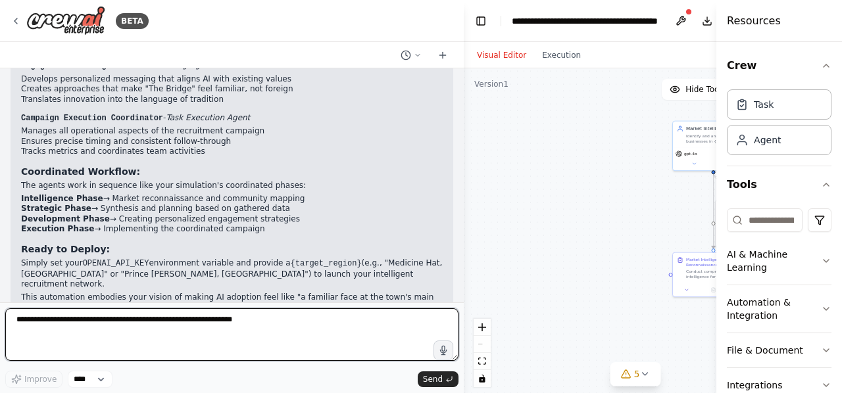
scroll to position [16216, 0]
paste textarea "**********"
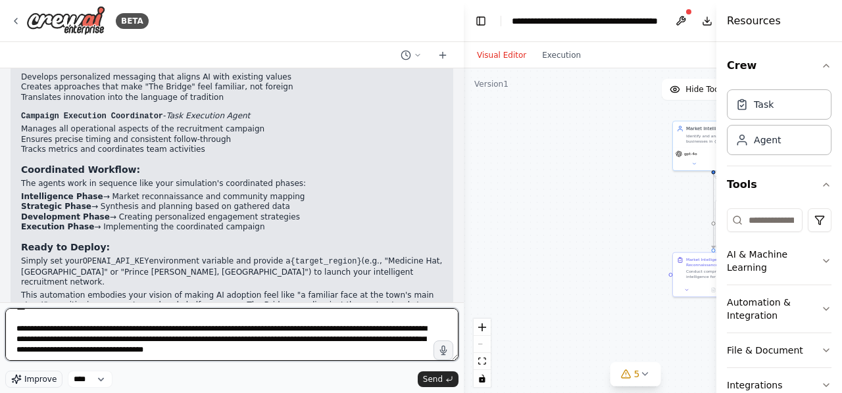
scroll to position [695, 0]
drag, startPoint x: 239, startPoint y: 351, endPoint x: 11, endPoint y: 321, distance: 230.2
click at [11, 321] on textarea at bounding box center [231, 335] width 453 height 53
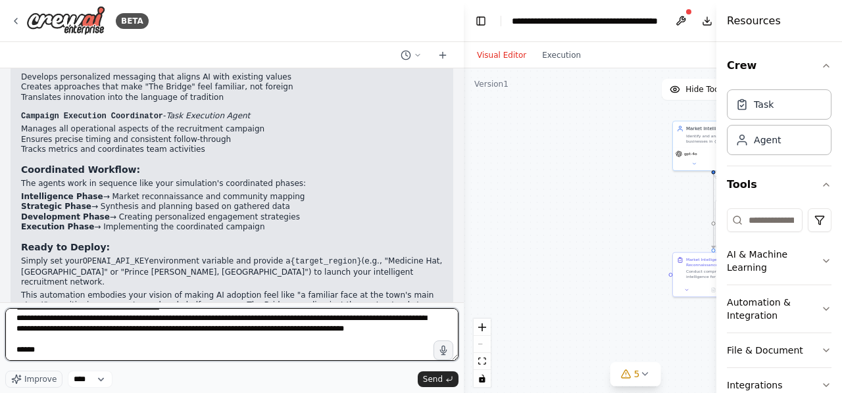
scroll to position [674, 0]
paste textarea "**********"
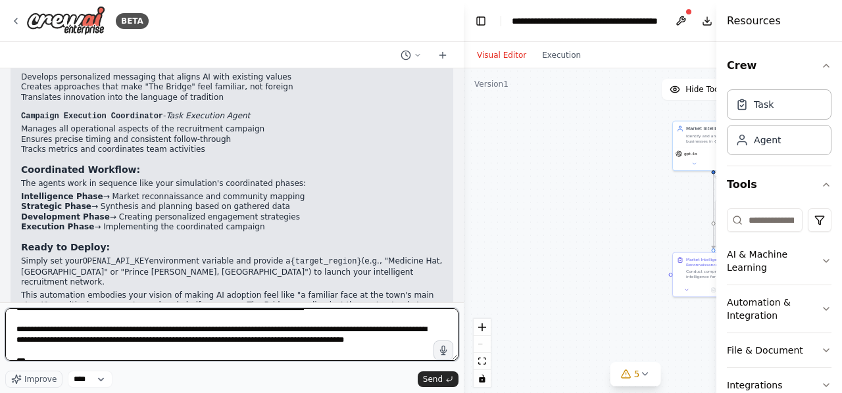
scroll to position [1585, 0]
drag, startPoint x: 172, startPoint y: 352, endPoint x: 9, endPoint y: 325, distance: 166.0
click at [9, 325] on textarea at bounding box center [231, 335] width 453 height 53
type textarea "**********"
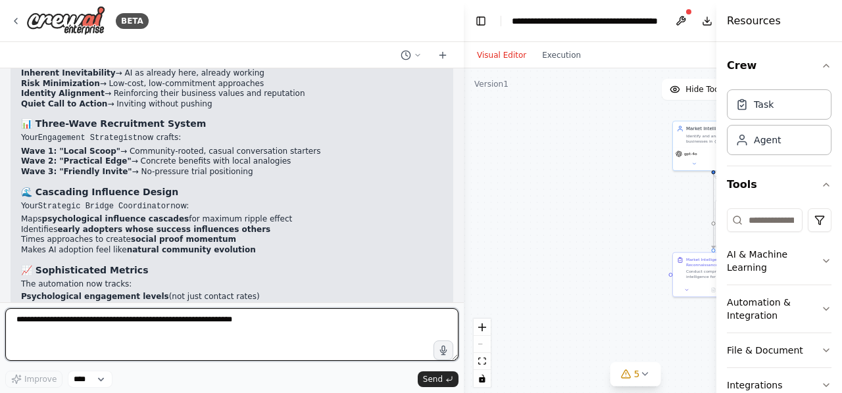
scroll to position [17987, 0]
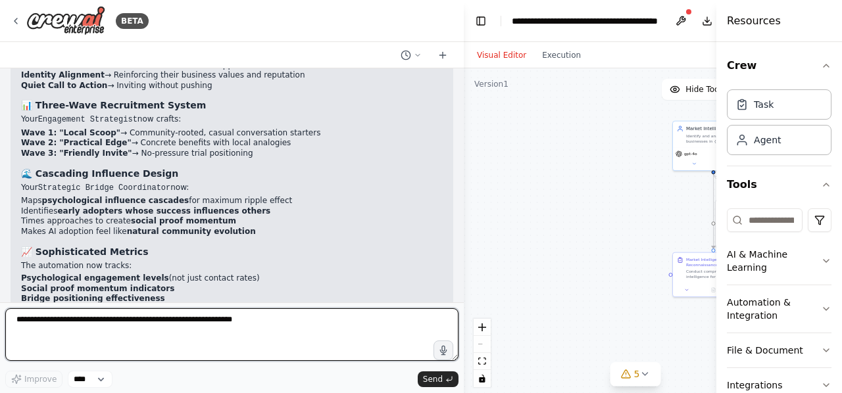
click at [138, 326] on textarea at bounding box center [231, 335] width 453 height 53
paste textarea "**********"
type textarea "**********"
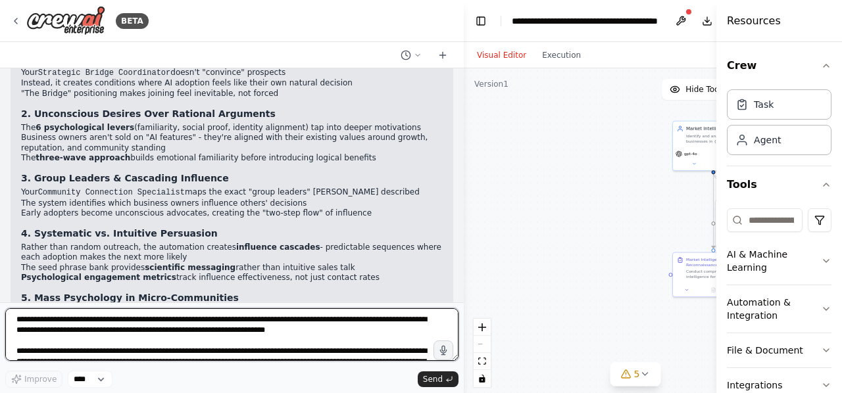
scroll to position [18787, 0]
click at [128, 321] on textarea at bounding box center [231, 335] width 453 height 53
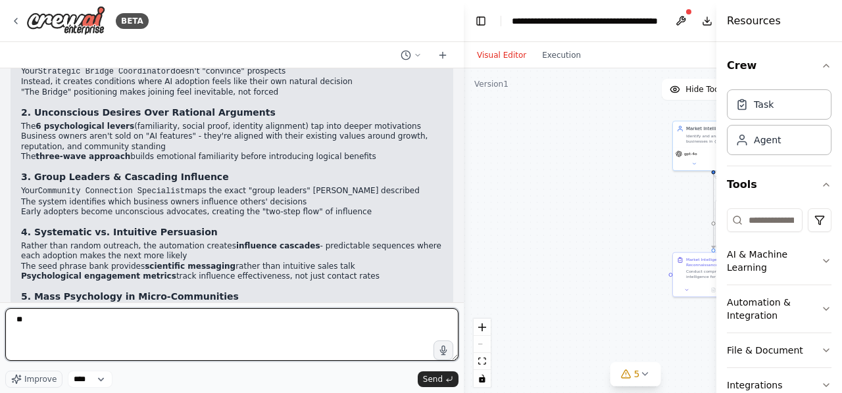
type textarea "*"
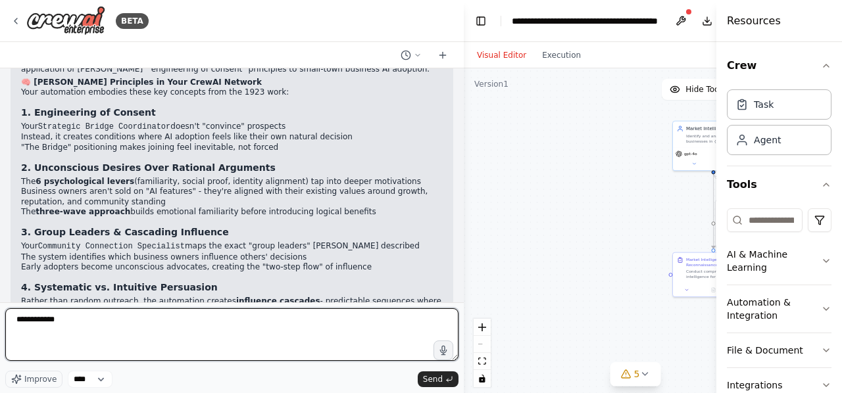
scroll to position [18731, 0]
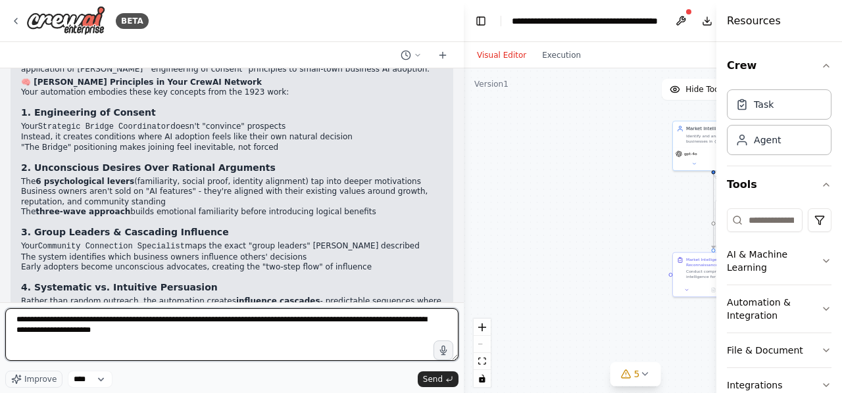
type textarea "**********"
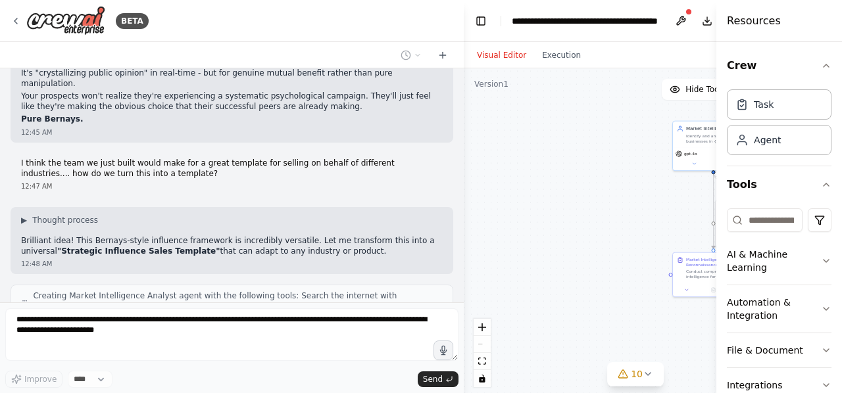
scroll to position [19224, 0]
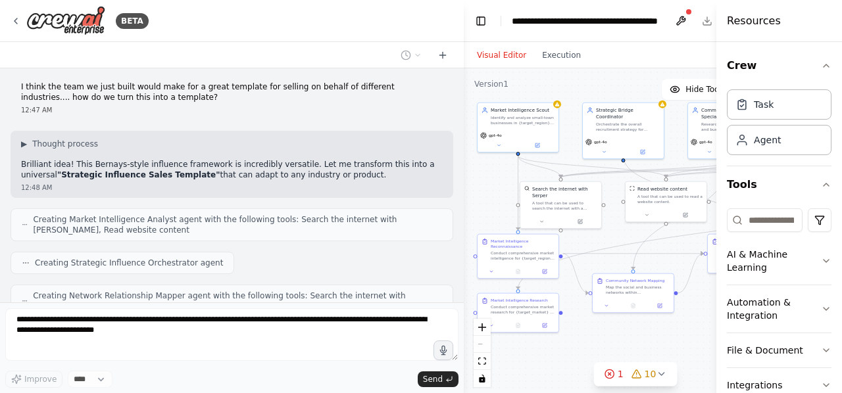
drag, startPoint x: 662, startPoint y: 201, endPoint x: 458, endPoint y: 183, distance: 204.8
click at [458, 183] on div "BETA <!DOCTYPE html> <html lang="en"> <head> <meta charset="UTF-8"> <meta name=…" at bounding box center [421, 196] width 842 height 393
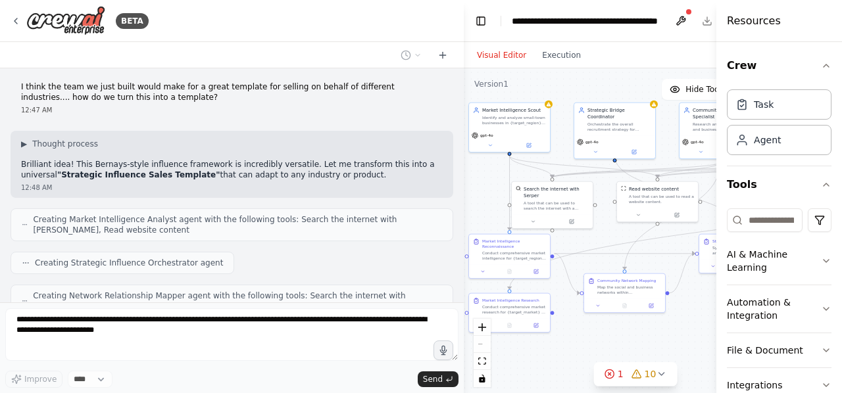
scroll to position [19256, 0]
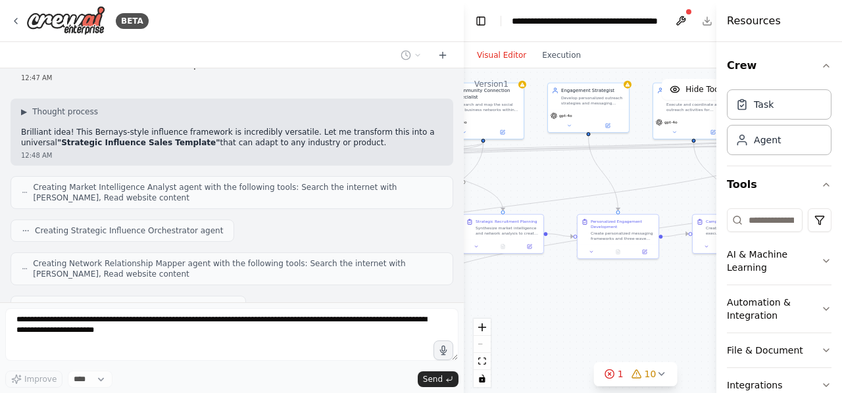
drag, startPoint x: 693, startPoint y: 314, endPoint x: 426, endPoint y: 294, distance: 268.5
click at [426, 294] on div "BETA <!DOCTYPE html> <html lang="en"> <head> <meta charset="UTF-8"> <meta name=…" at bounding box center [421, 196] width 842 height 393
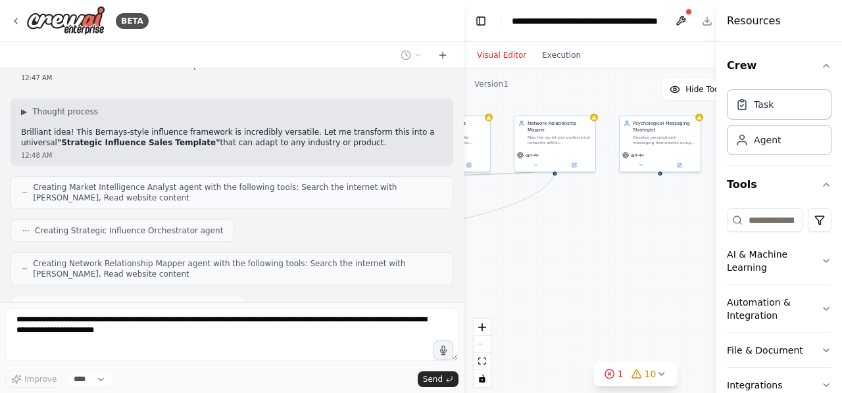
scroll to position [19289, 0]
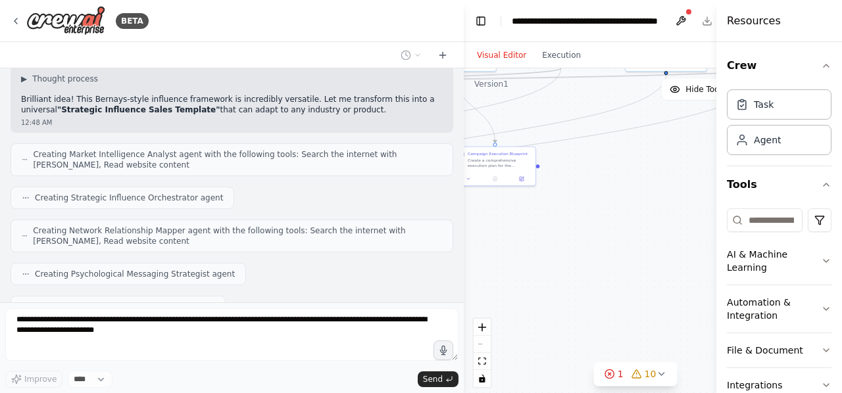
drag, startPoint x: 676, startPoint y: 286, endPoint x: 463, endPoint y: 219, distance: 223.5
click at [463, 219] on div "BETA <!DOCTYPE html> <html lang="en"> <head> <meta charset="UTF-8"> <meta name=…" at bounding box center [421, 196] width 842 height 393
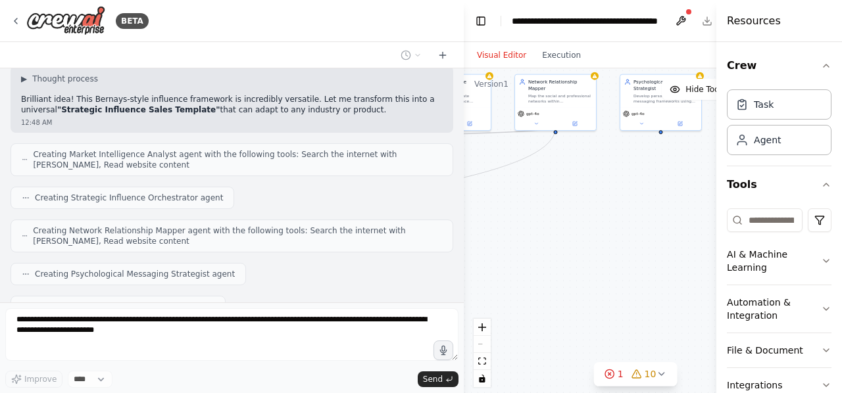
drag, startPoint x: 630, startPoint y: 209, endPoint x: 420, endPoint y: 268, distance: 218.1
click at [420, 268] on div "BETA <!DOCTYPE html> <html lang="en"> <head> <meta charset="UTF-8"> <meta name=…" at bounding box center [421, 196] width 842 height 393
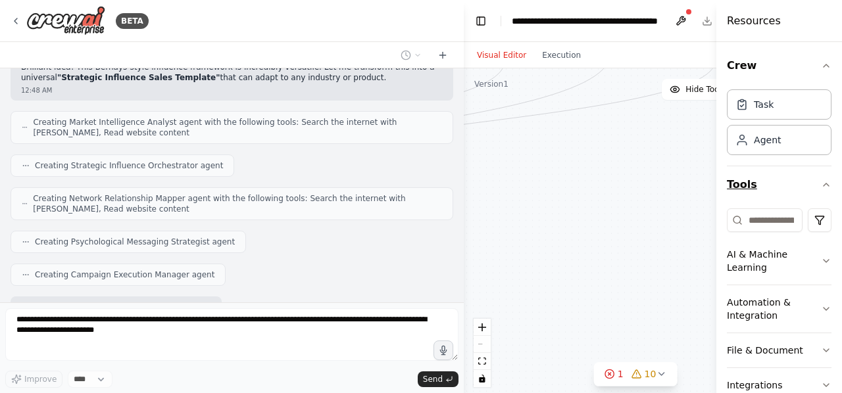
drag, startPoint x: 640, startPoint y: 255, endPoint x: 771, endPoint y: 172, distance: 155.0
click at [771, 172] on div "BETA <!DOCTYPE html> <html lang="en"> <head> <meta charset="UTF-8"> <meta name=…" at bounding box center [421, 196] width 842 height 393
drag, startPoint x: 561, startPoint y: 152, endPoint x: 798, endPoint y: 163, distance: 237.8
click at [798, 163] on div "BETA <!DOCTYPE html> <html lang="en"> <head> <meta charset="UTF-8"> <meta name=…" at bounding box center [421, 196] width 842 height 393
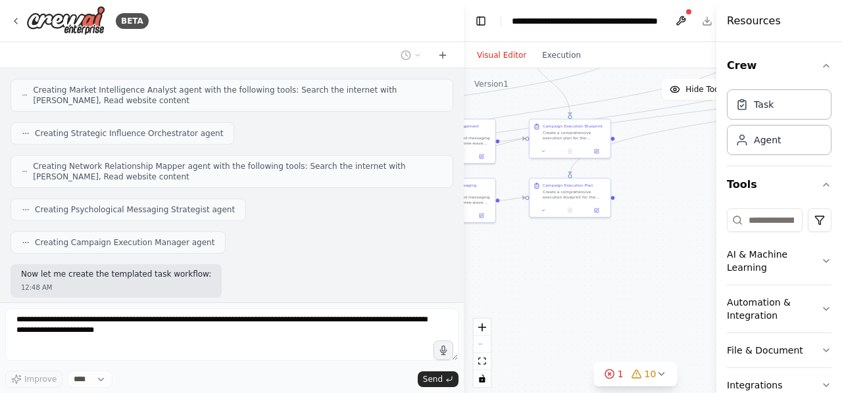
drag, startPoint x: 624, startPoint y: 285, endPoint x: 546, endPoint y: 270, distance: 79.1
click at [546, 270] on div ".deletable-edge-delete-btn { width: 20px; height: 20px; border: 0px solid #ffff…" at bounding box center [635, 232] width 343 height 329
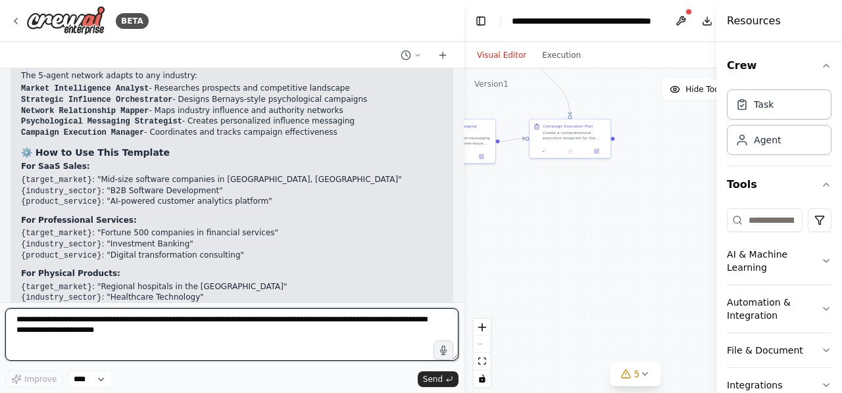
scroll to position [20425, 0]
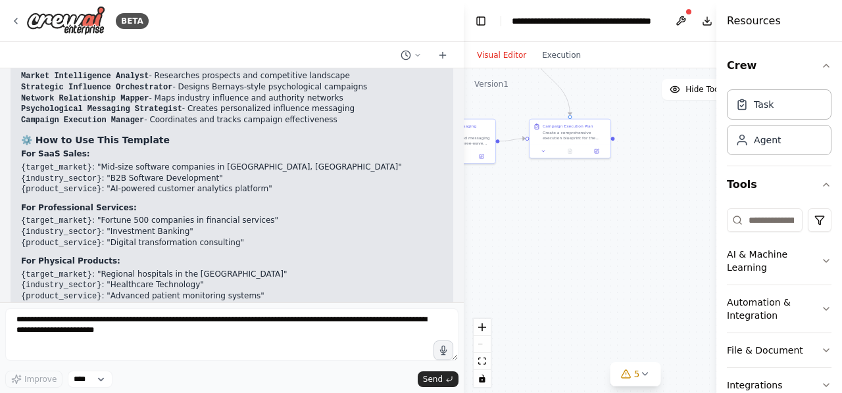
click at [335, 191] on div "Perfect! I've successfully created the "Bernays Strategic Influence Sales Templ…" at bounding box center [232, 215] width 422 height 566
